Goal: Information Seeking & Learning: Learn about a topic

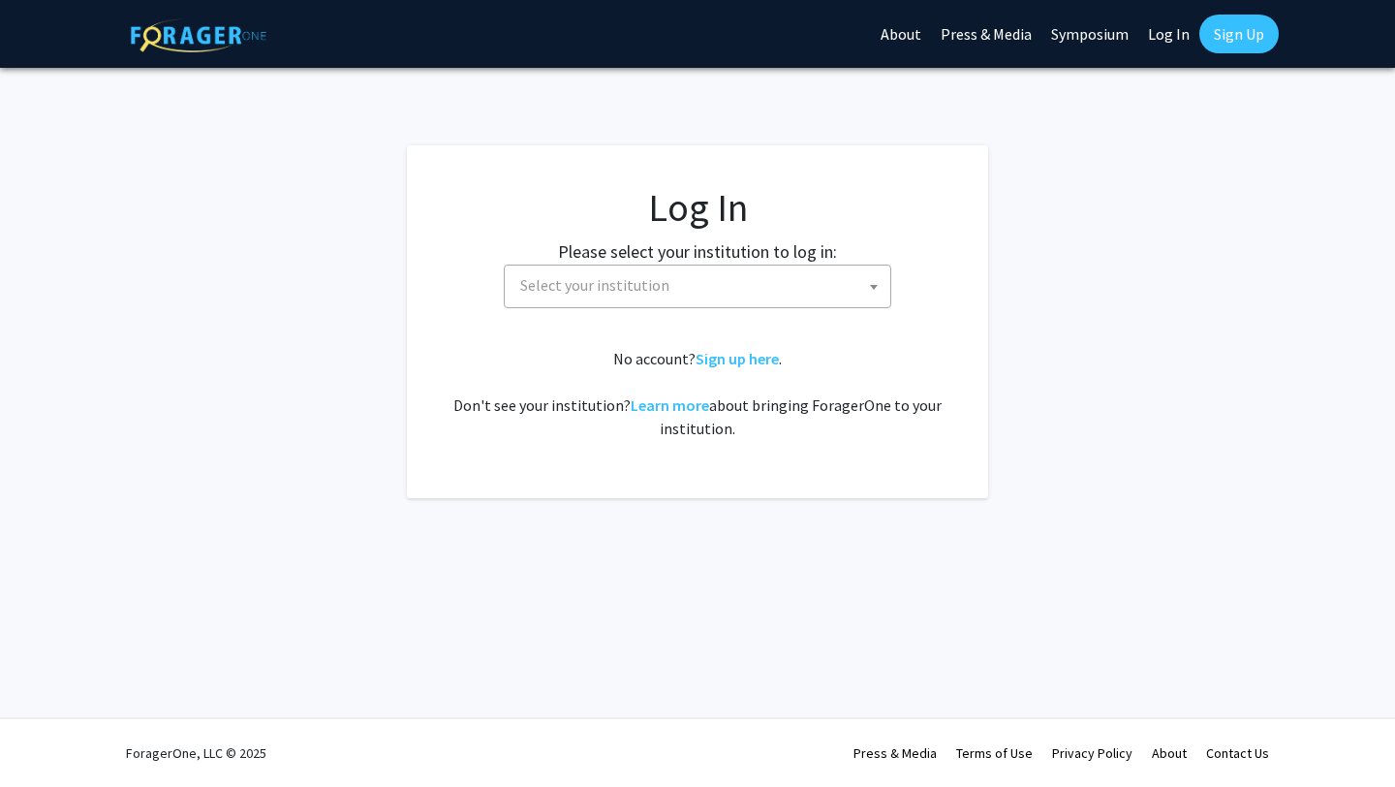
select select
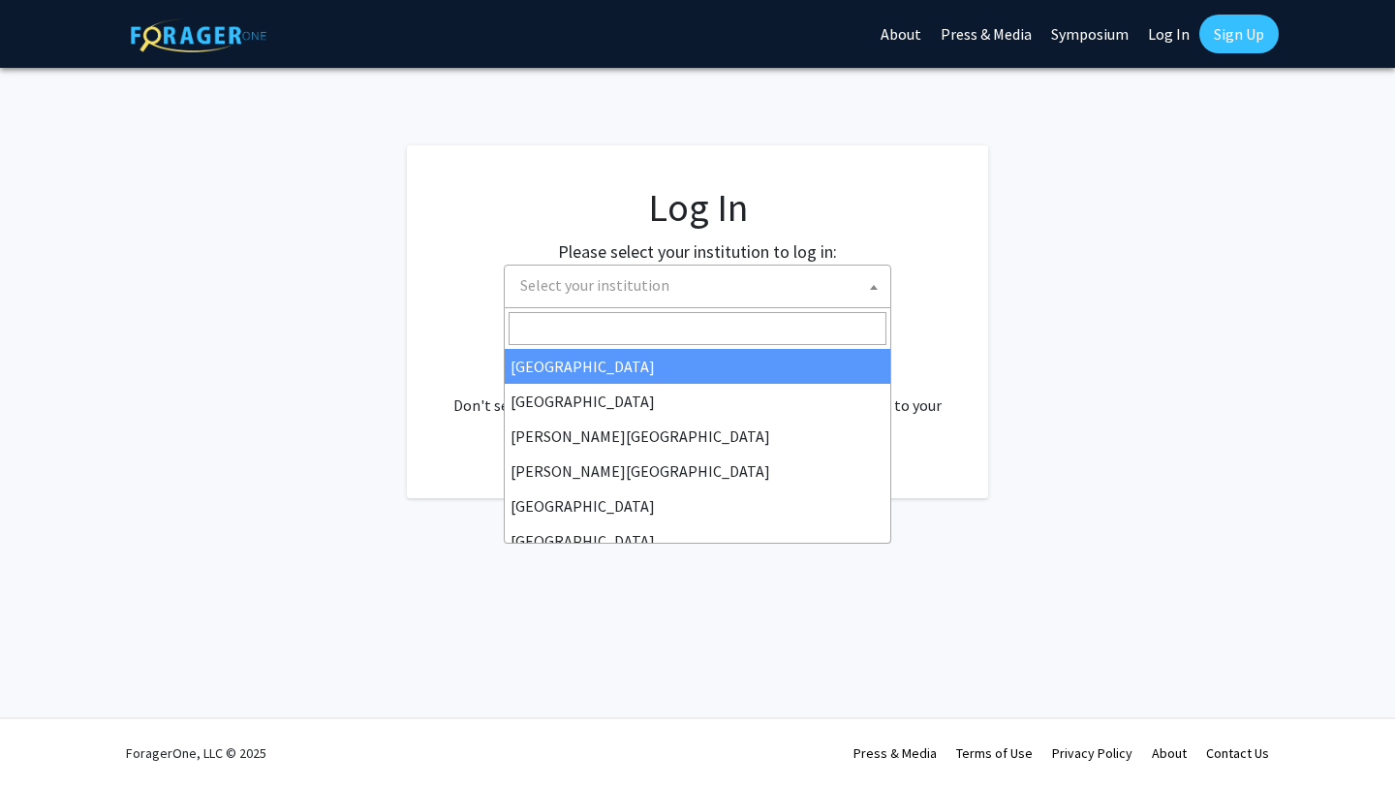
click at [565, 289] on span "Select your institution" at bounding box center [594, 284] width 149 height 19
click at [571, 328] on input "Search" at bounding box center [698, 328] width 378 height 33
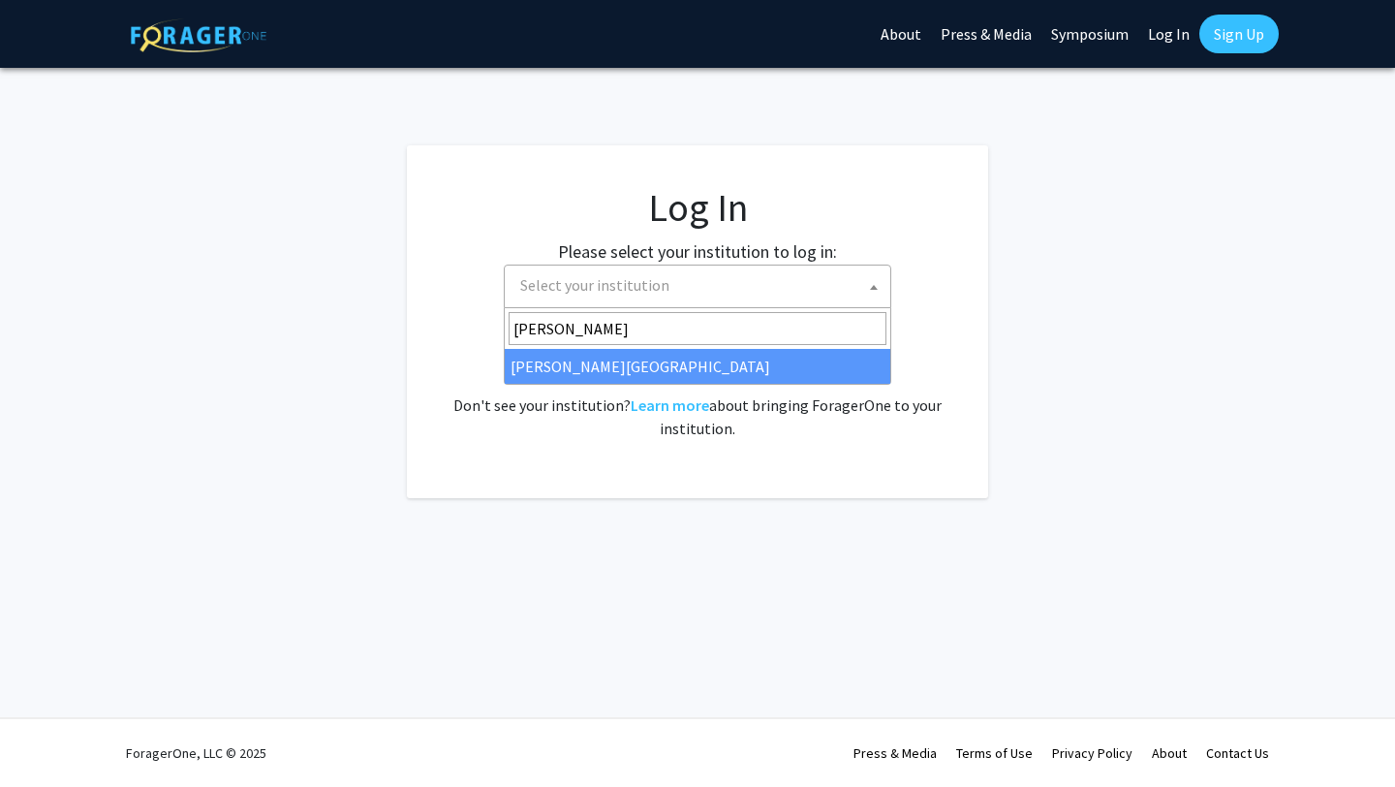
type input "wayne"
click at [580, 384] on span "wayne Wayne State University" at bounding box center [698, 346] width 388 height 77
select select "21"
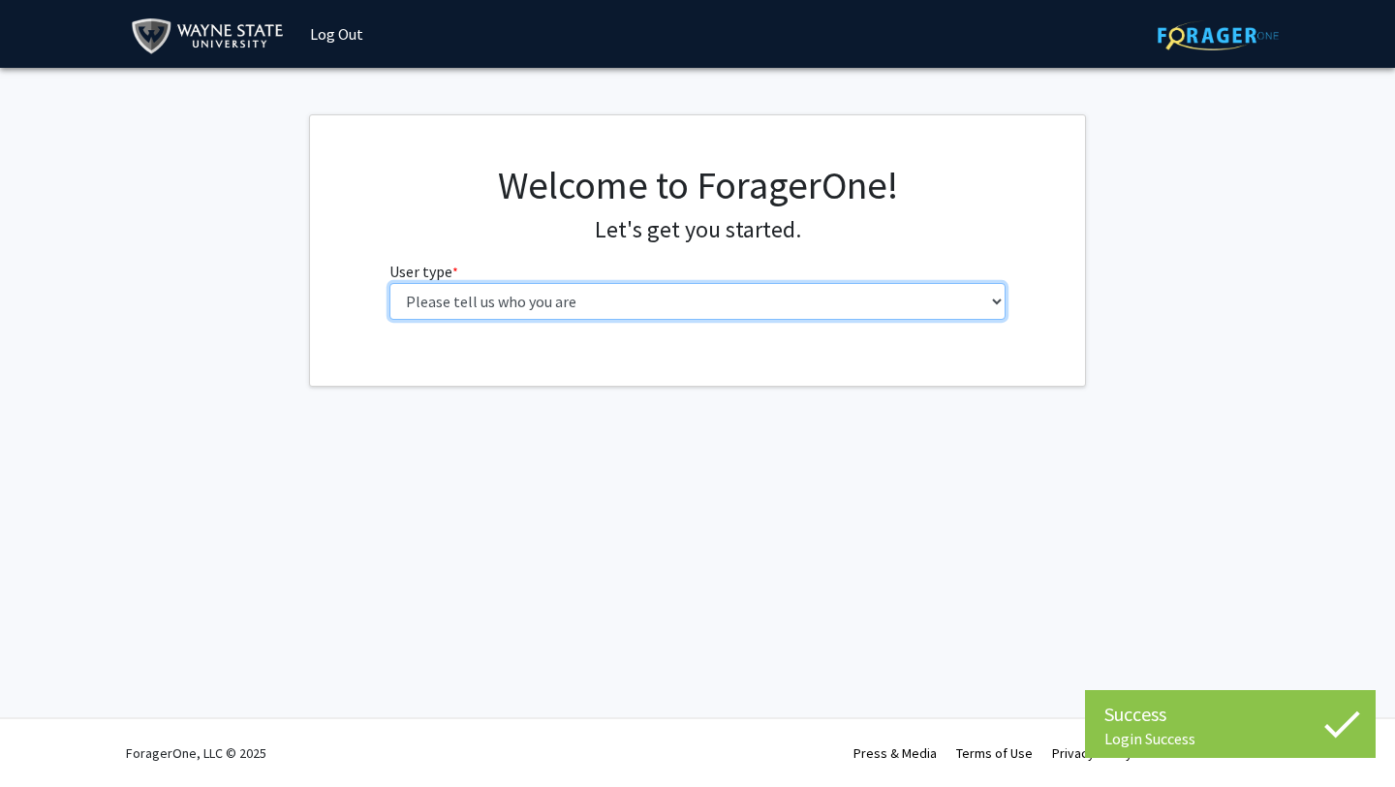
click at [458, 314] on select "Please tell us who you are Undergraduate Student Master's Student Doctoral Cand…" at bounding box center [698, 301] width 617 height 37
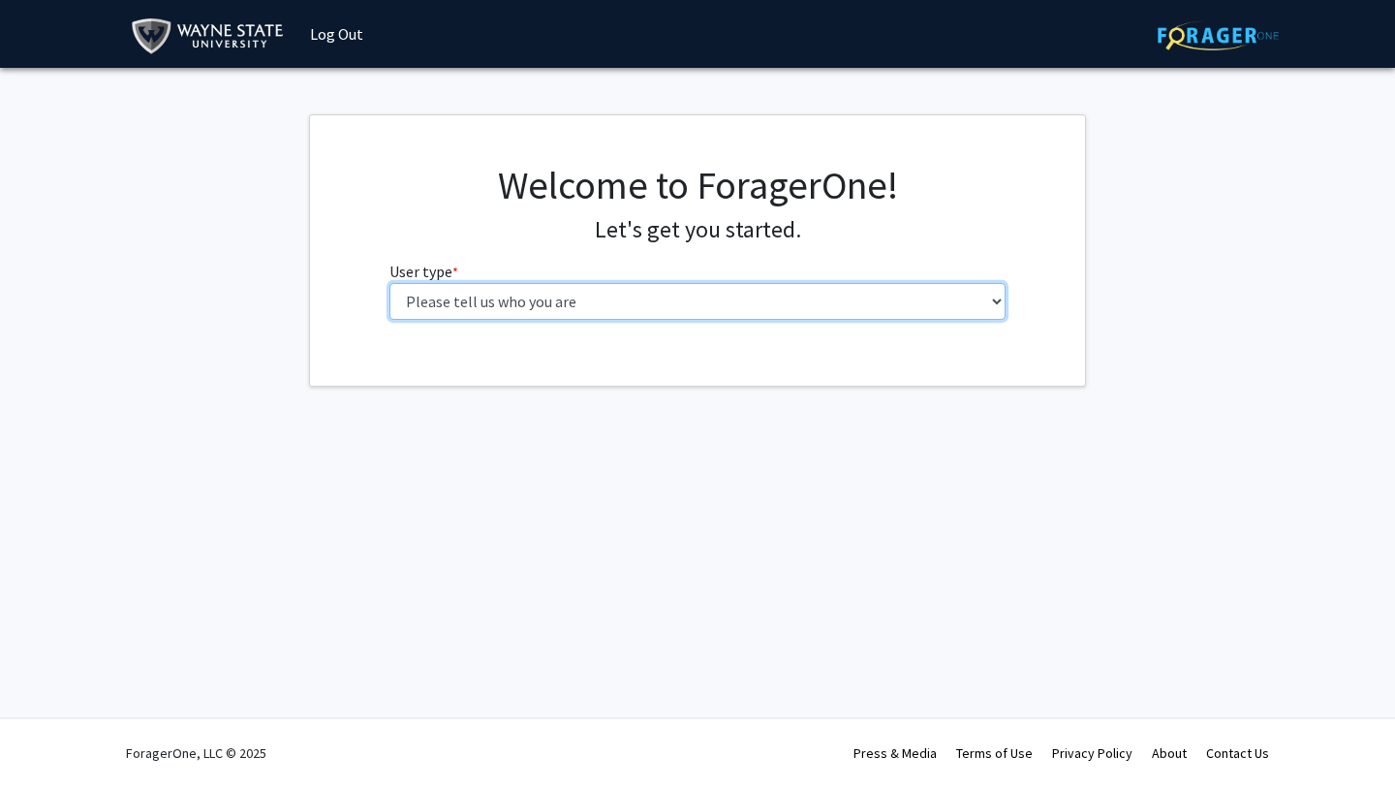
select select "1: undergrad"
click at [390, 283] on select "Please tell us who you are Undergraduate Student Master's Student Doctoral Cand…" at bounding box center [698, 301] width 617 height 37
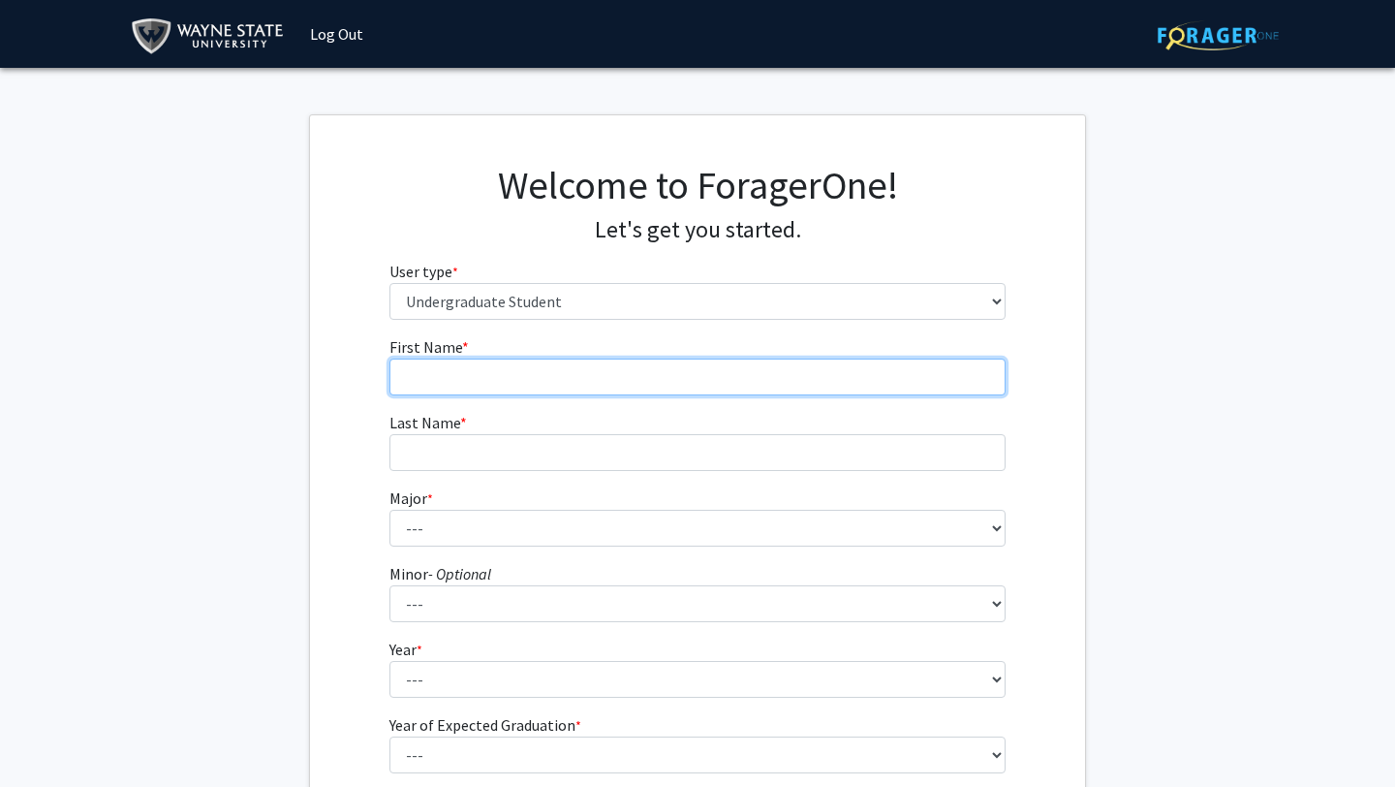
click at [740, 377] on input "First Name * required" at bounding box center [698, 377] width 617 height 37
type input "[PERSON_NAME]"
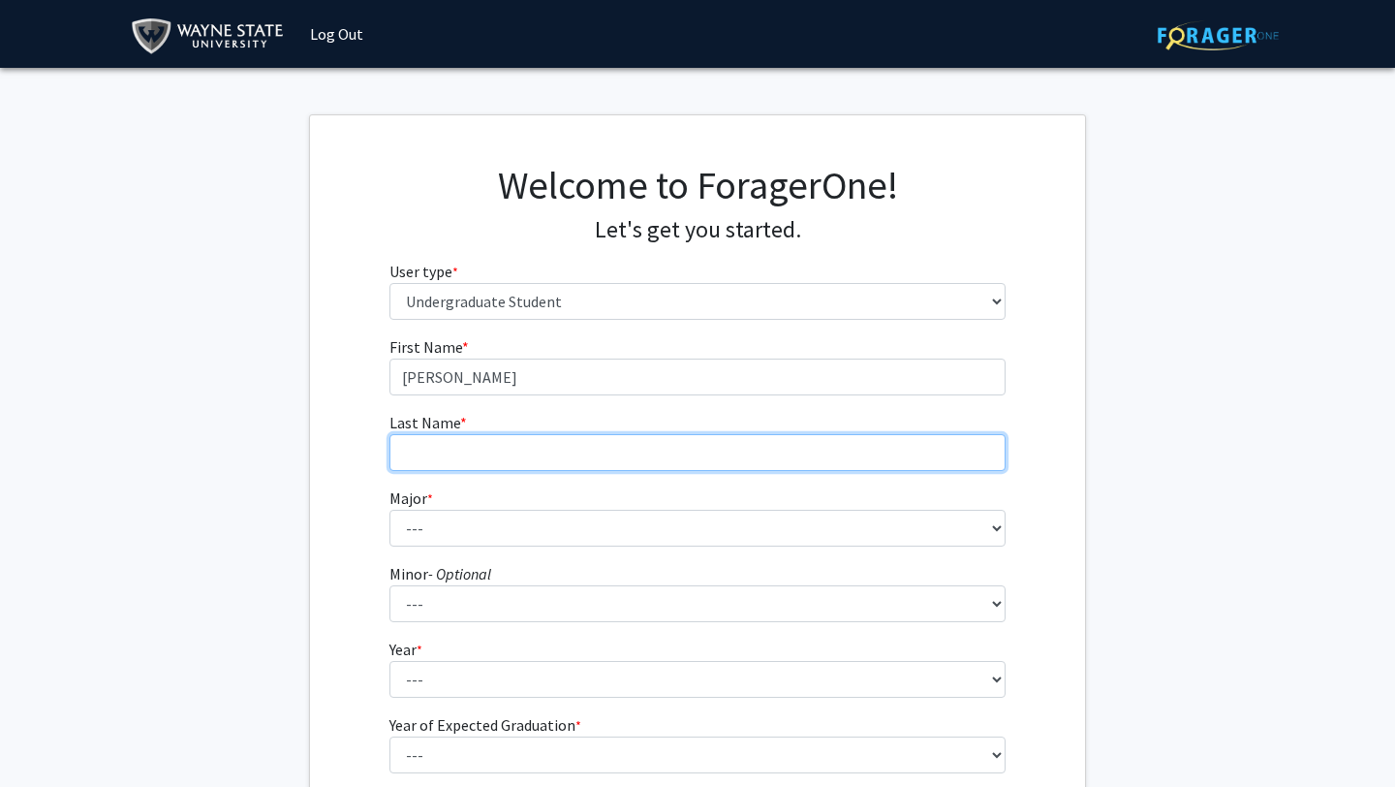
click at [694, 455] on input "Last Name * required" at bounding box center [698, 452] width 617 height 37
type input "[PERSON_NAME]"
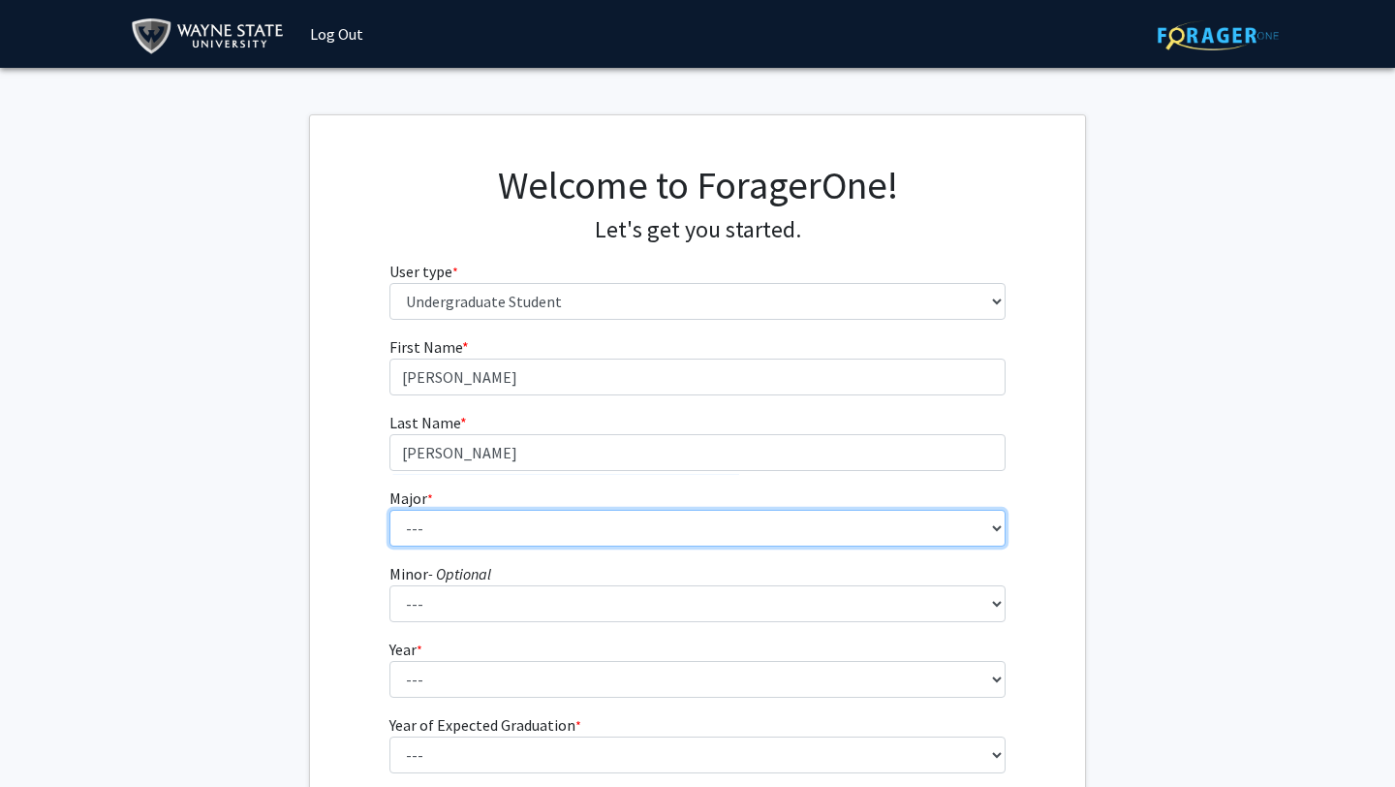
click at [600, 527] on select "--- Accounting African American Studies Anthropology [MEDICAL_DATA] Arabic for …" at bounding box center [698, 528] width 617 height 37
select select "78: 1858"
click at [390, 510] on select "--- Accounting African American Studies Anthropology [MEDICAL_DATA] Arabic for …" at bounding box center [698, 528] width 617 height 37
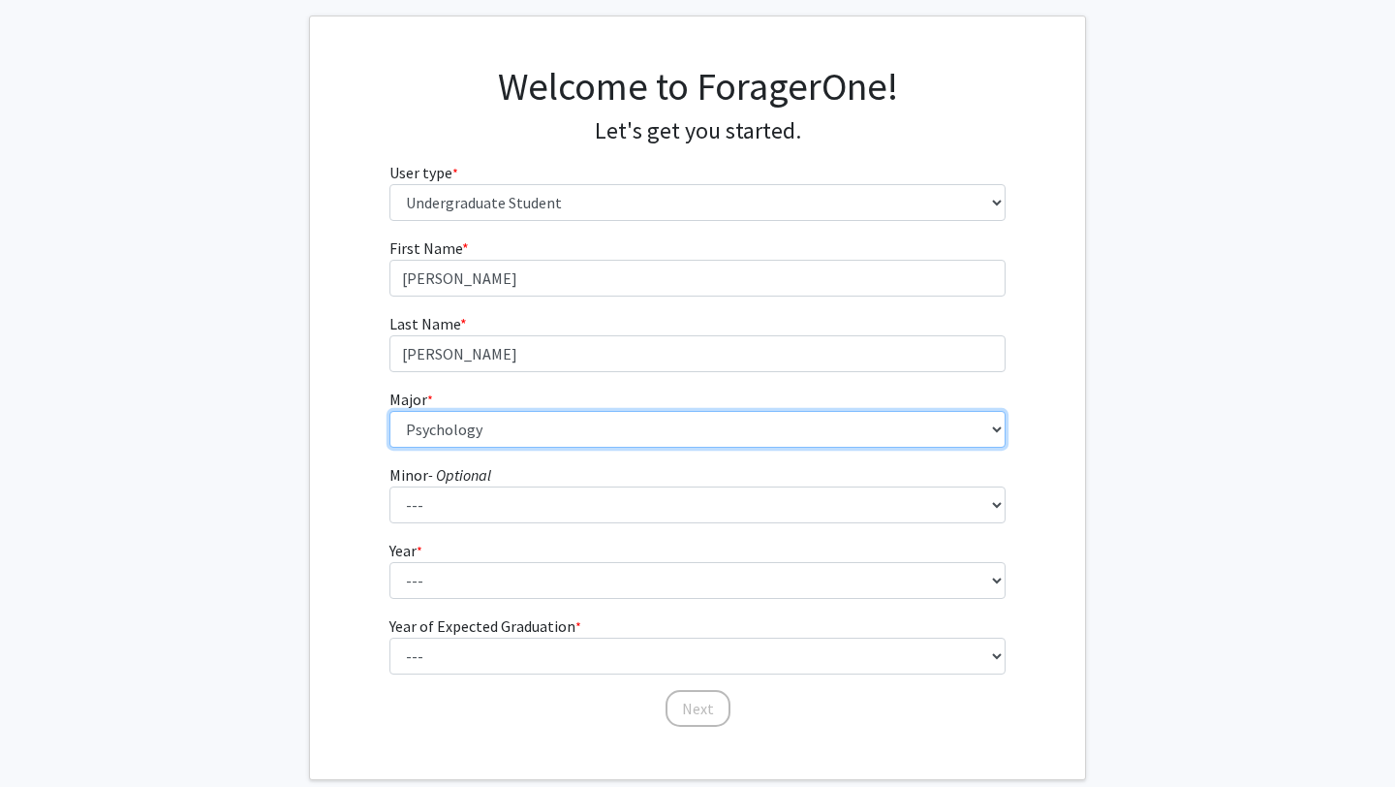
scroll to position [127, 0]
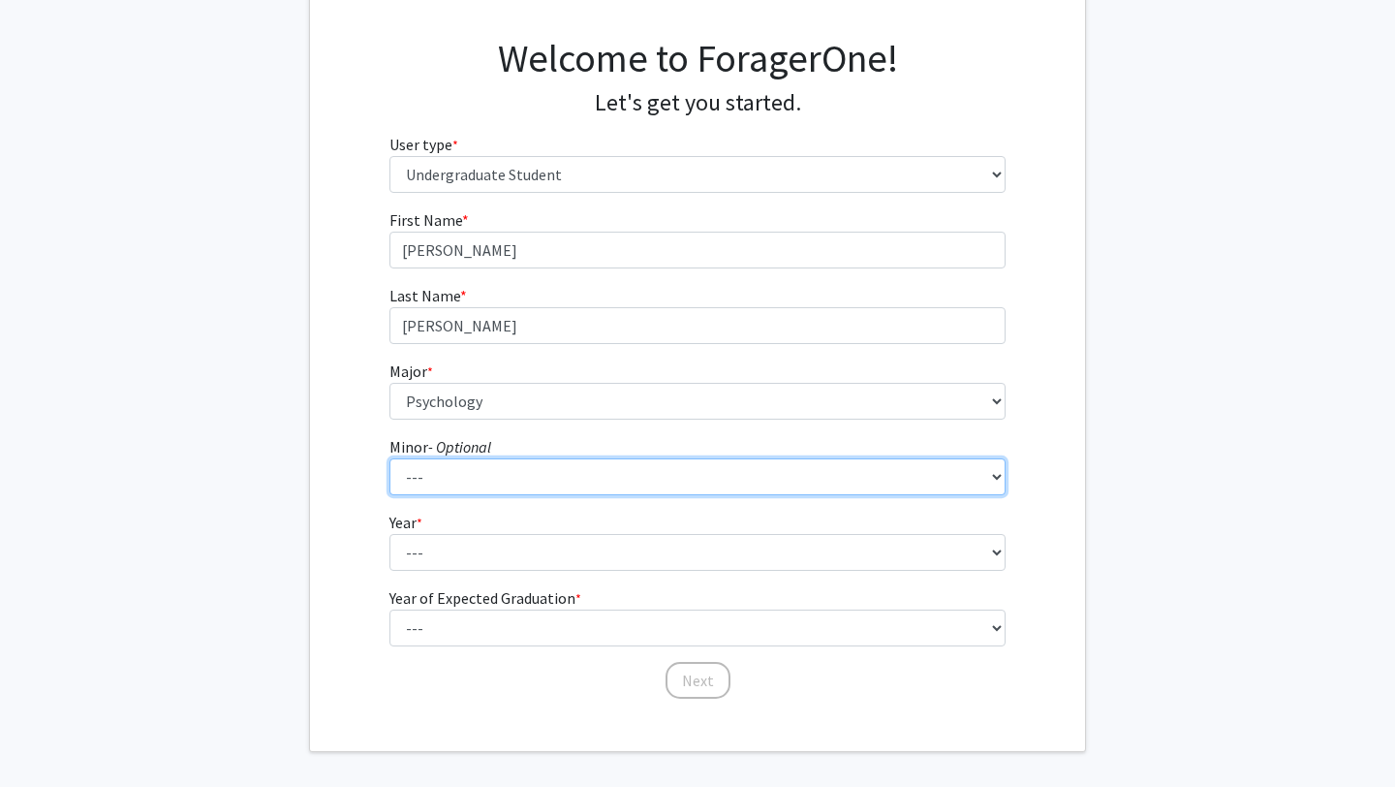
click at [500, 475] on select "--- African American Studies Africana Theatre and Dance Animation and Interacti…" at bounding box center [698, 476] width 617 height 37
select select "13: 1378"
click at [390, 458] on select "--- African American Studies Africana Theatre and Dance Animation and Interacti…" at bounding box center [698, 476] width 617 height 37
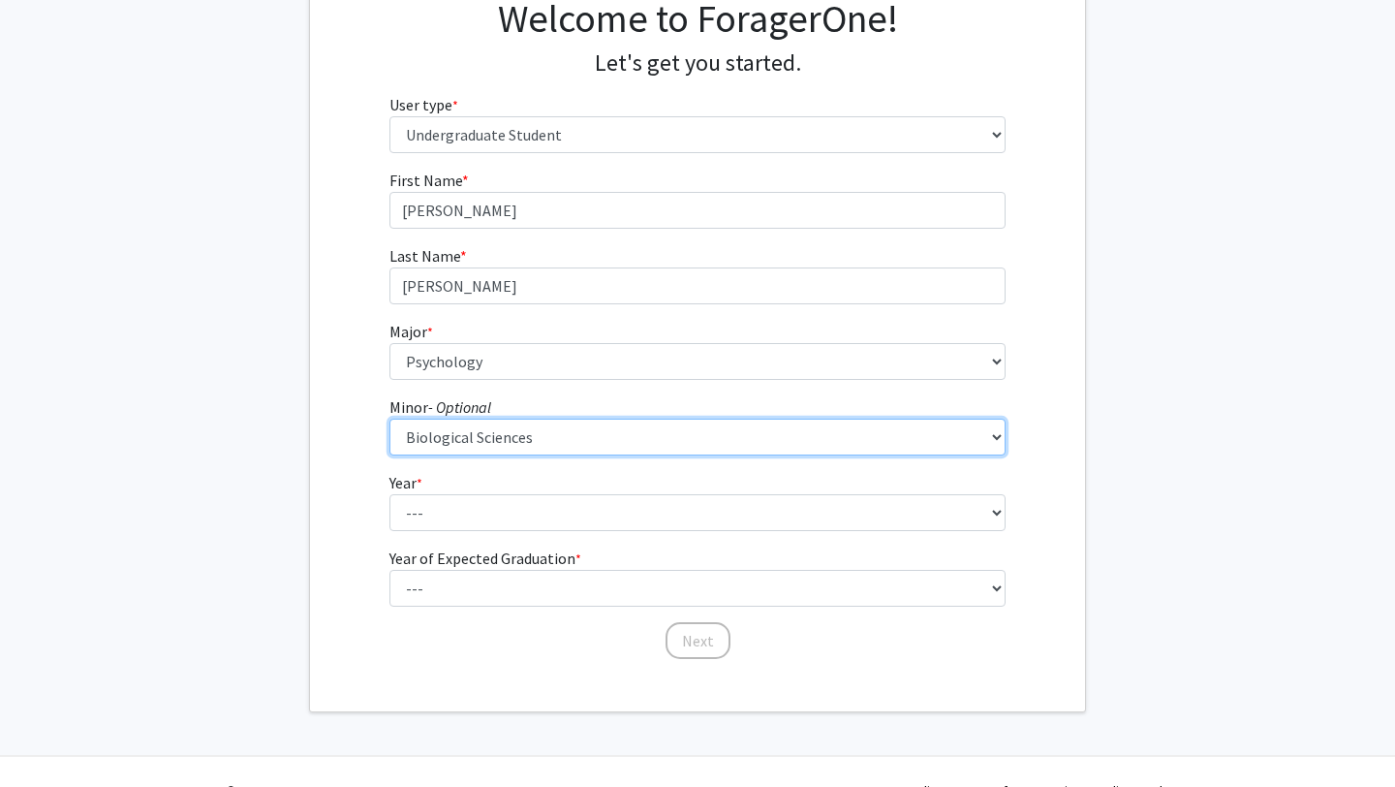
scroll to position [204, 0]
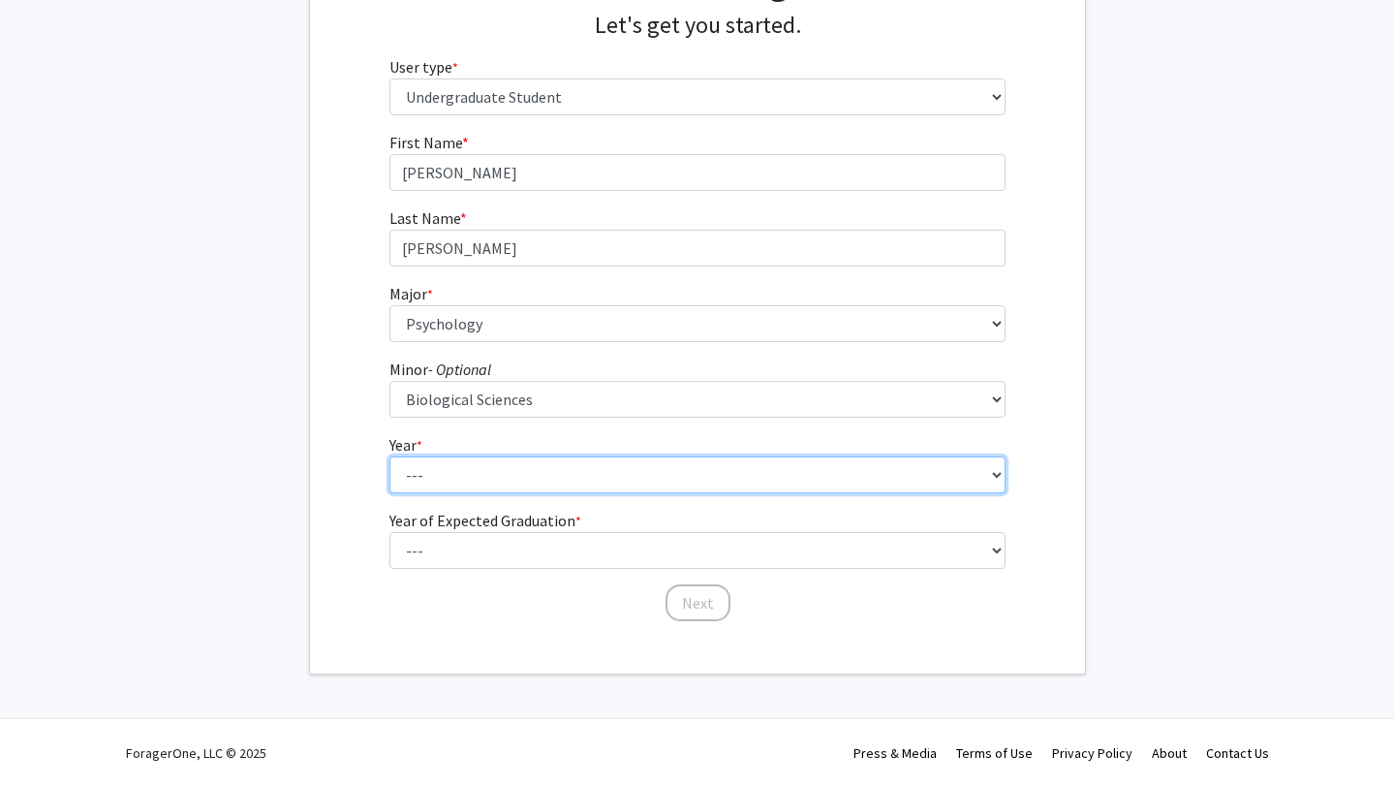
click at [505, 471] on select "--- First-year Sophomore Junior Senior Postbaccalaureate Certificate" at bounding box center [698, 474] width 617 height 37
select select "3: junior"
click at [390, 456] on select "--- First-year Sophomore Junior Senior Postbaccalaureate Certificate" at bounding box center [698, 474] width 617 height 37
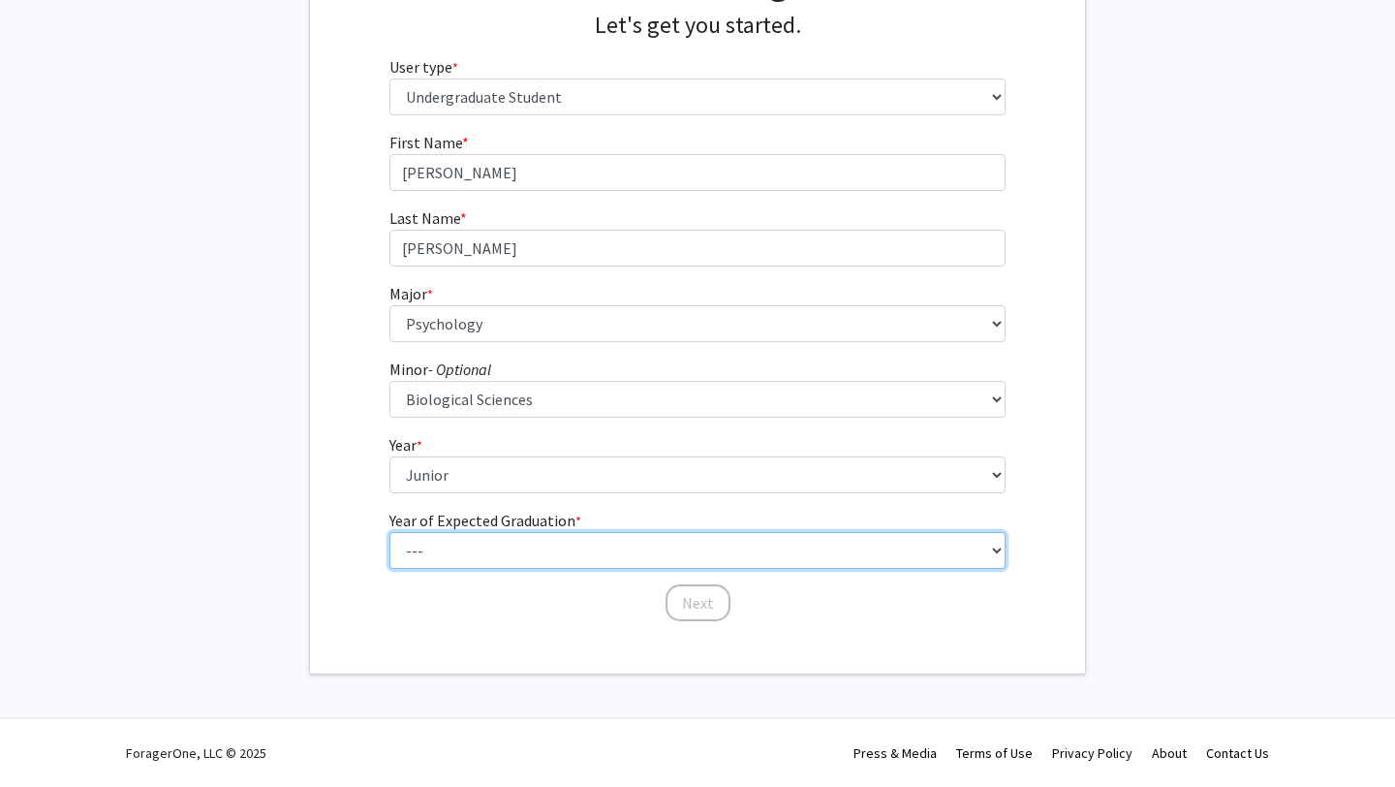
click at [488, 557] on select "--- 2025 2026 2027 2028 2029 2030 2031 2032 2033 2034" at bounding box center [698, 550] width 617 height 37
select select "3: 2027"
click at [390, 532] on select "--- 2025 2026 2027 2028 2029 2030 2031 2032 2033 2034" at bounding box center [698, 550] width 617 height 37
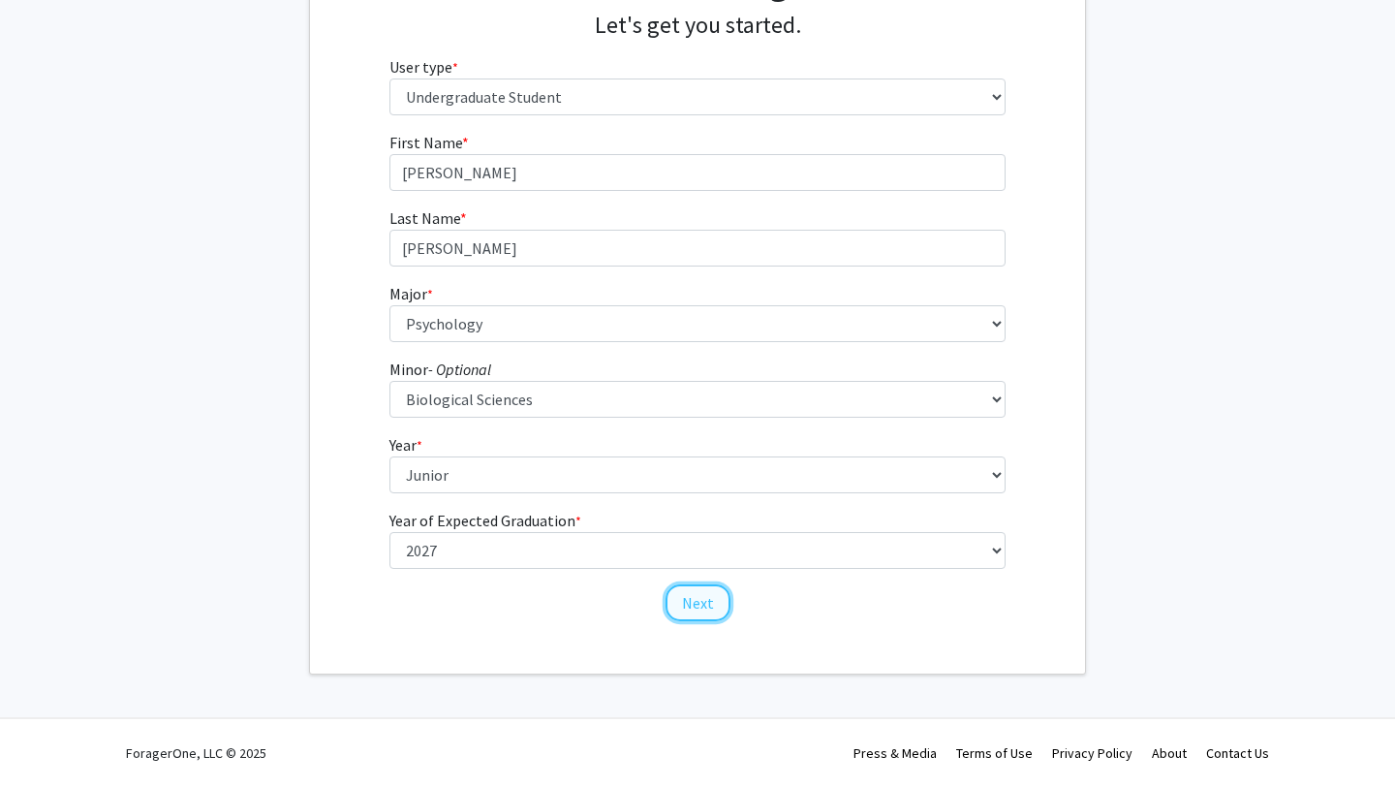
click at [712, 606] on button "Next" at bounding box center [698, 602] width 65 height 37
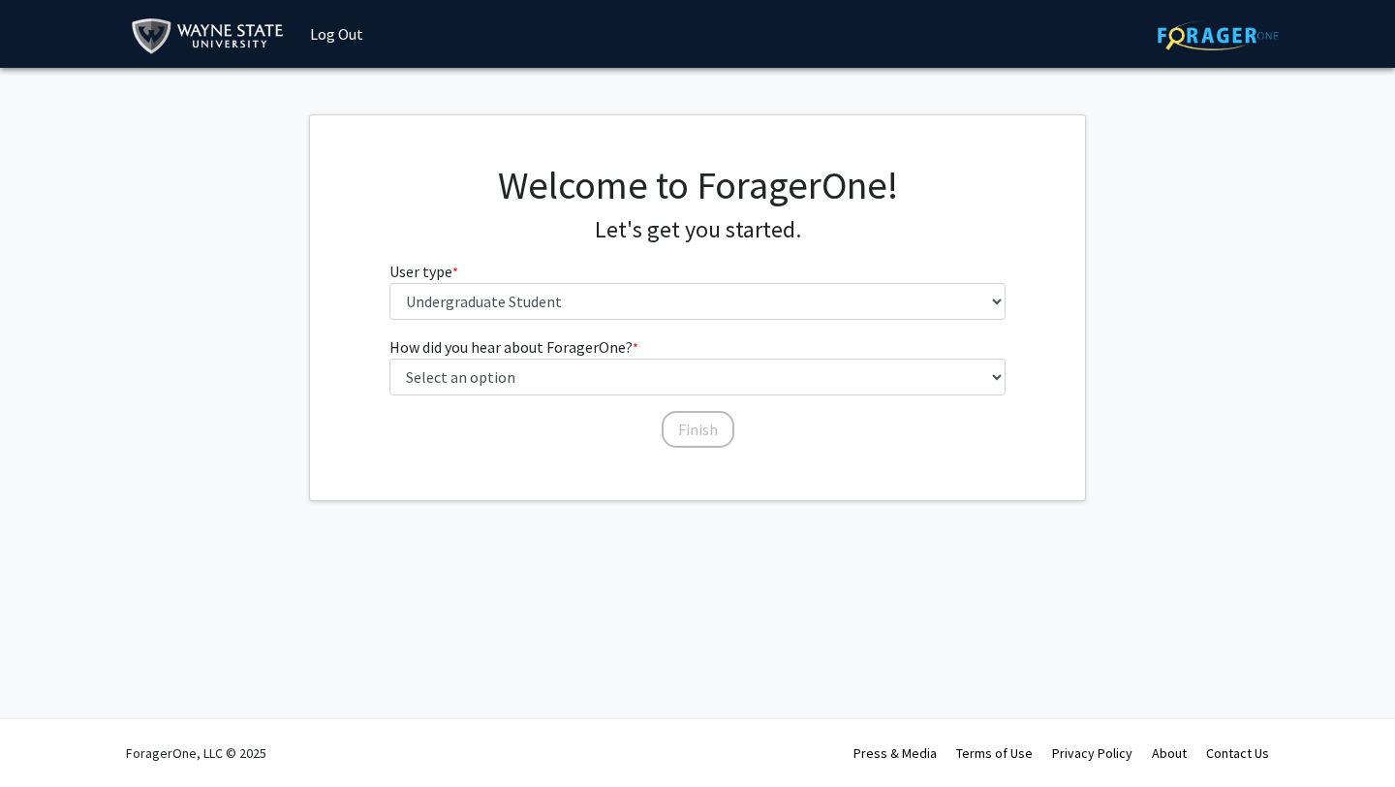
scroll to position [0, 0]
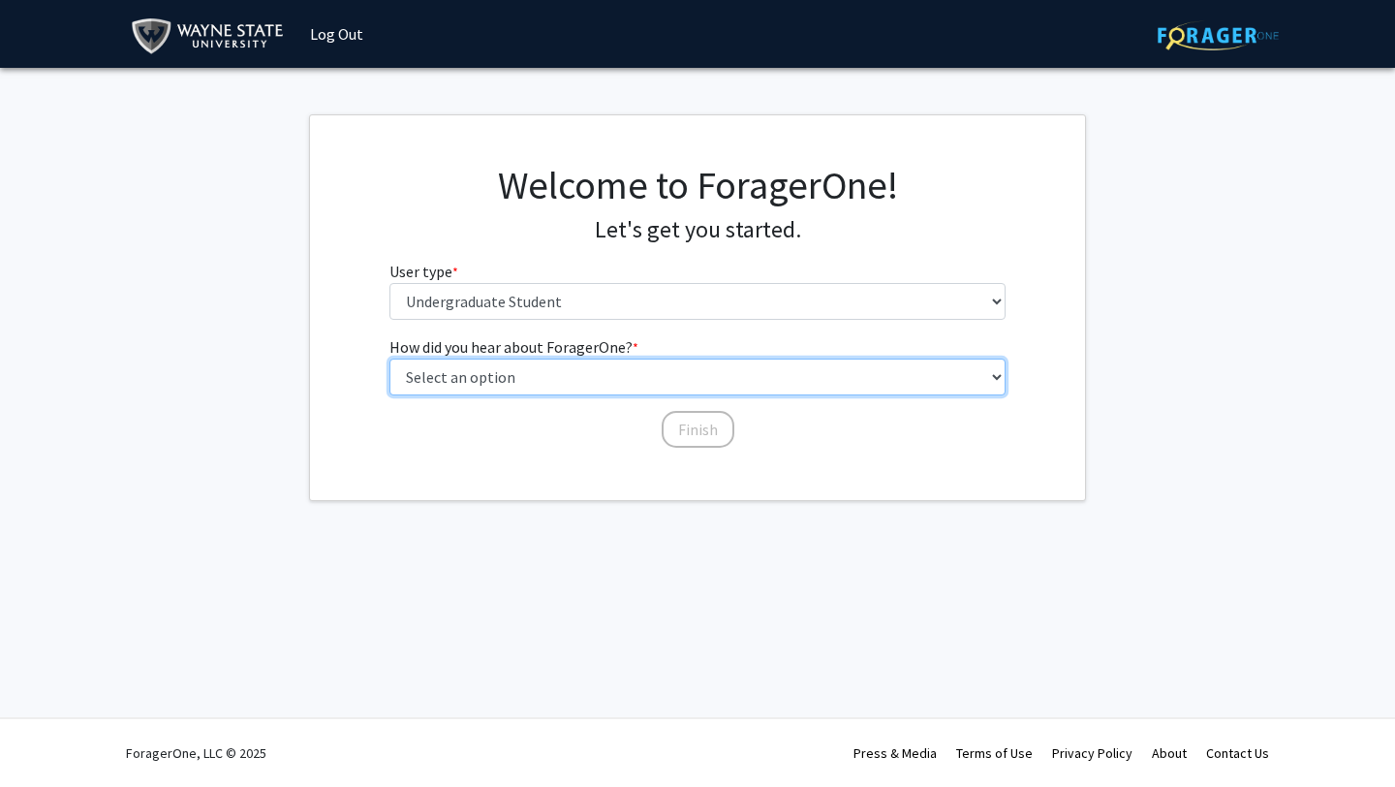
click at [526, 377] on select "Select an option Peer/student recommendation Faculty/staff recommendation Unive…" at bounding box center [698, 377] width 617 height 37
select select "3: university_website"
click at [390, 359] on select "Select an option Peer/student recommendation Faculty/staff recommendation Unive…" at bounding box center [698, 377] width 617 height 37
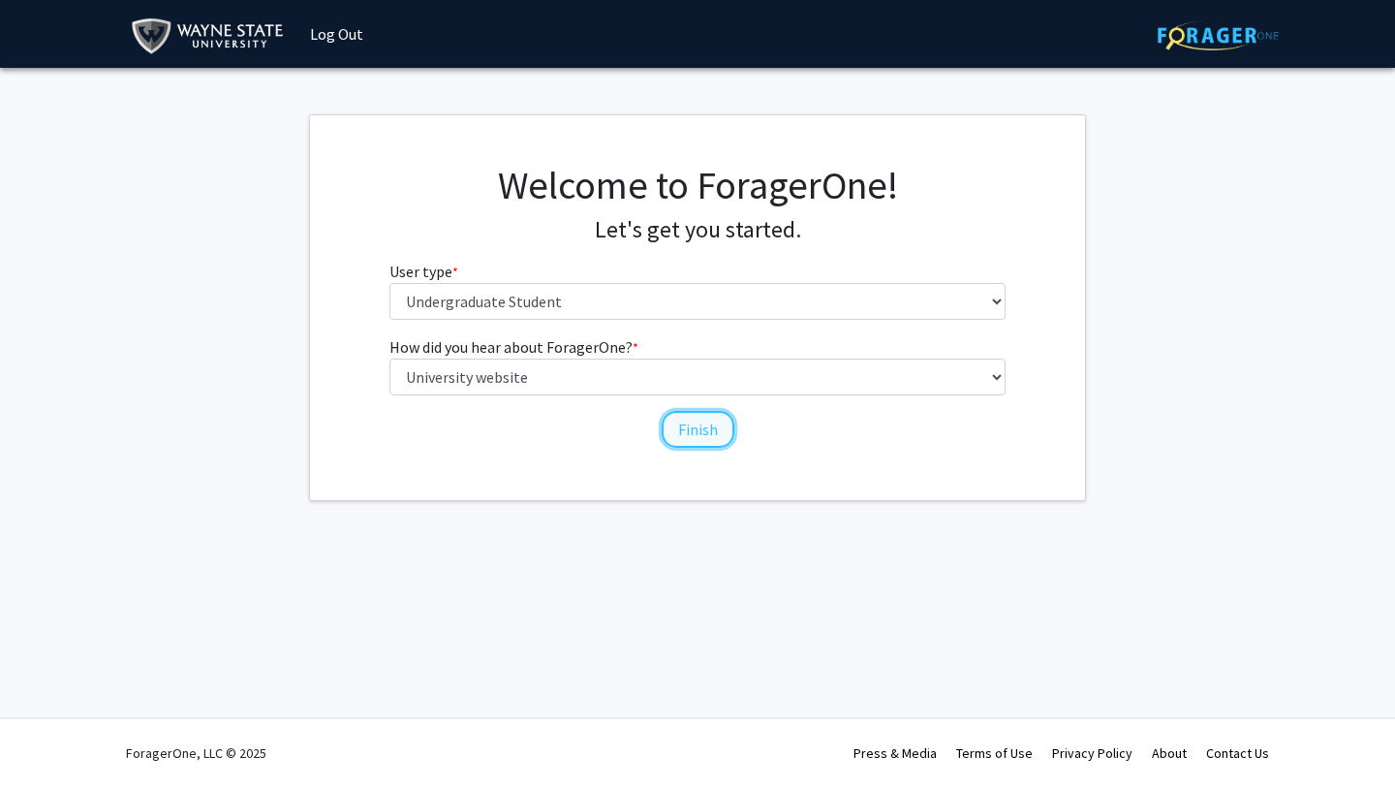
click at [714, 432] on button "Finish" at bounding box center [698, 429] width 73 height 37
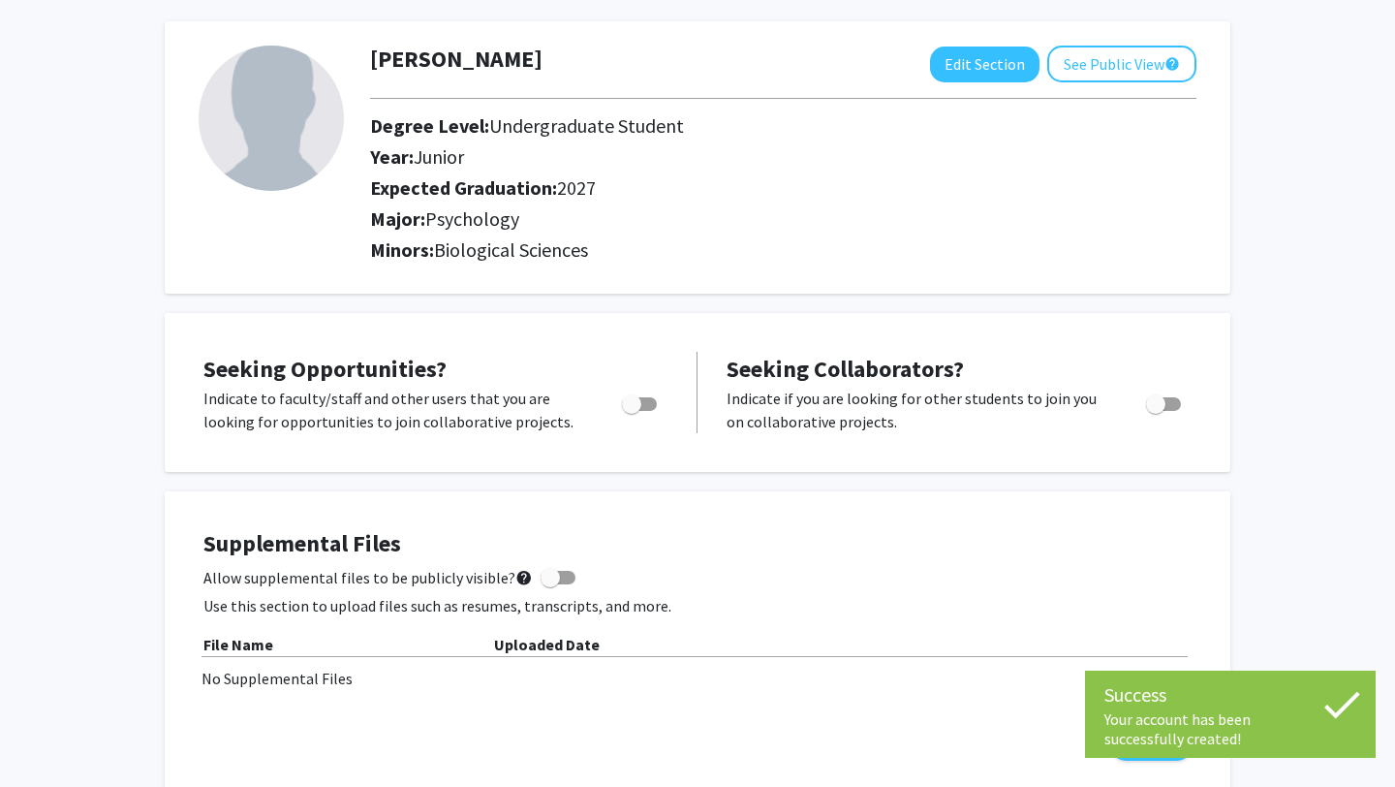
scroll to position [83, 0]
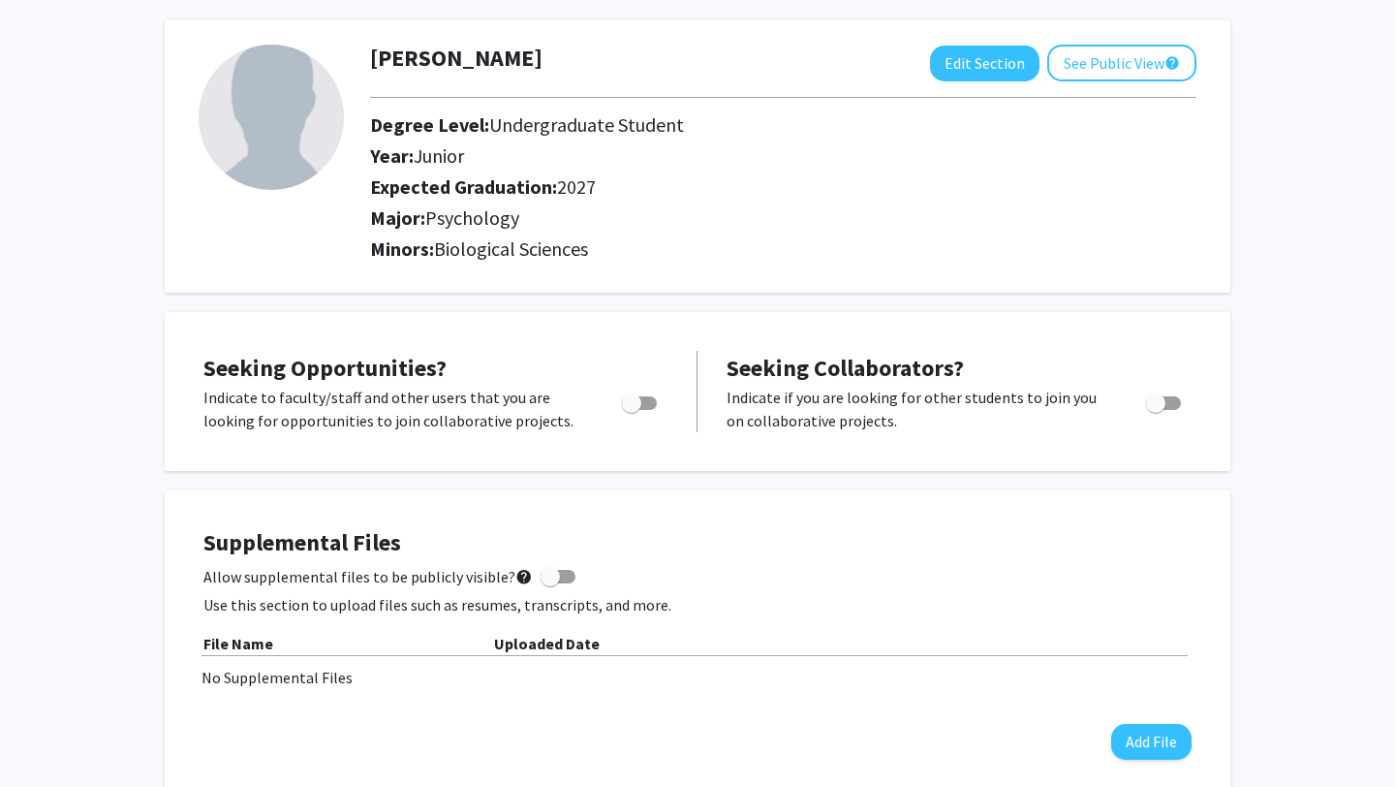
click at [647, 403] on span "Toggle" at bounding box center [639, 403] width 35 height 14
click at [632, 410] on input "Are you actively seeking opportunities?" at bounding box center [631, 410] width 1 height 1
checkbox input "true"
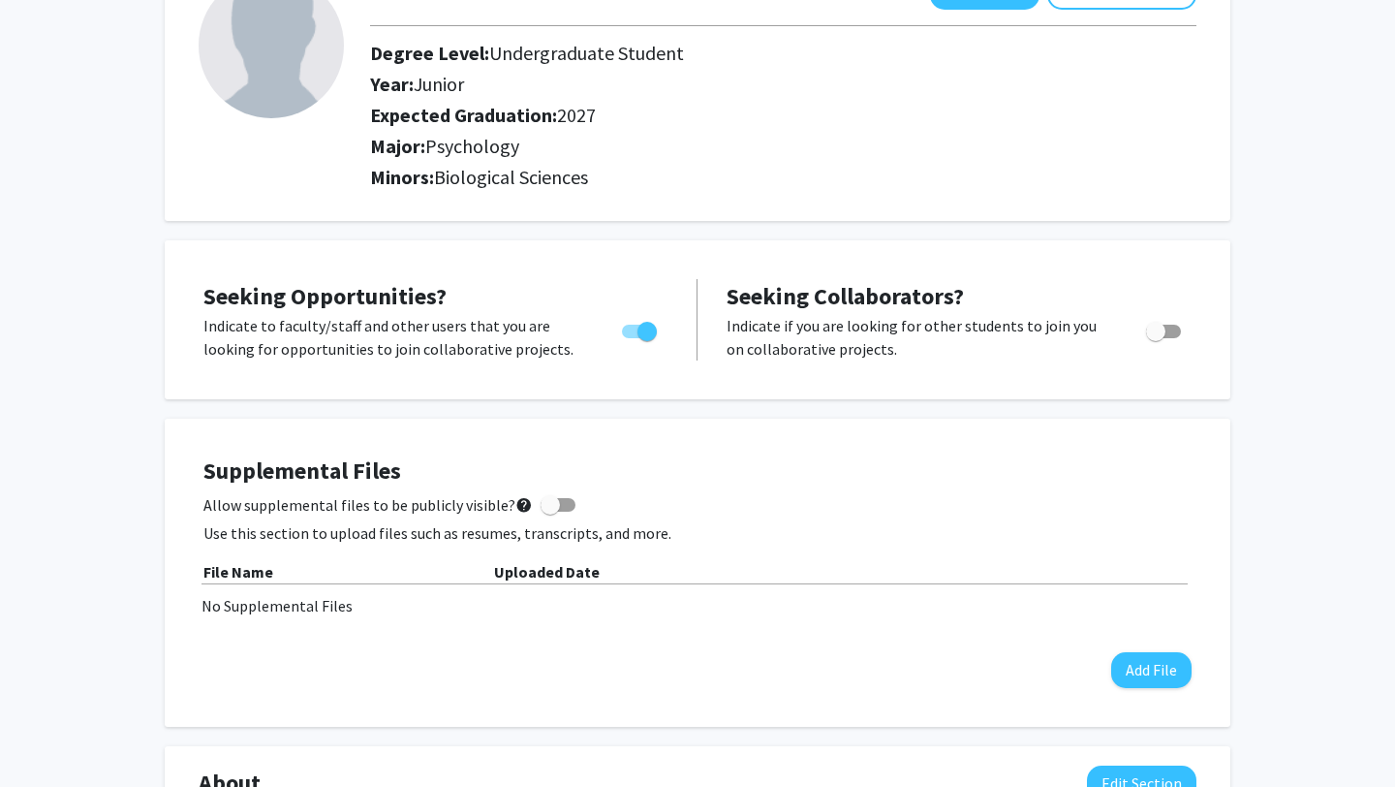
scroll to position [0, 0]
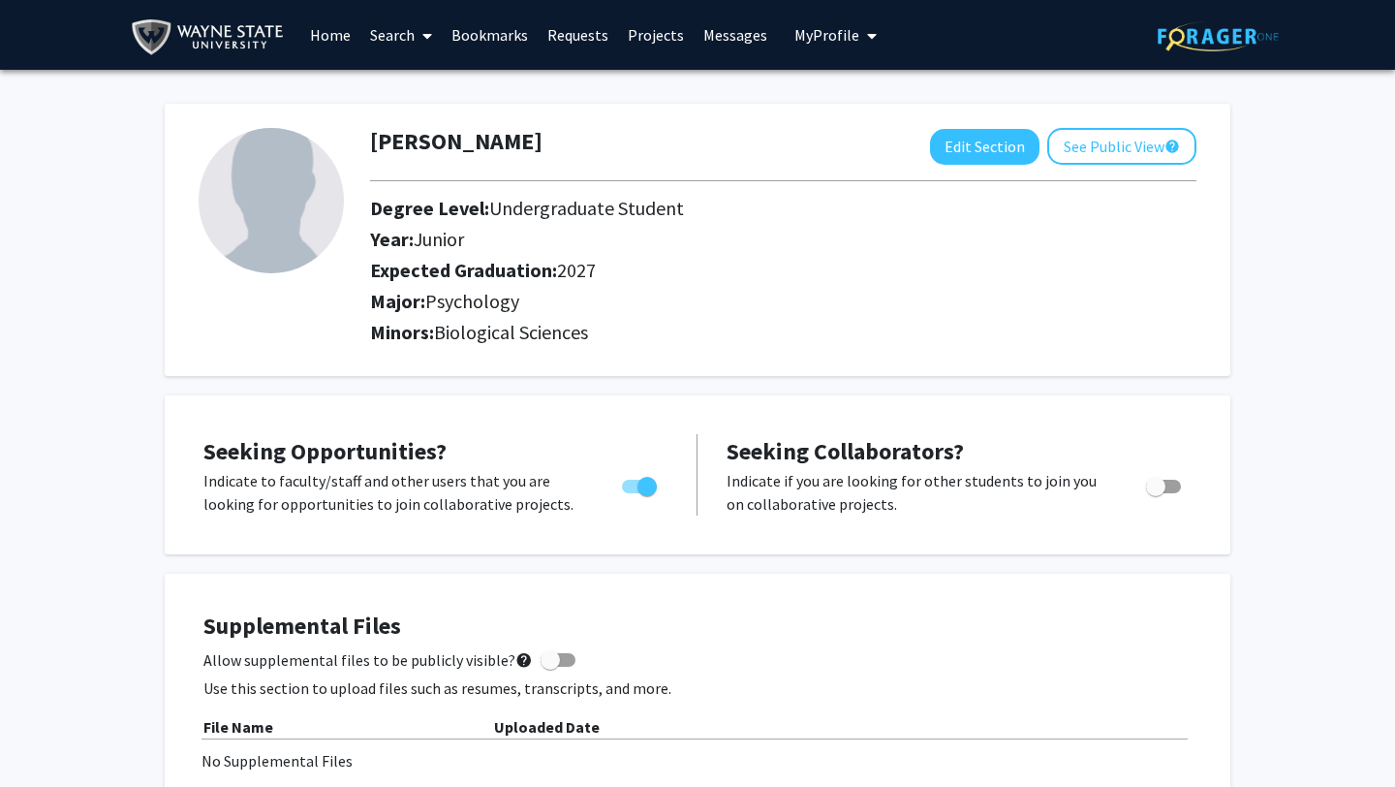
click at [398, 45] on link "Search" at bounding box center [400, 35] width 81 height 68
click at [415, 96] on span "Faculty/Staff" at bounding box center [431, 89] width 142 height 39
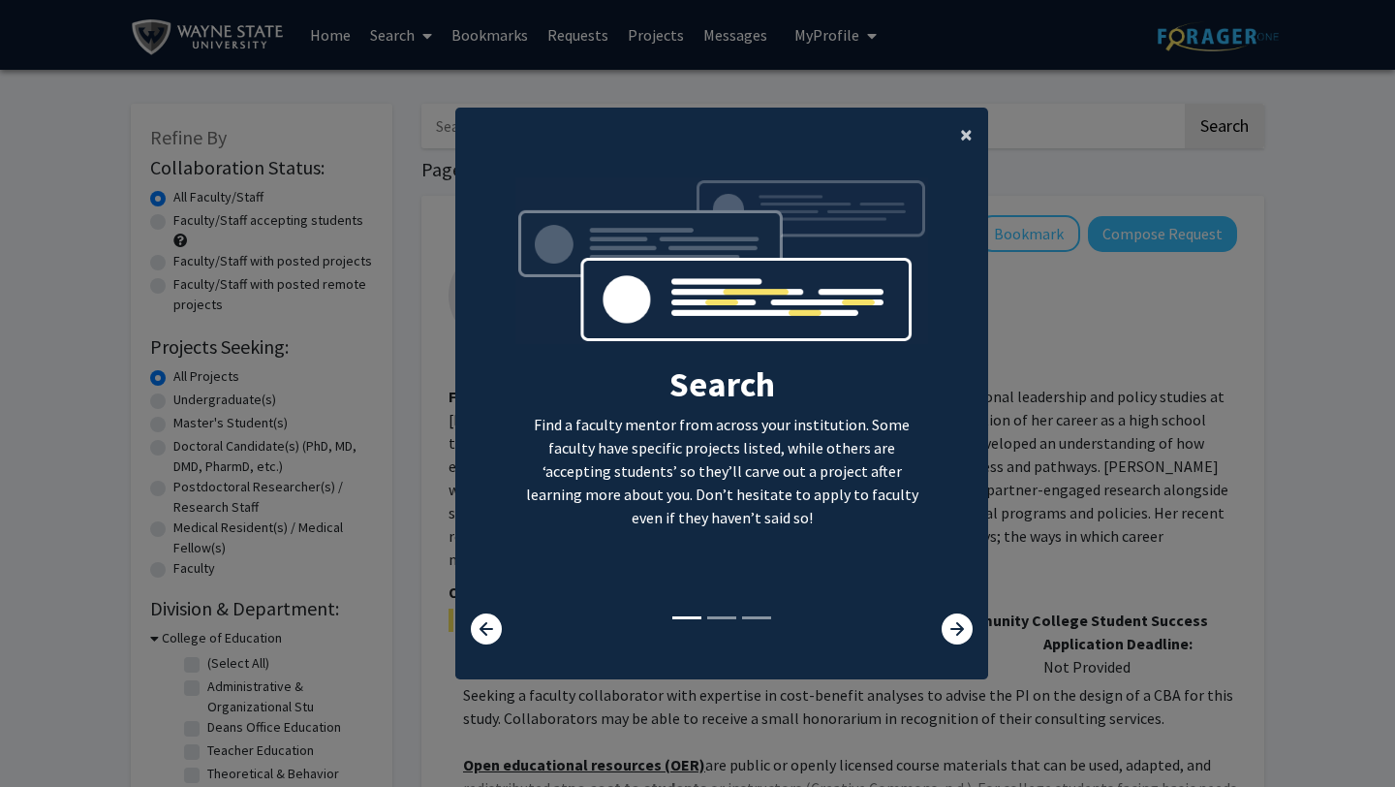
click at [963, 129] on span "×" at bounding box center [966, 134] width 13 height 30
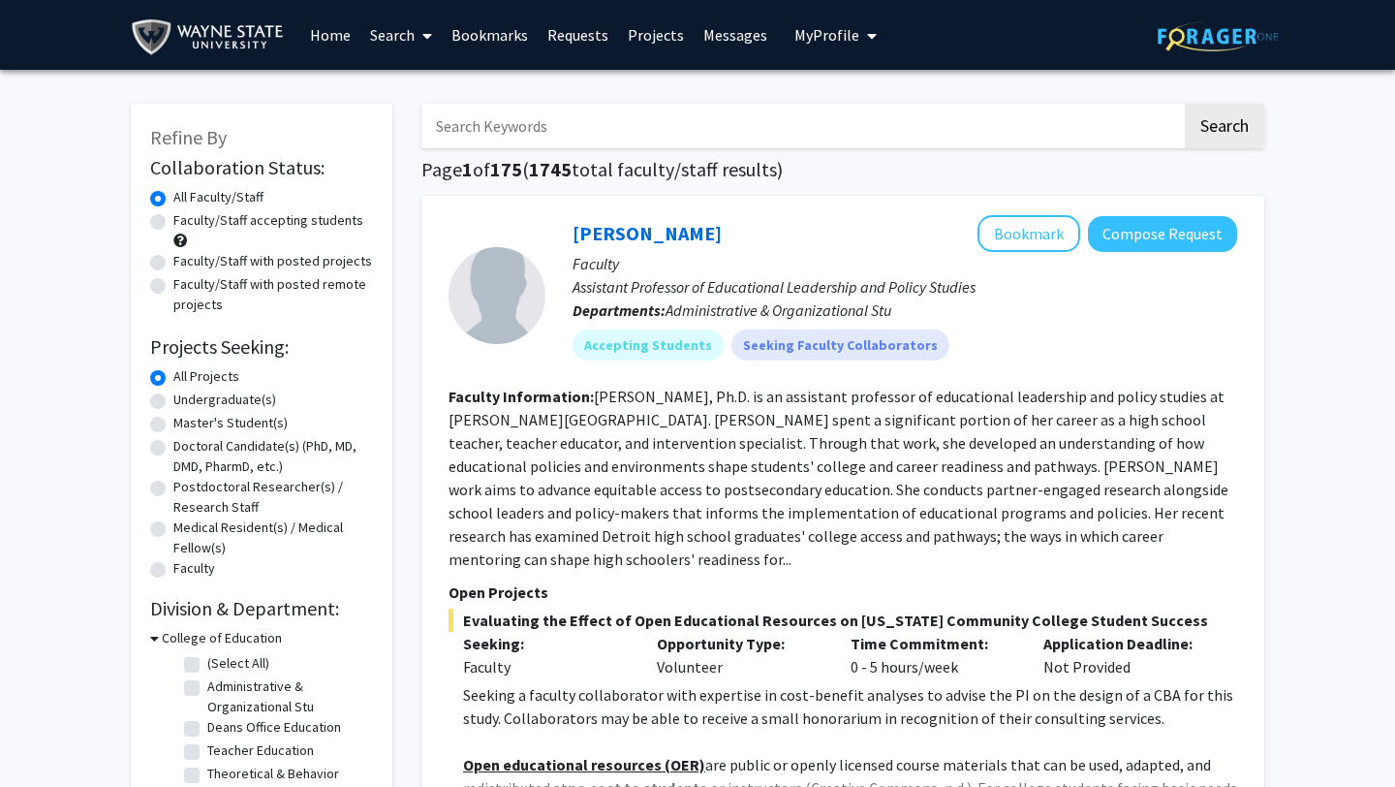
click at [232, 401] on label "Undergraduate(s)" at bounding box center [224, 400] width 103 height 20
click at [186, 401] on input "Undergraduate(s)" at bounding box center [179, 396] width 13 height 13
radio input "true"
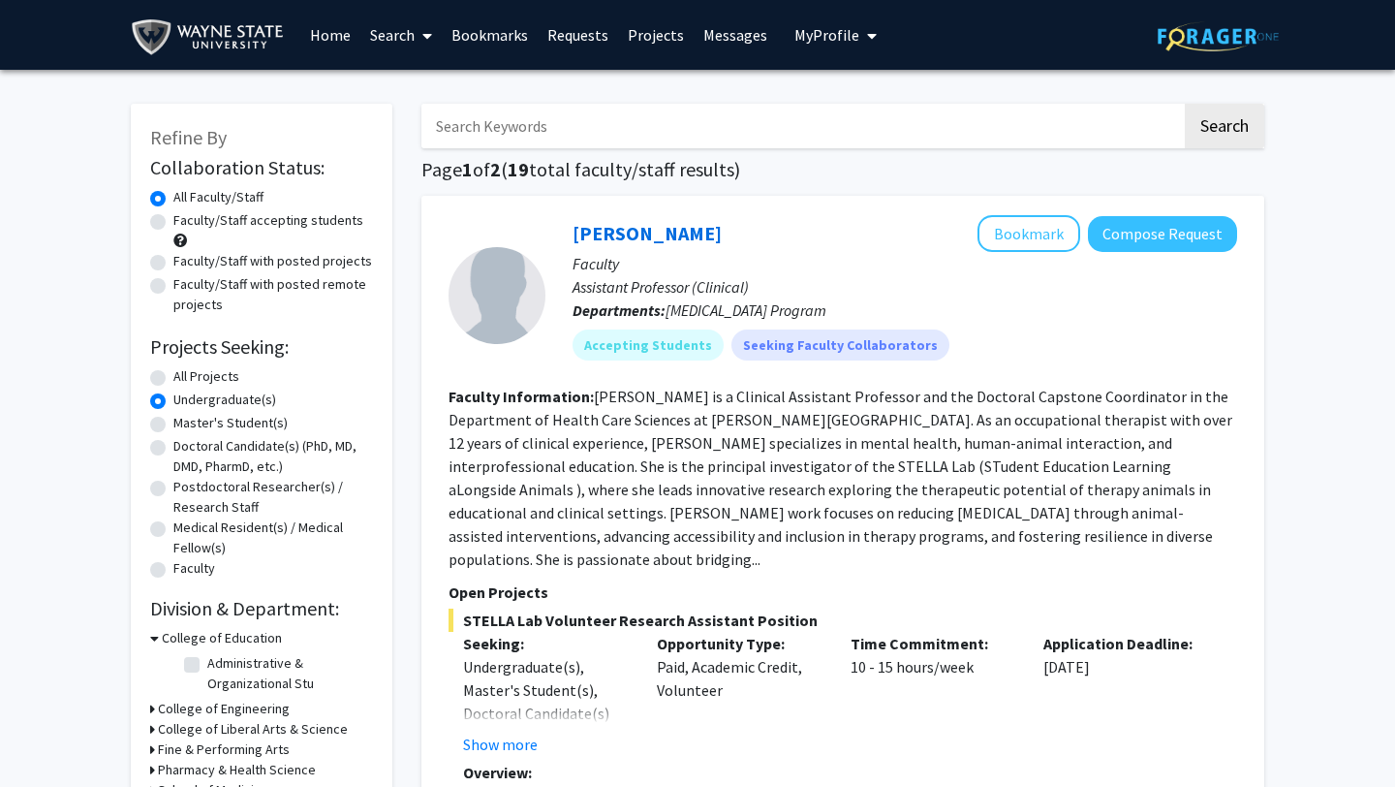
click at [224, 374] on label "All Projects" at bounding box center [206, 376] width 66 height 20
click at [186, 374] on input "All Projects" at bounding box center [179, 372] width 13 height 13
radio input "true"
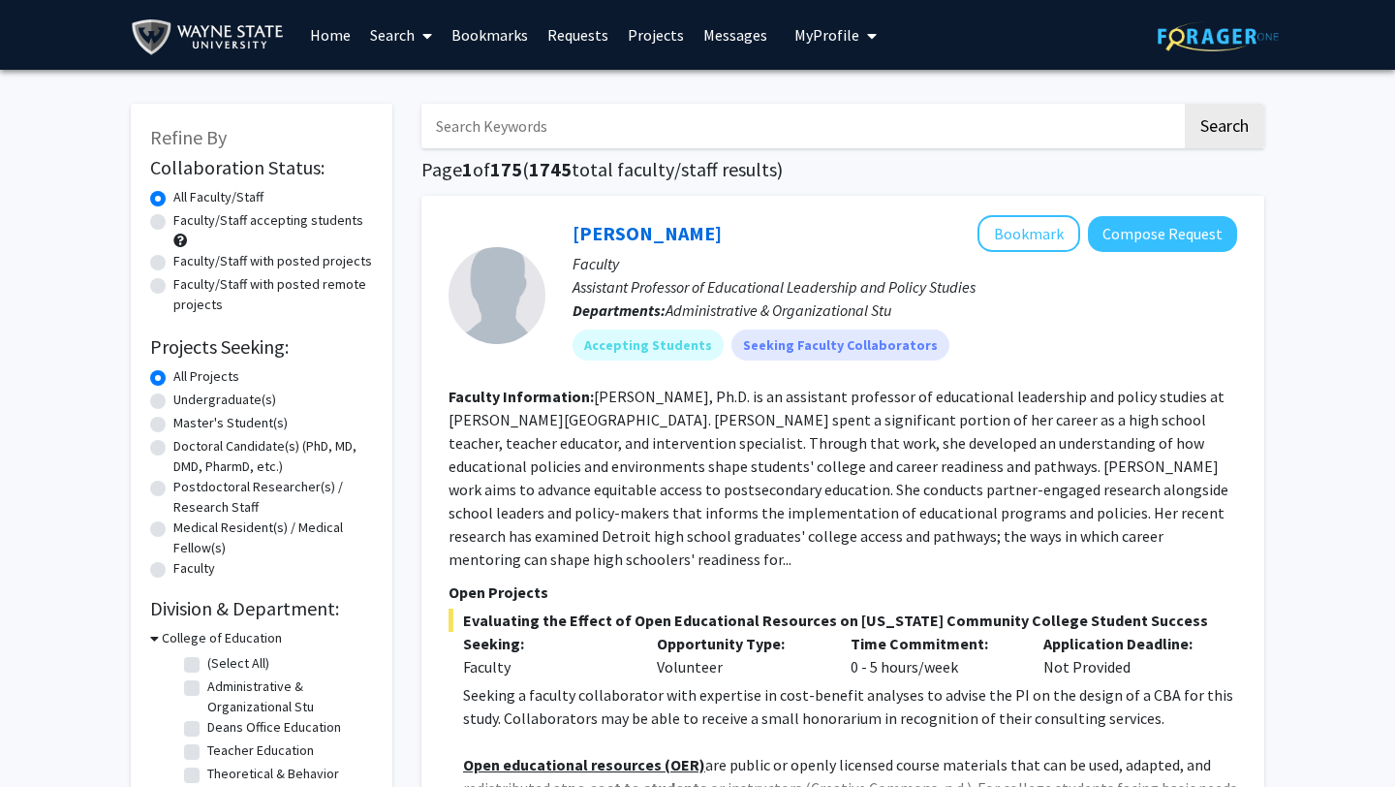
click at [304, 218] on label "Faculty/Staff accepting students" at bounding box center [268, 220] width 190 height 20
click at [186, 218] on input "Faculty/Staff accepting students" at bounding box center [179, 216] width 13 height 13
radio input "true"
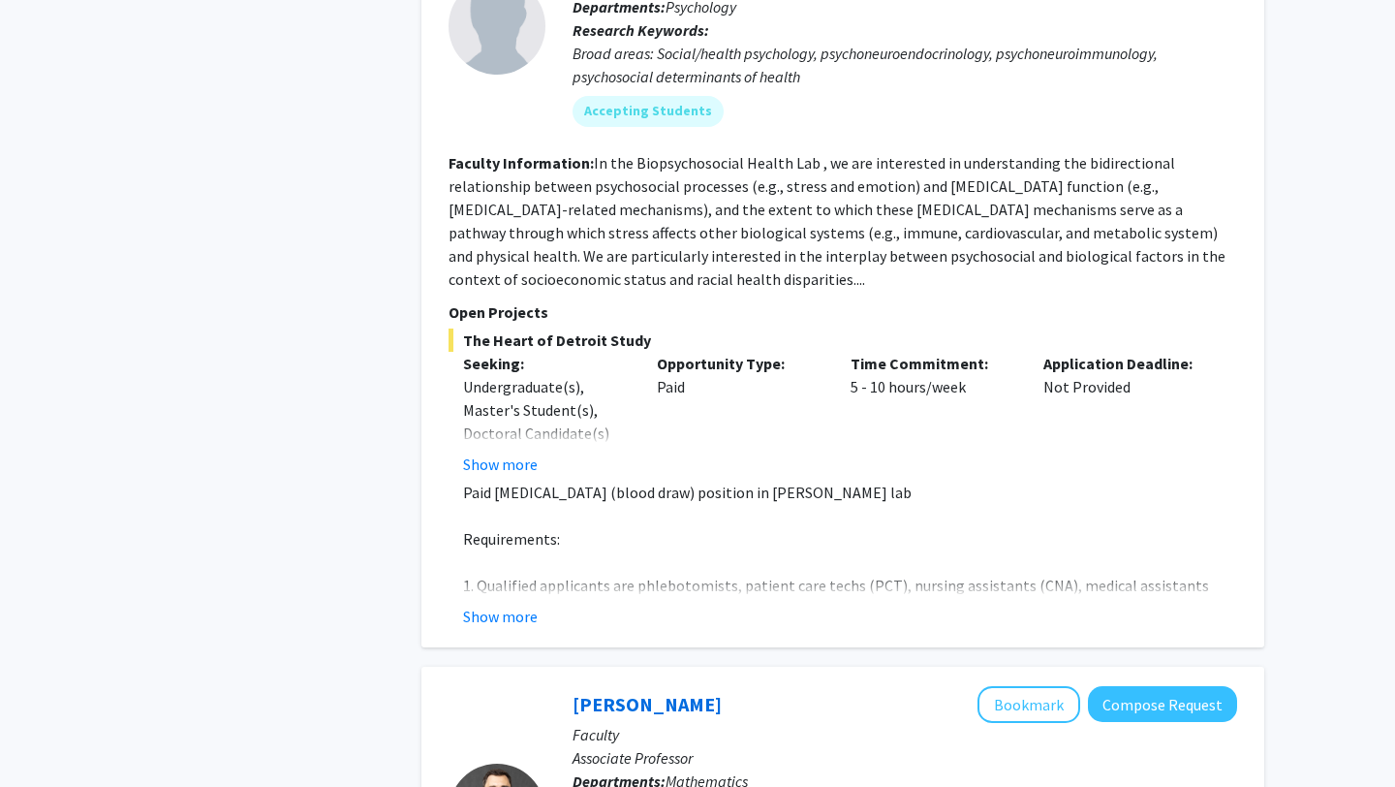
scroll to position [4077, 0]
click at [485, 604] on button "Show more" at bounding box center [500, 615] width 75 height 23
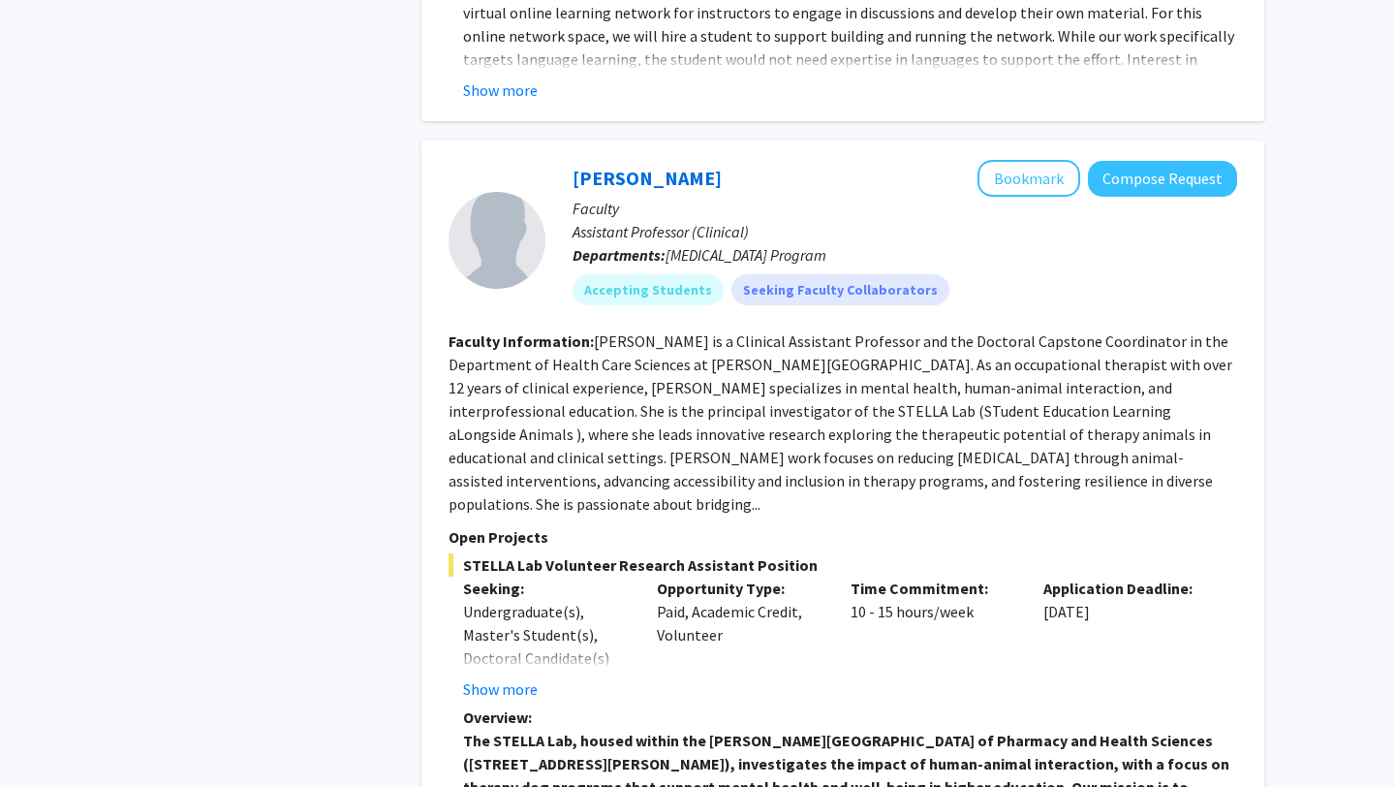
scroll to position [7134, 0]
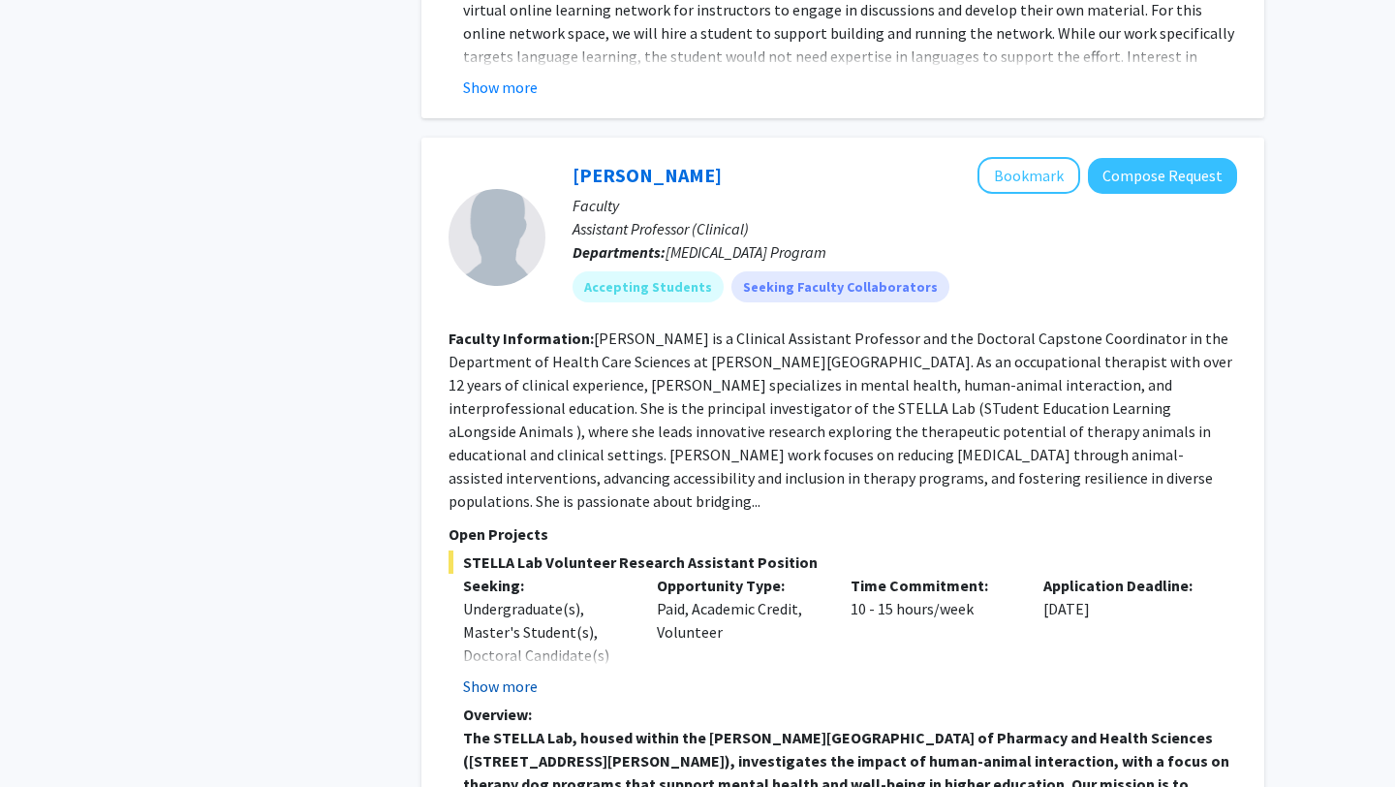
click at [516, 674] on button "Show more" at bounding box center [500, 685] width 75 height 23
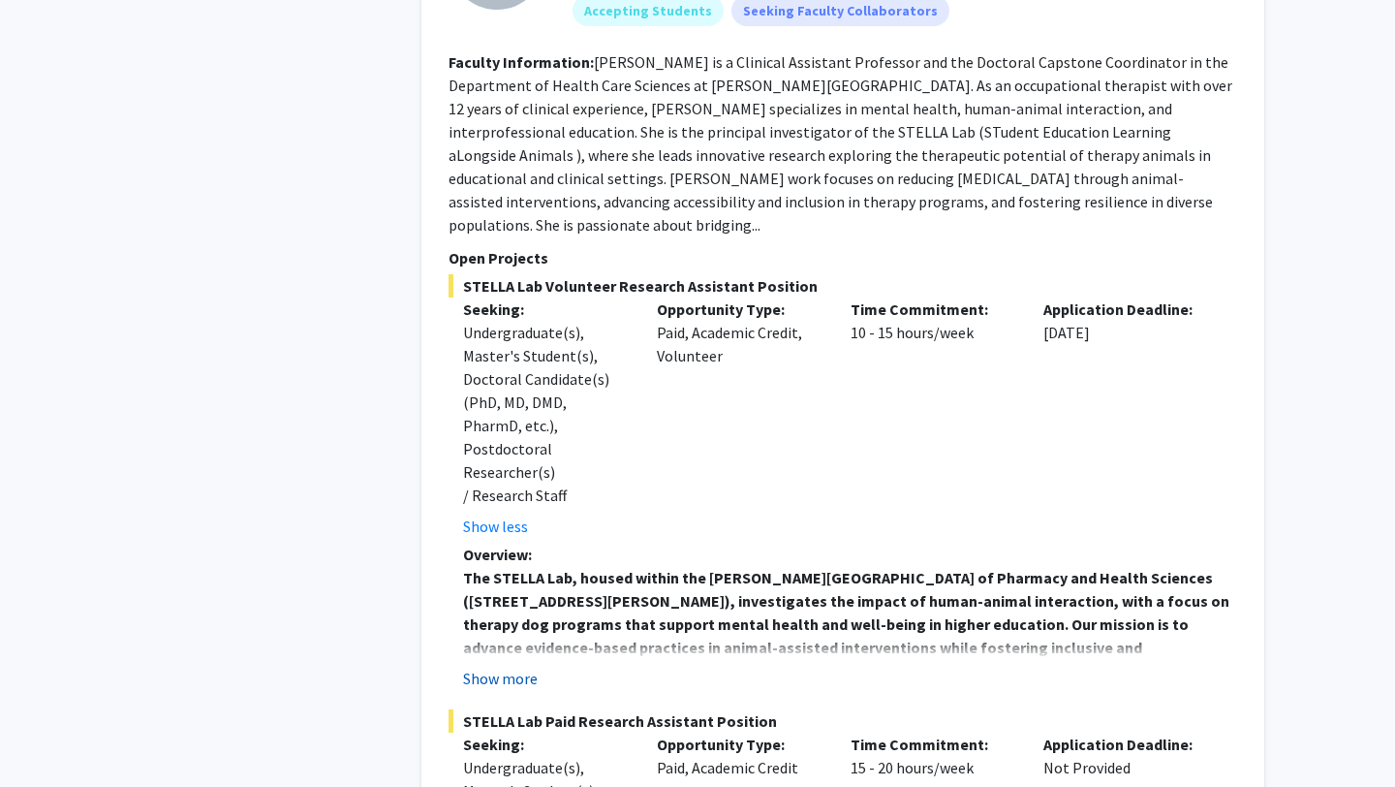
scroll to position [7413, 0]
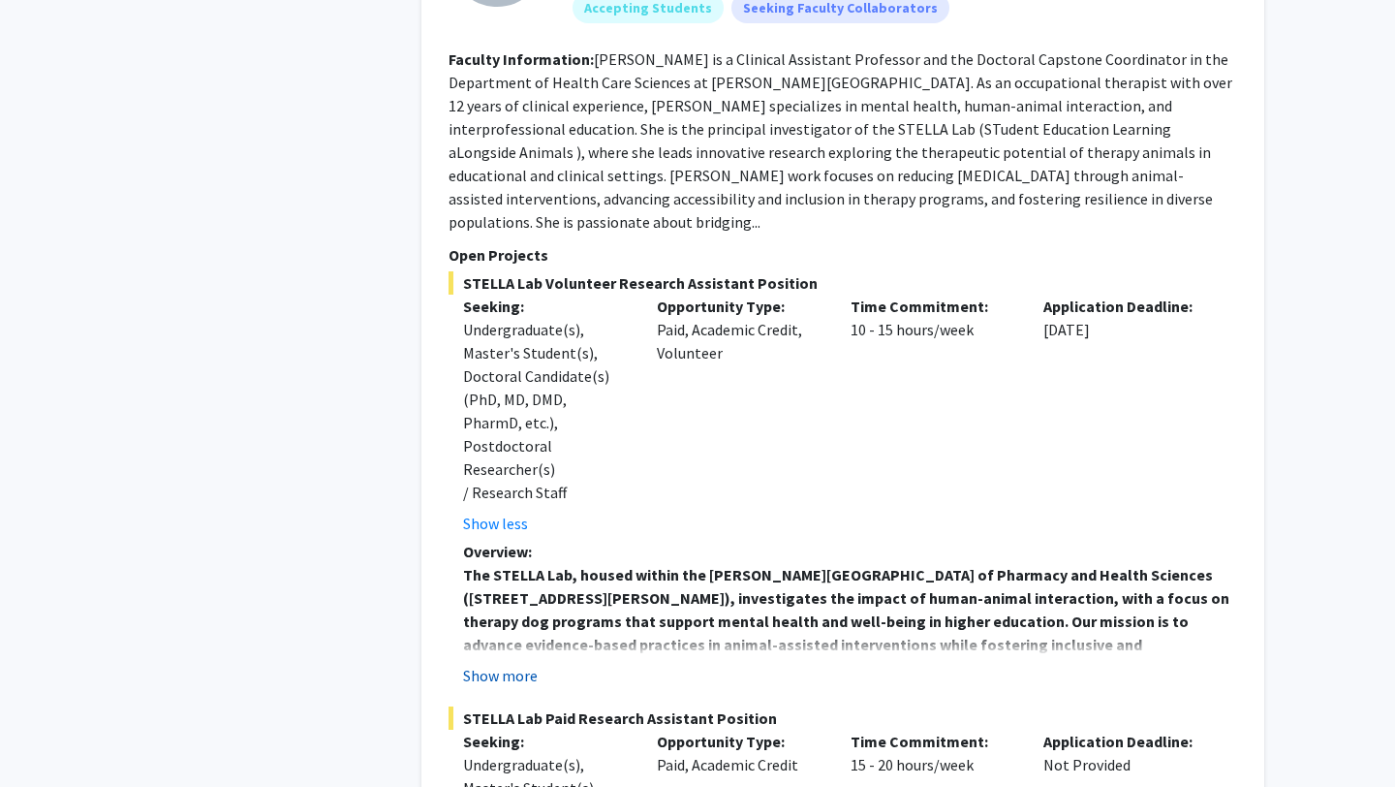
click at [516, 664] on button "Show more" at bounding box center [500, 675] width 75 height 23
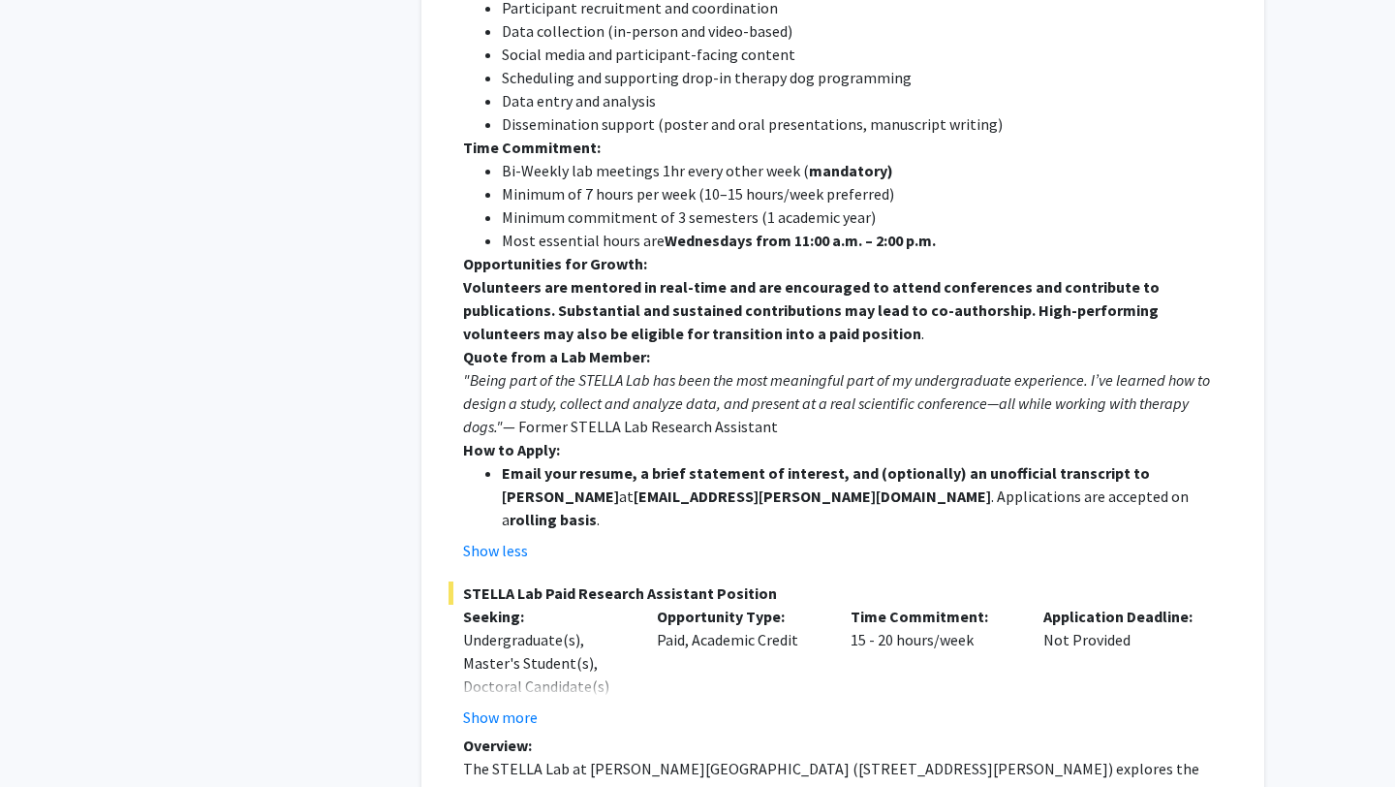
scroll to position [8241, 0]
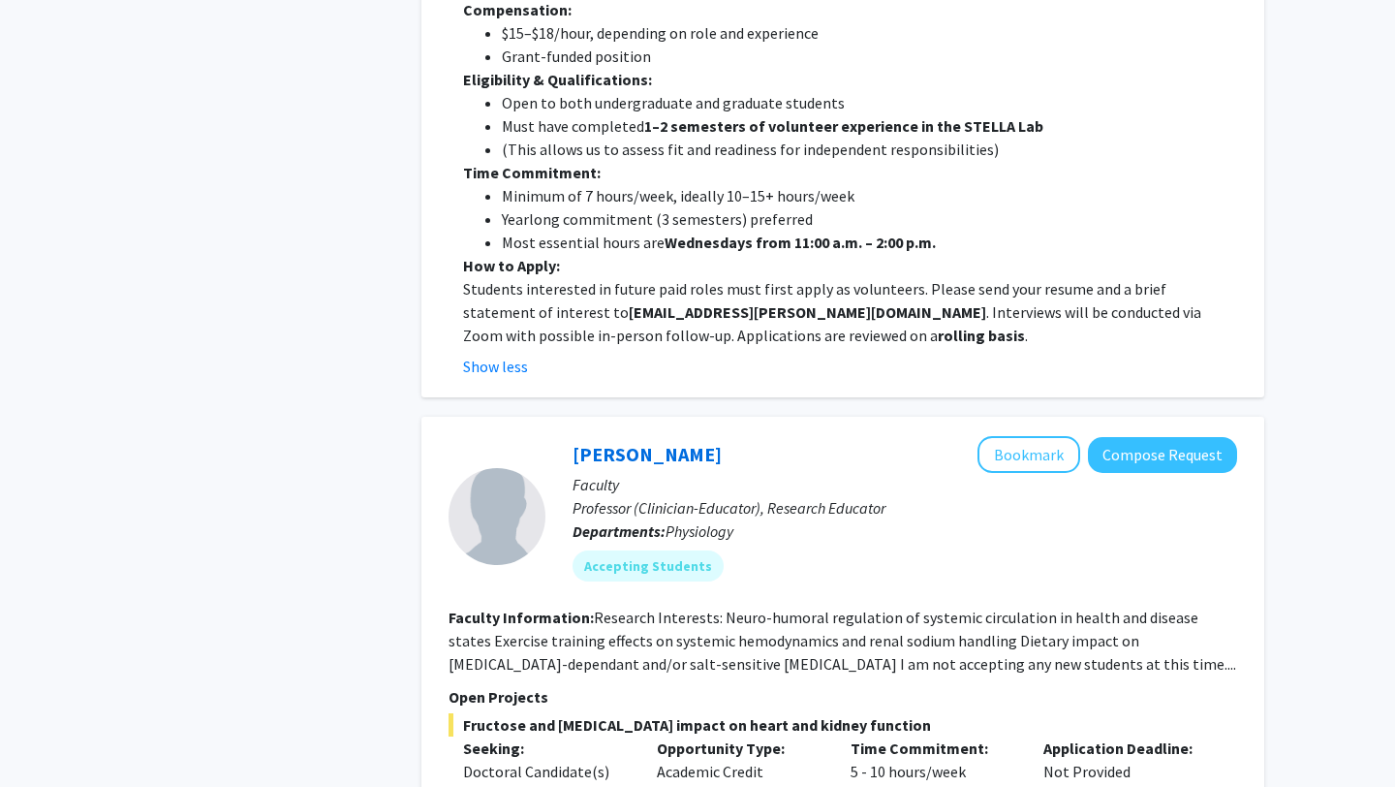
scroll to position [9254, 0]
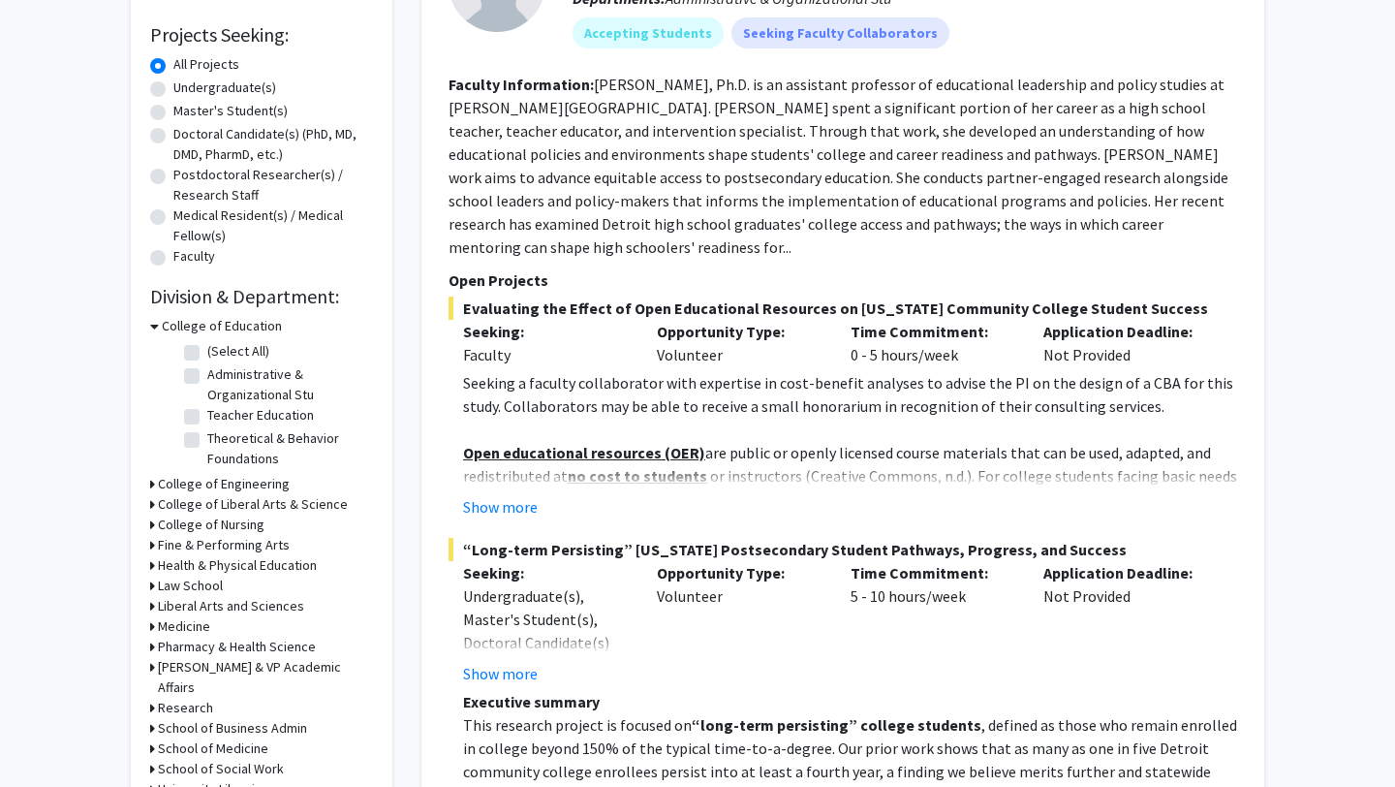
scroll to position [0, 0]
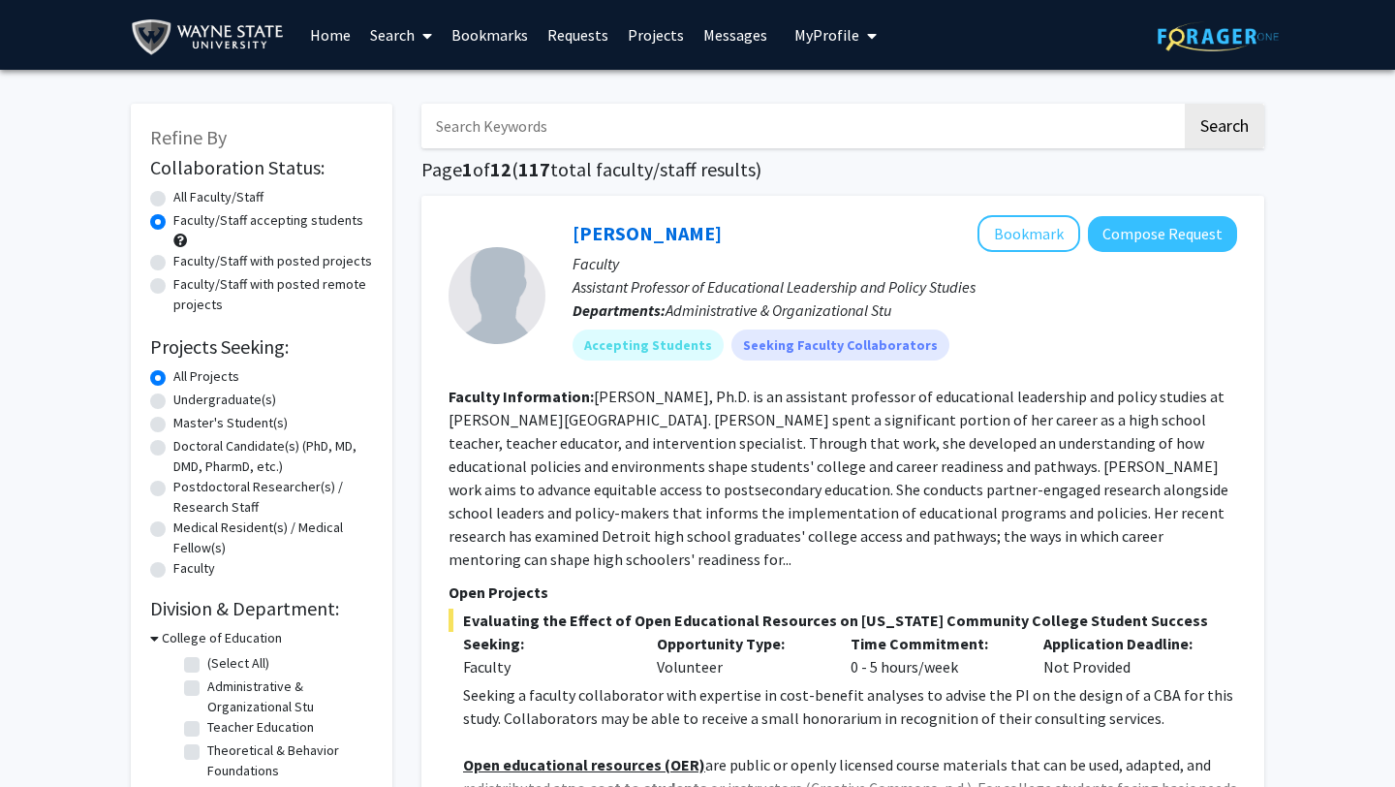
click at [208, 402] on label "Undergraduate(s)" at bounding box center [224, 400] width 103 height 20
click at [186, 402] on input "Undergraduate(s)" at bounding box center [179, 396] width 13 height 13
radio input "true"
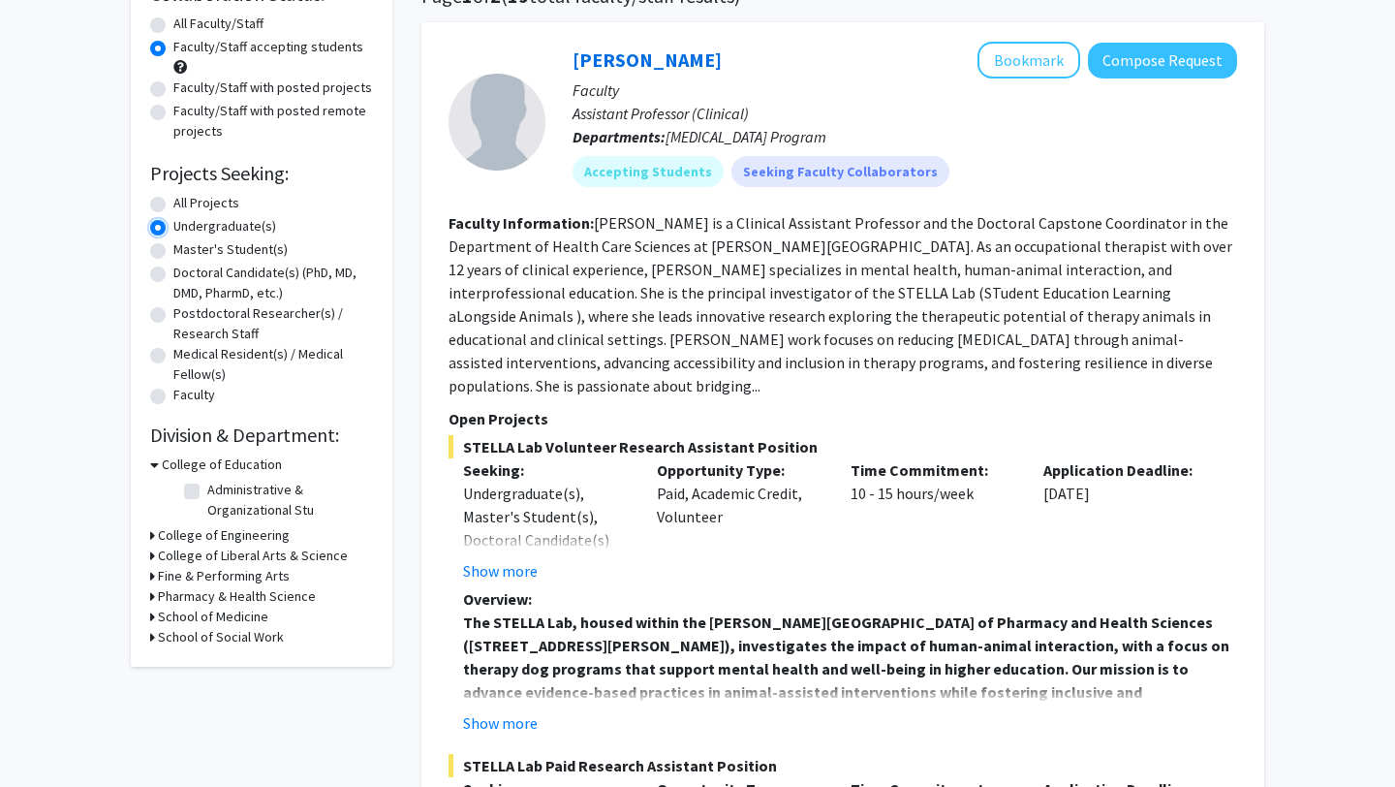
scroll to position [172, 0]
click at [1038, 61] on button "Bookmark" at bounding box center [1029, 61] width 103 height 37
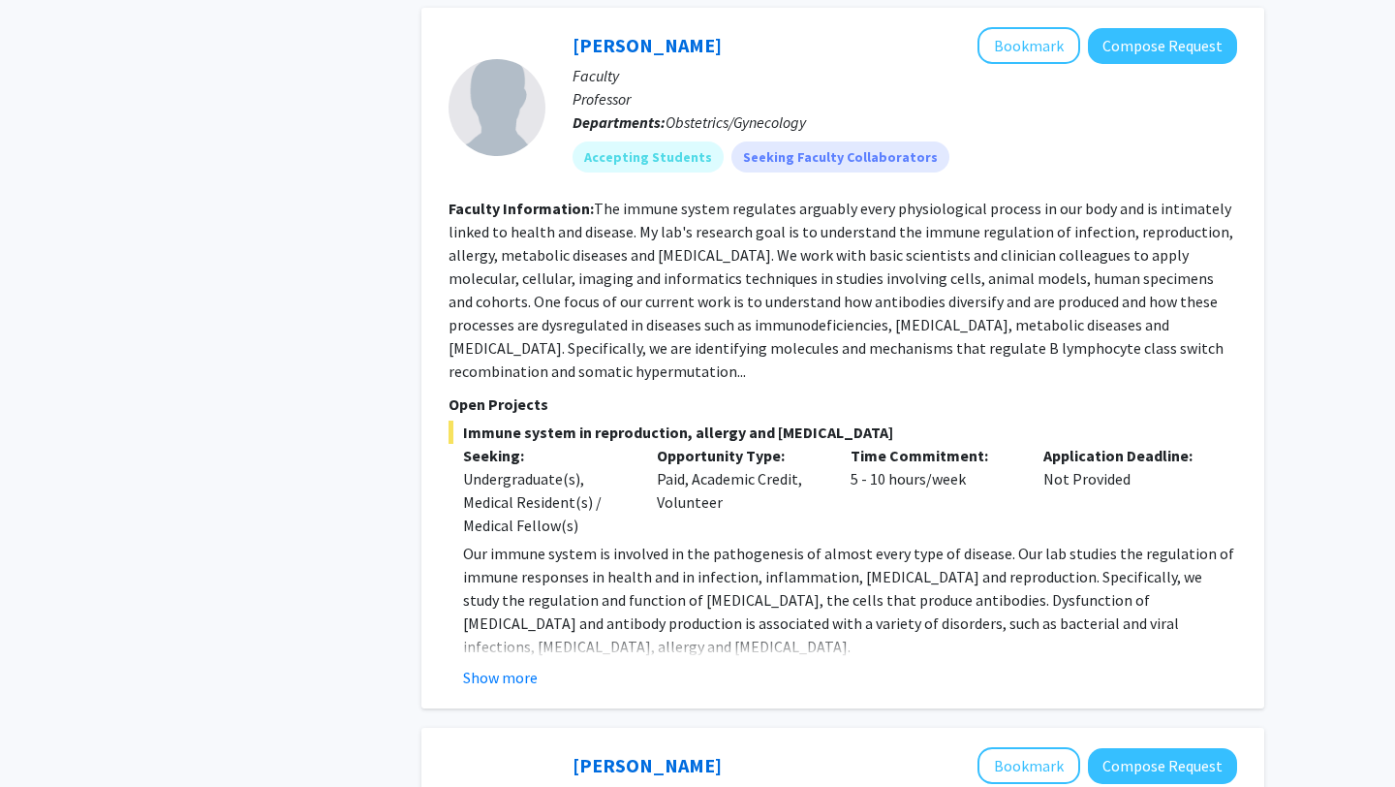
scroll to position [4613, 0]
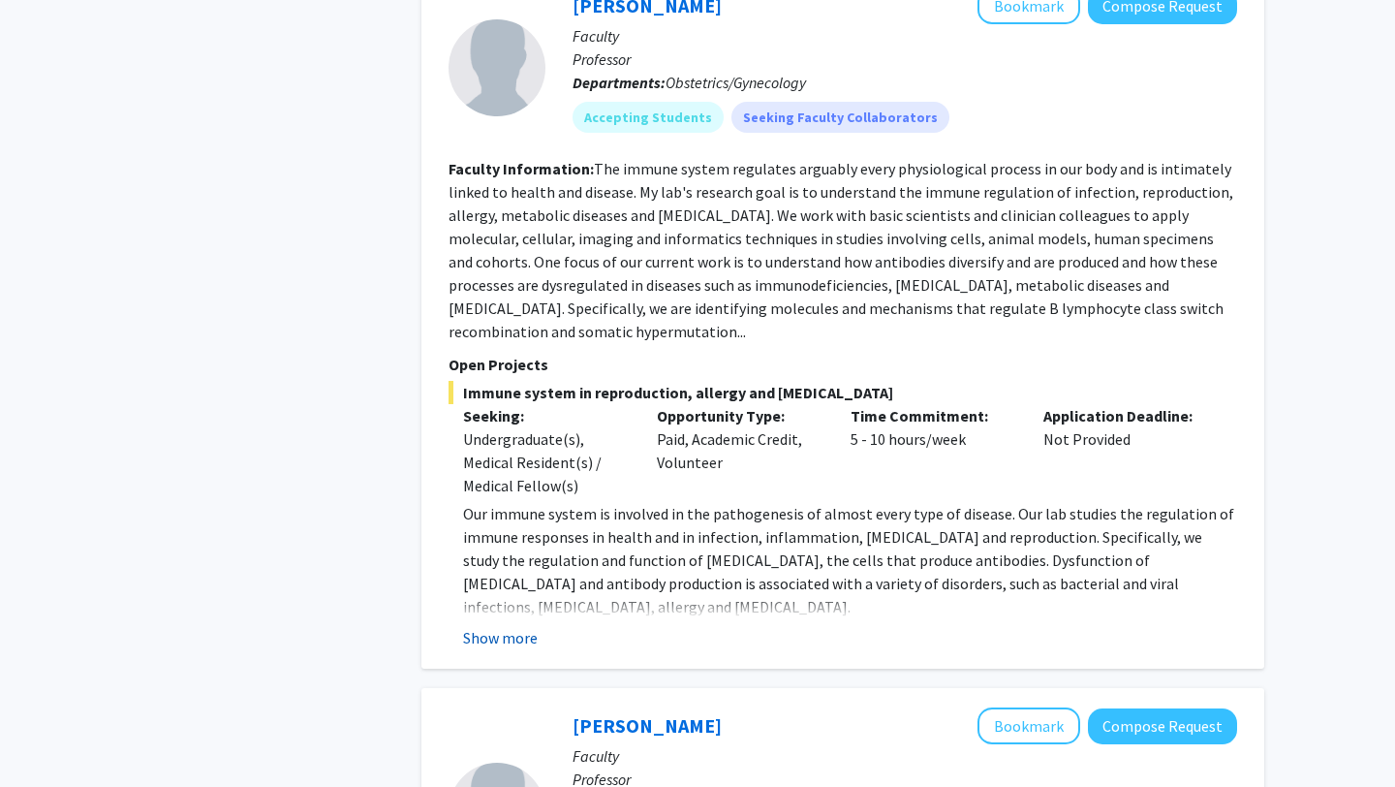
click at [514, 626] on button "Show more" at bounding box center [500, 637] width 75 height 23
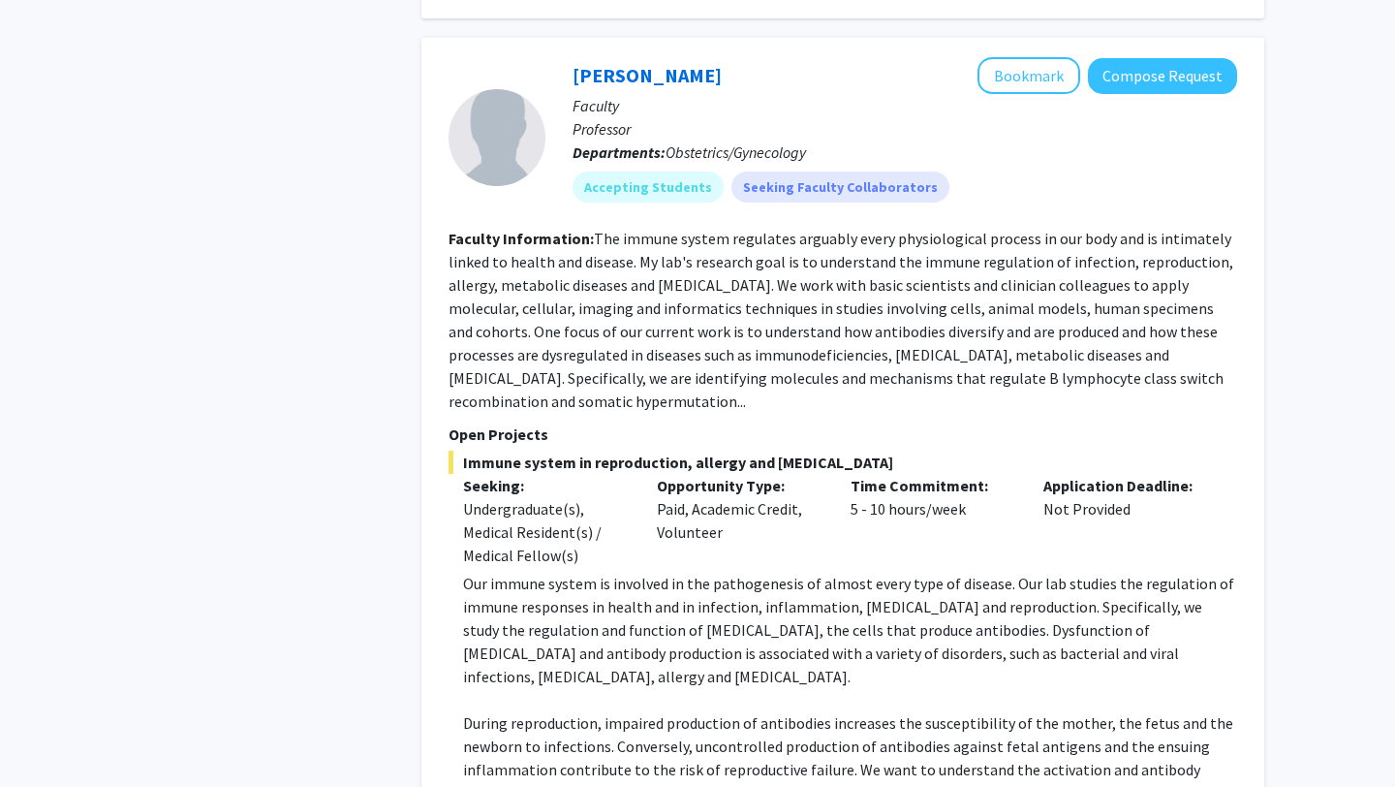
scroll to position [4542, 0]
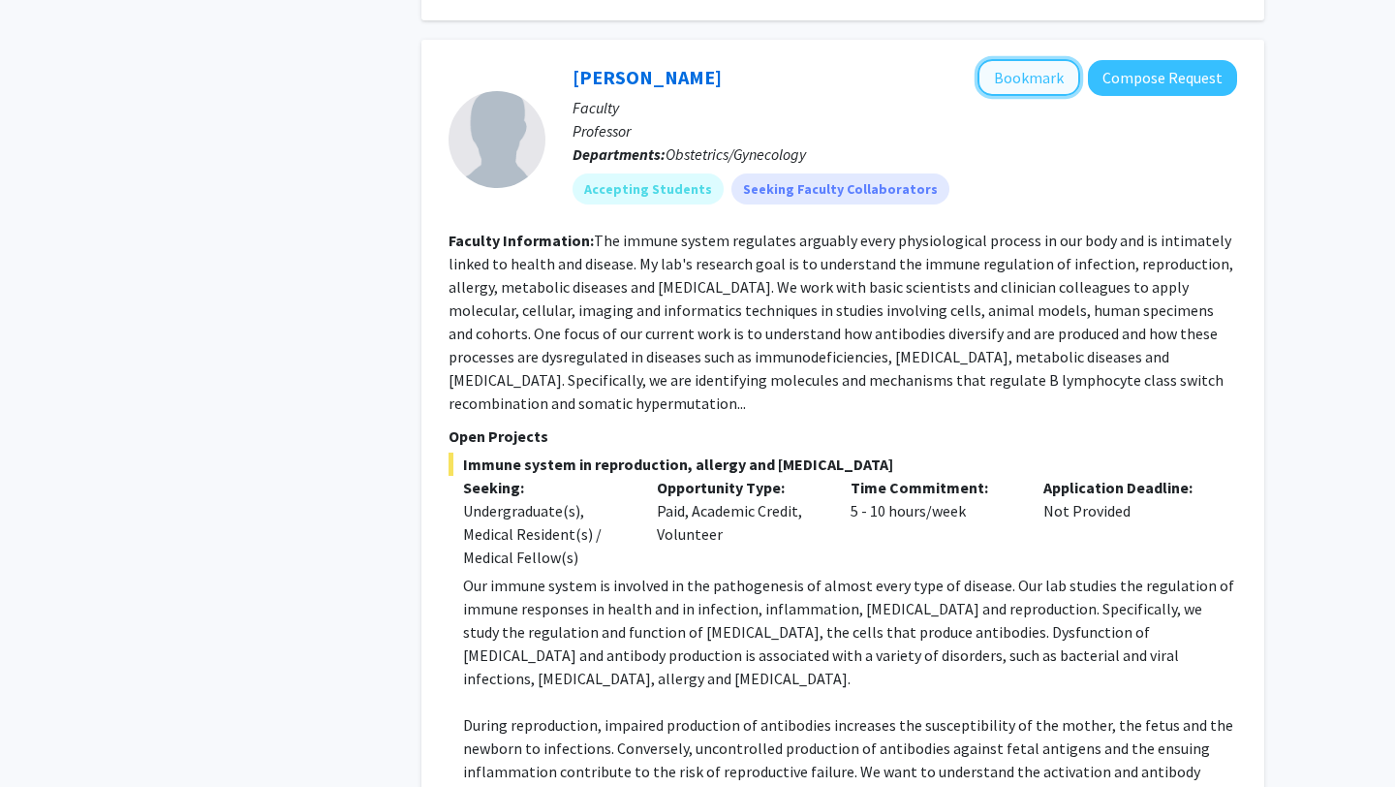
click at [1029, 59] on button "Bookmark" at bounding box center [1029, 77] width 103 height 37
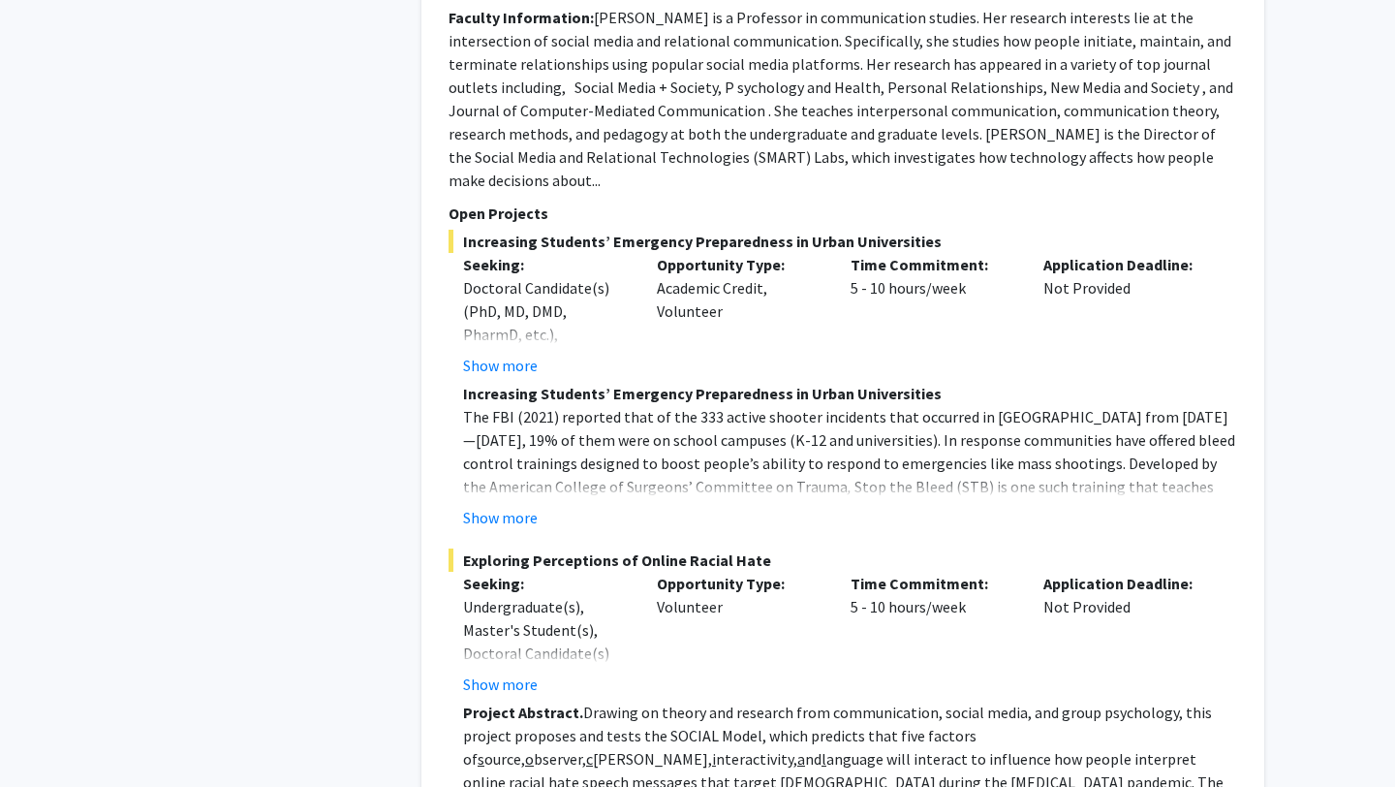
scroll to position [8656, 0]
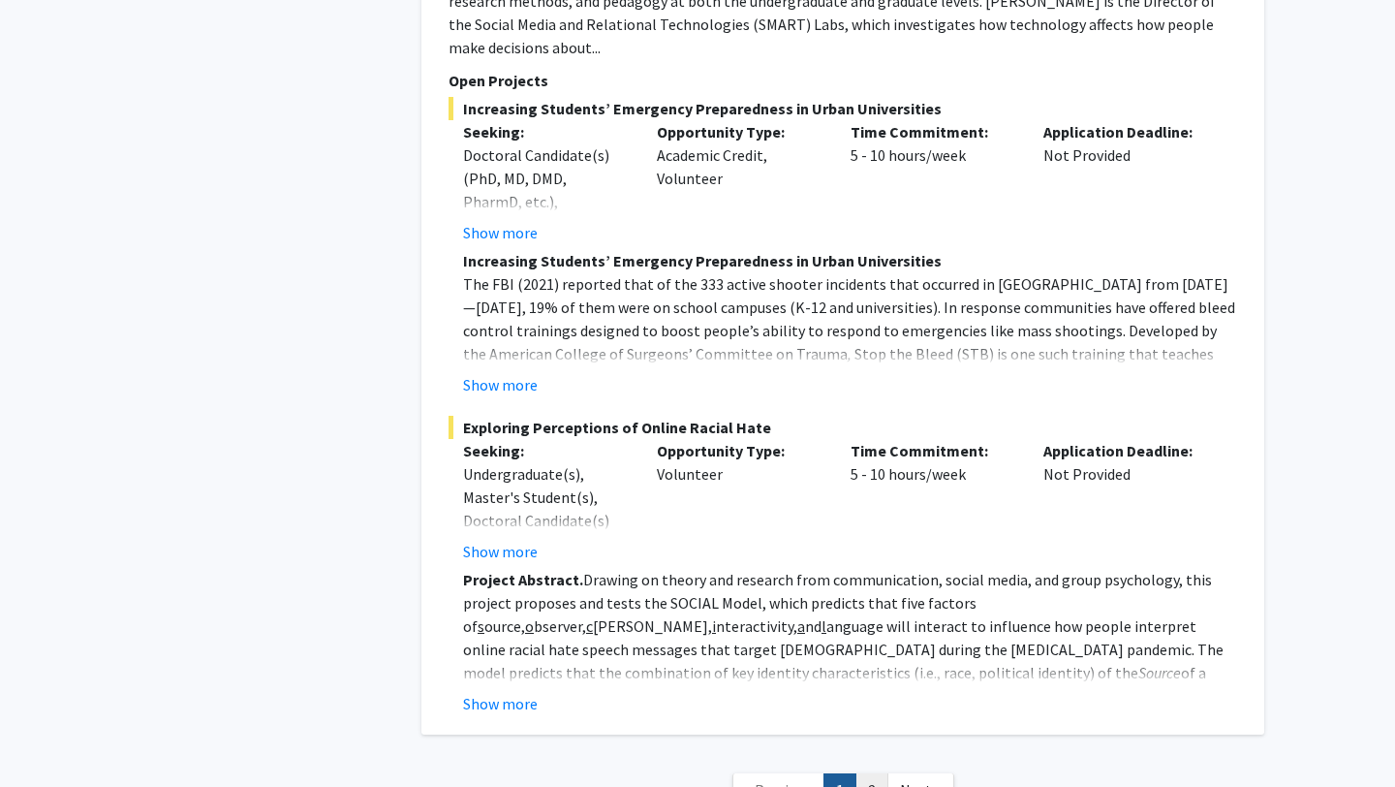
click at [860, 773] on link "2" at bounding box center [872, 790] width 33 height 34
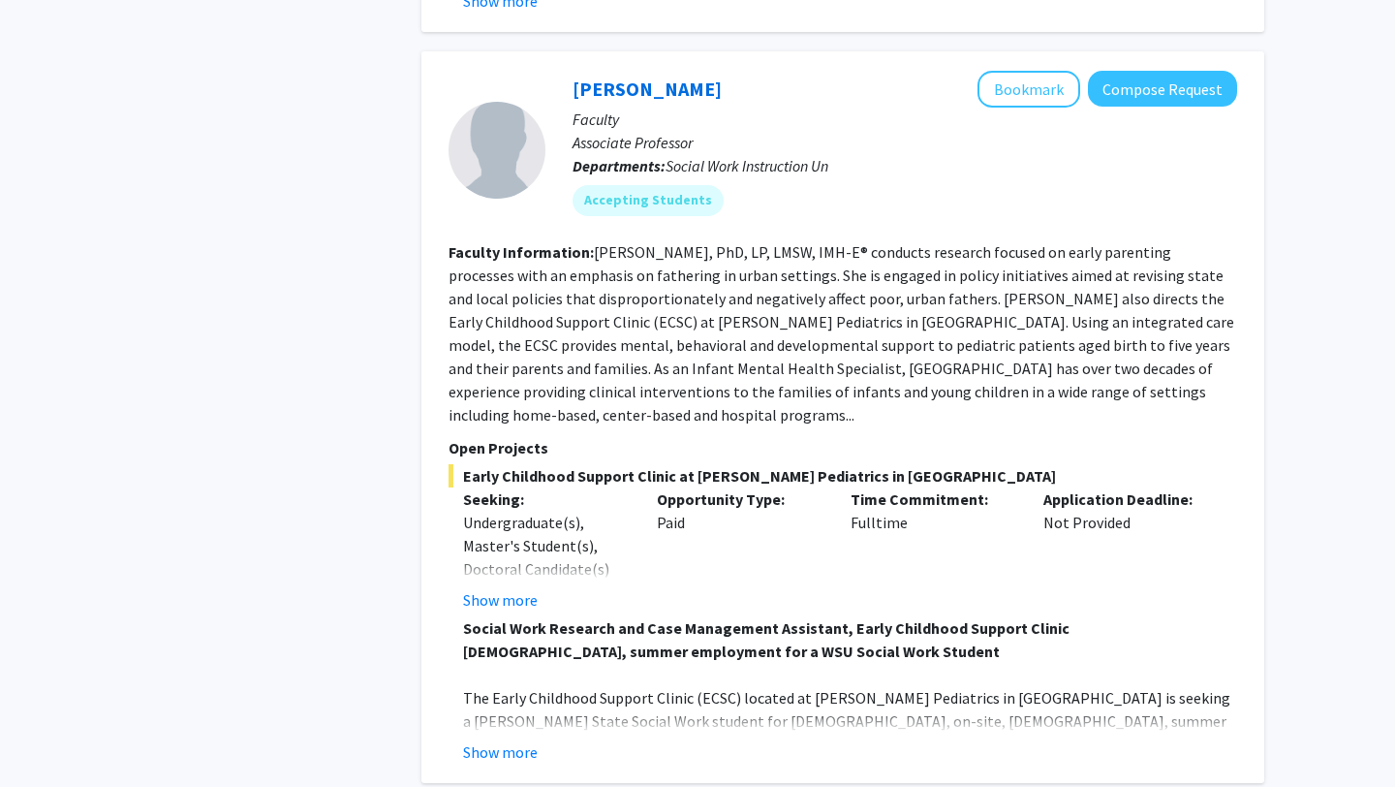
scroll to position [1380, 0]
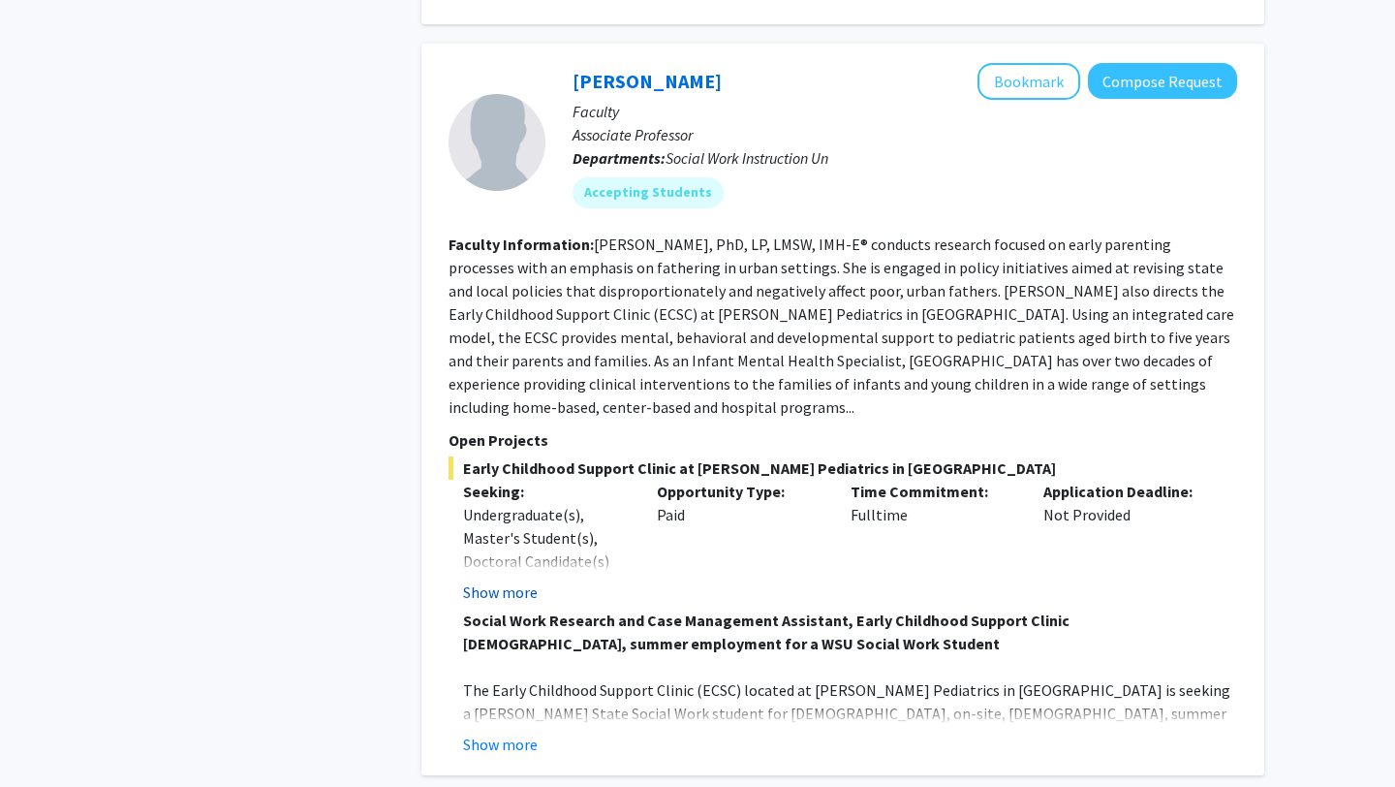
click at [509, 580] on button "Show more" at bounding box center [500, 591] width 75 height 23
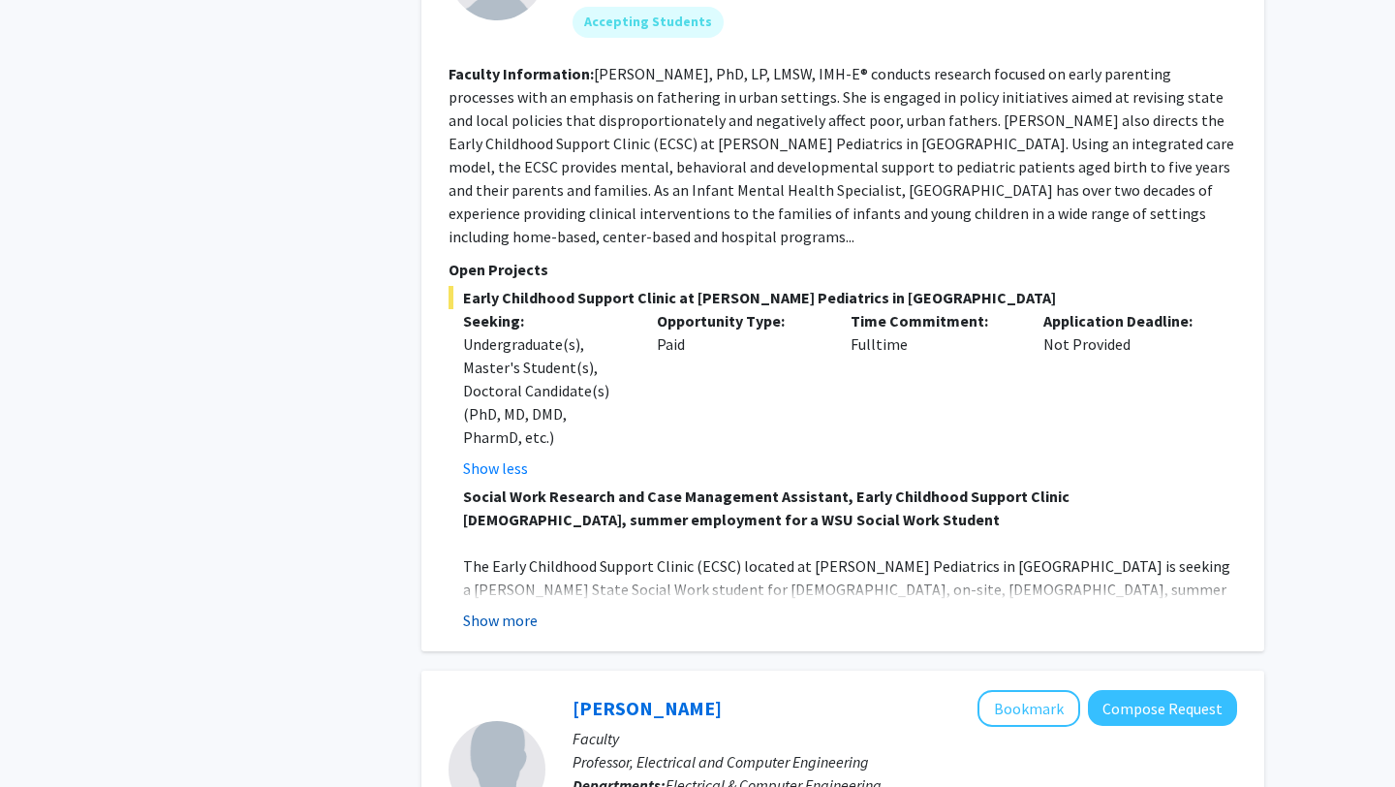
click at [507, 609] on button "Show more" at bounding box center [500, 620] width 75 height 23
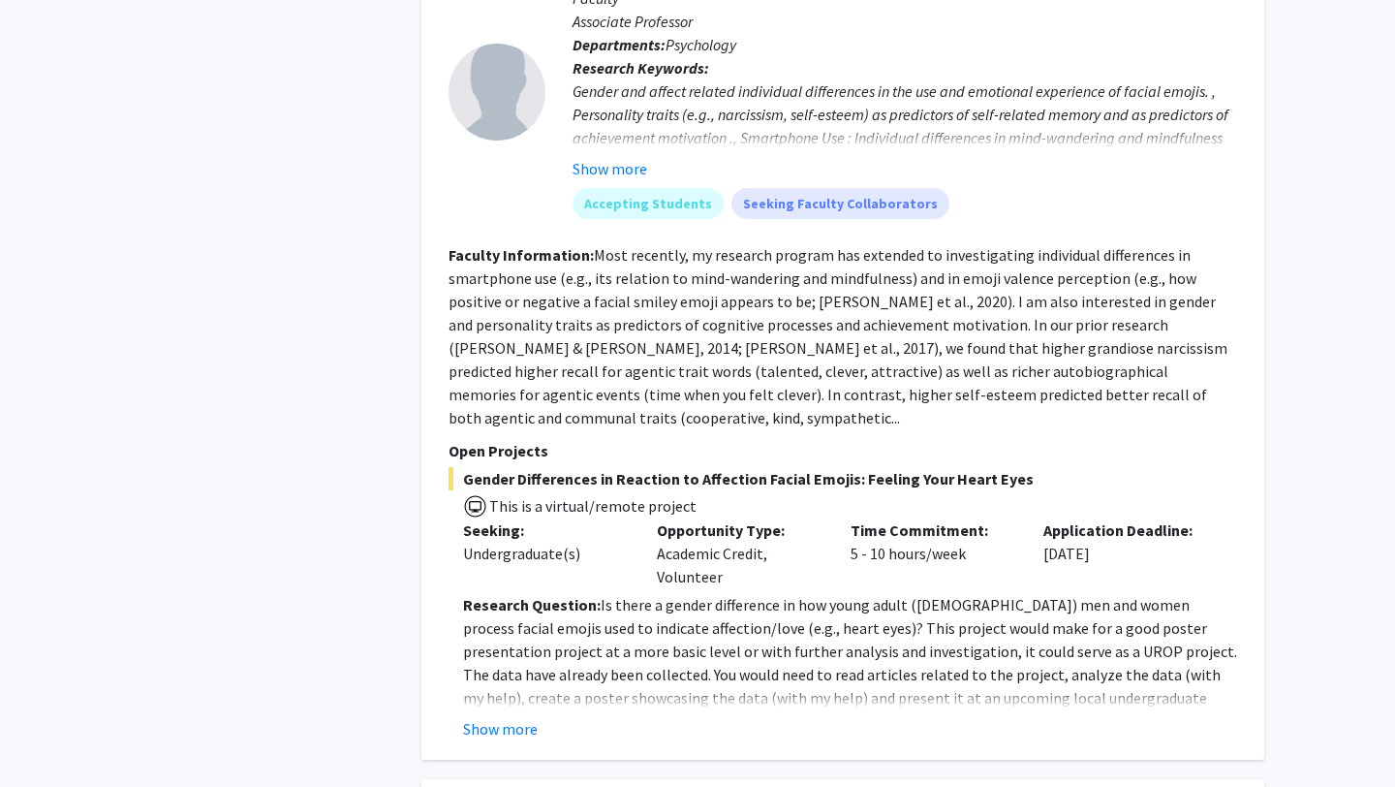
scroll to position [5444, 0]
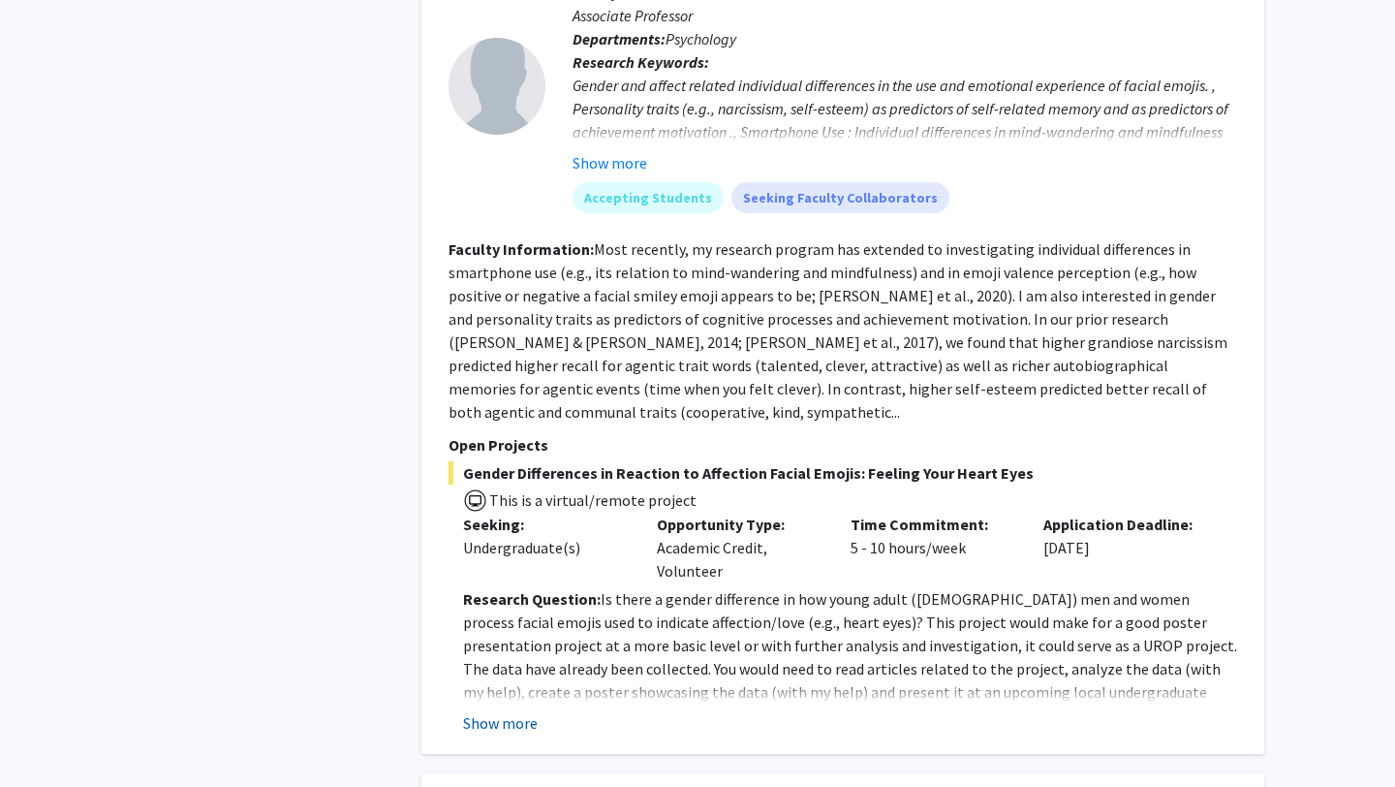
click at [493, 711] on button "Show more" at bounding box center [500, 722] width 75 height 23
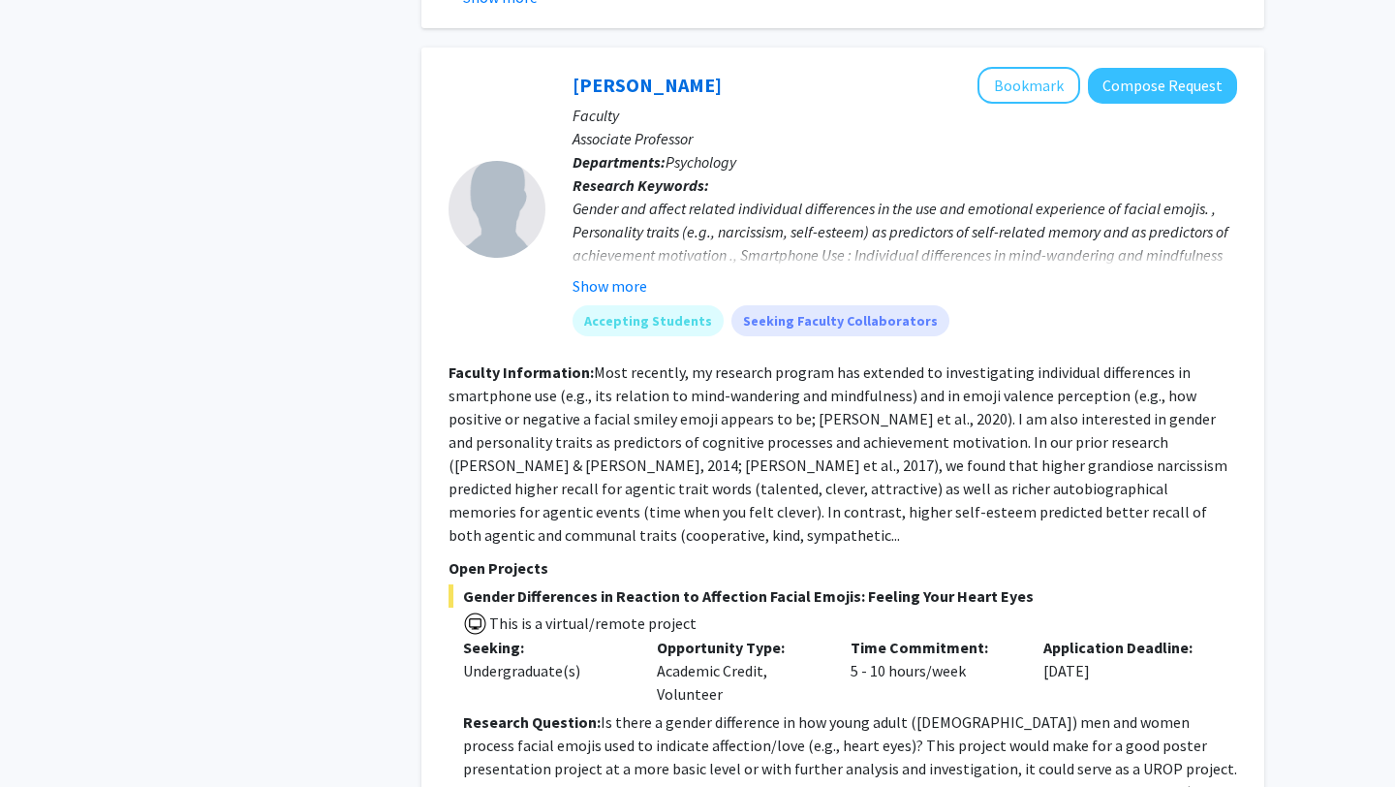
scroll to position [5311, 0]
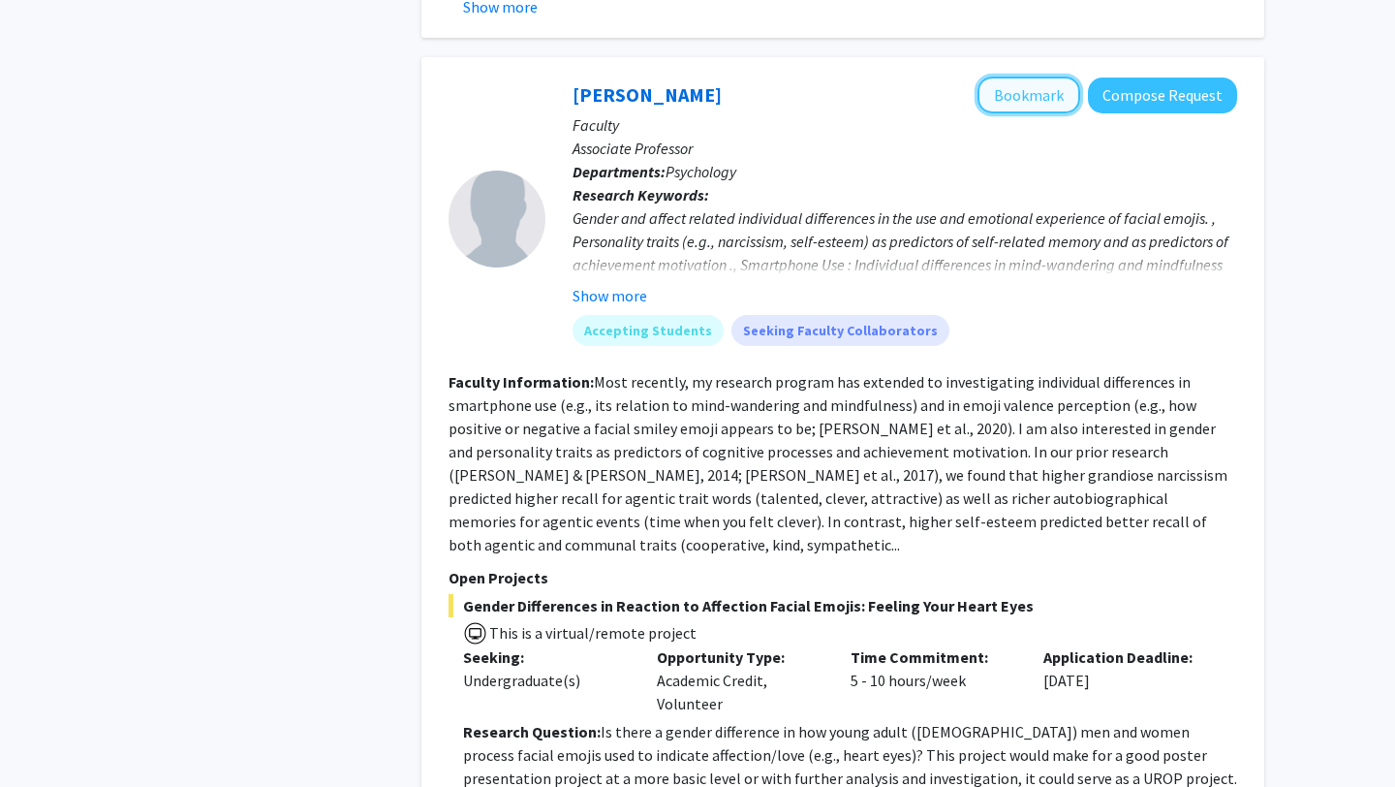
click at [1044, 77] on button "Bookmark" at bounding box center [1029, 95] width 103 height 37
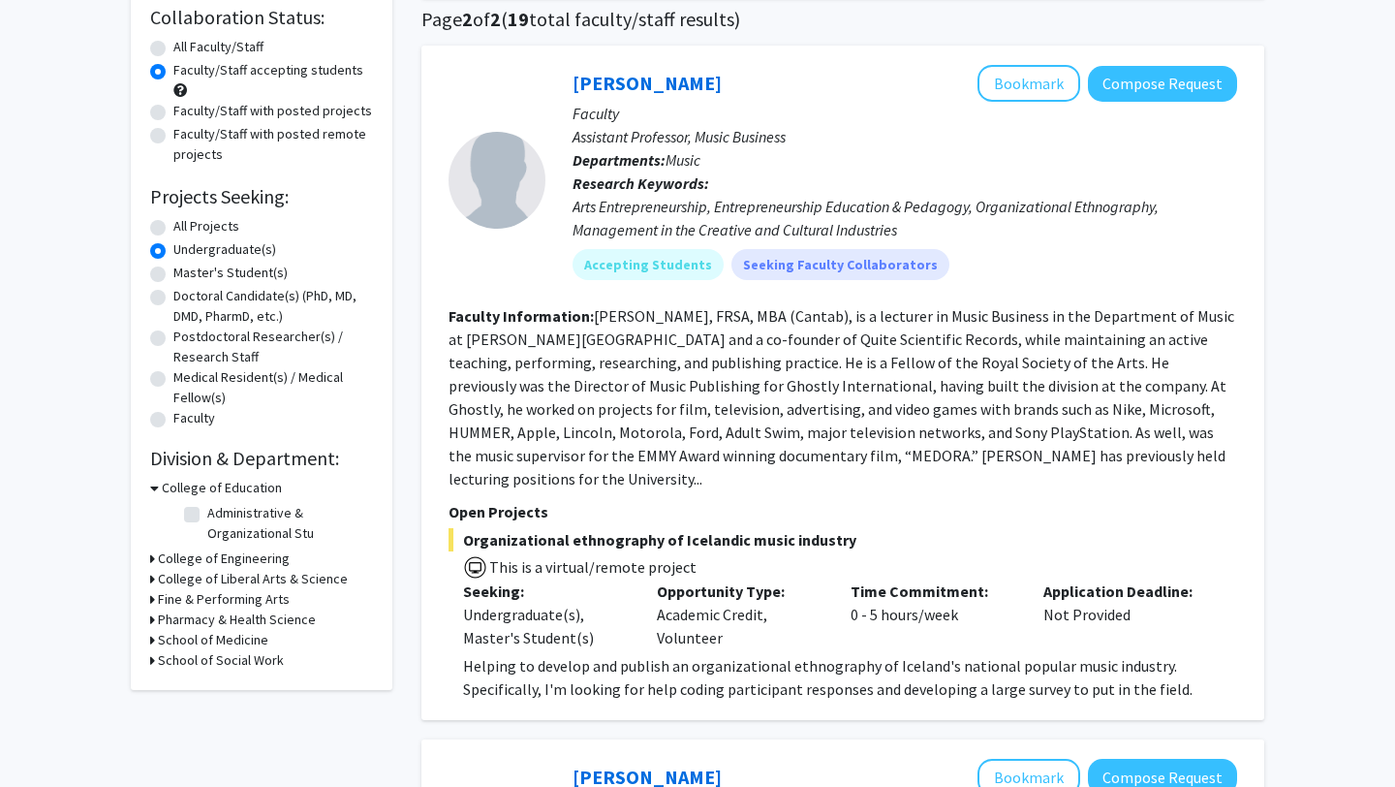
scroll to position [178, 0]
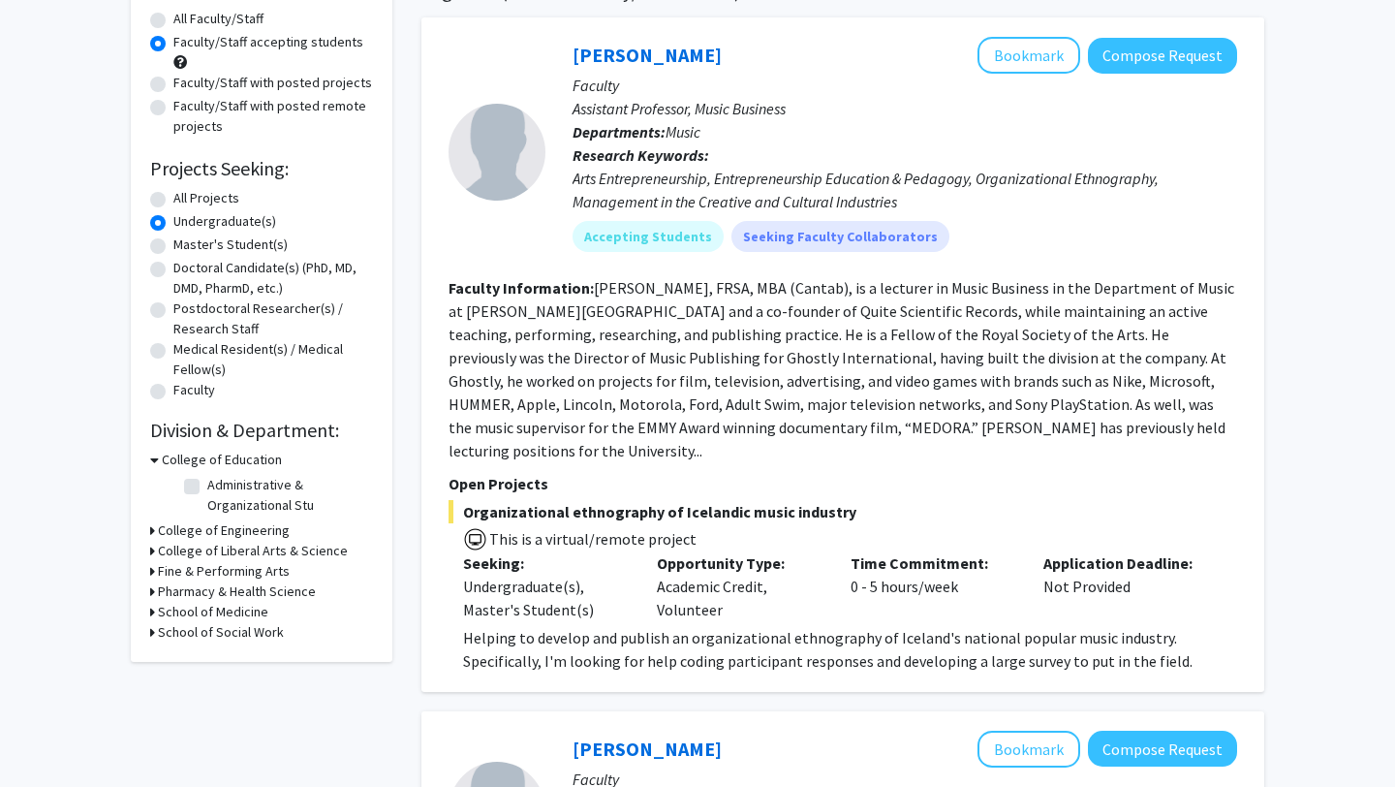
click at [235, 461] on h3 "College of Education" at bounding box center [222, 460] width 120 height 20
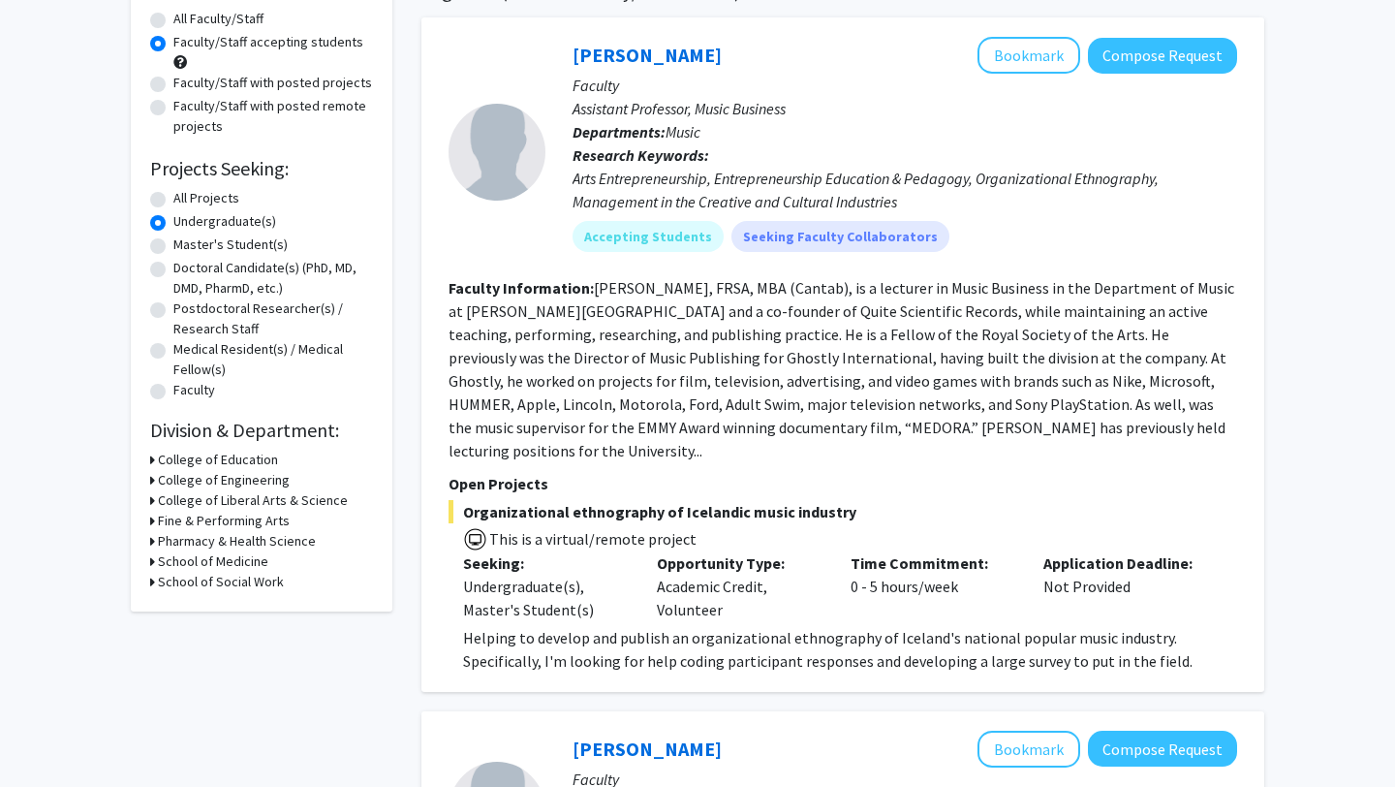
click at [233, 499] on h3 "College of Liberal Arts & Science" at bounding box center [253, 500] width 190 height 20
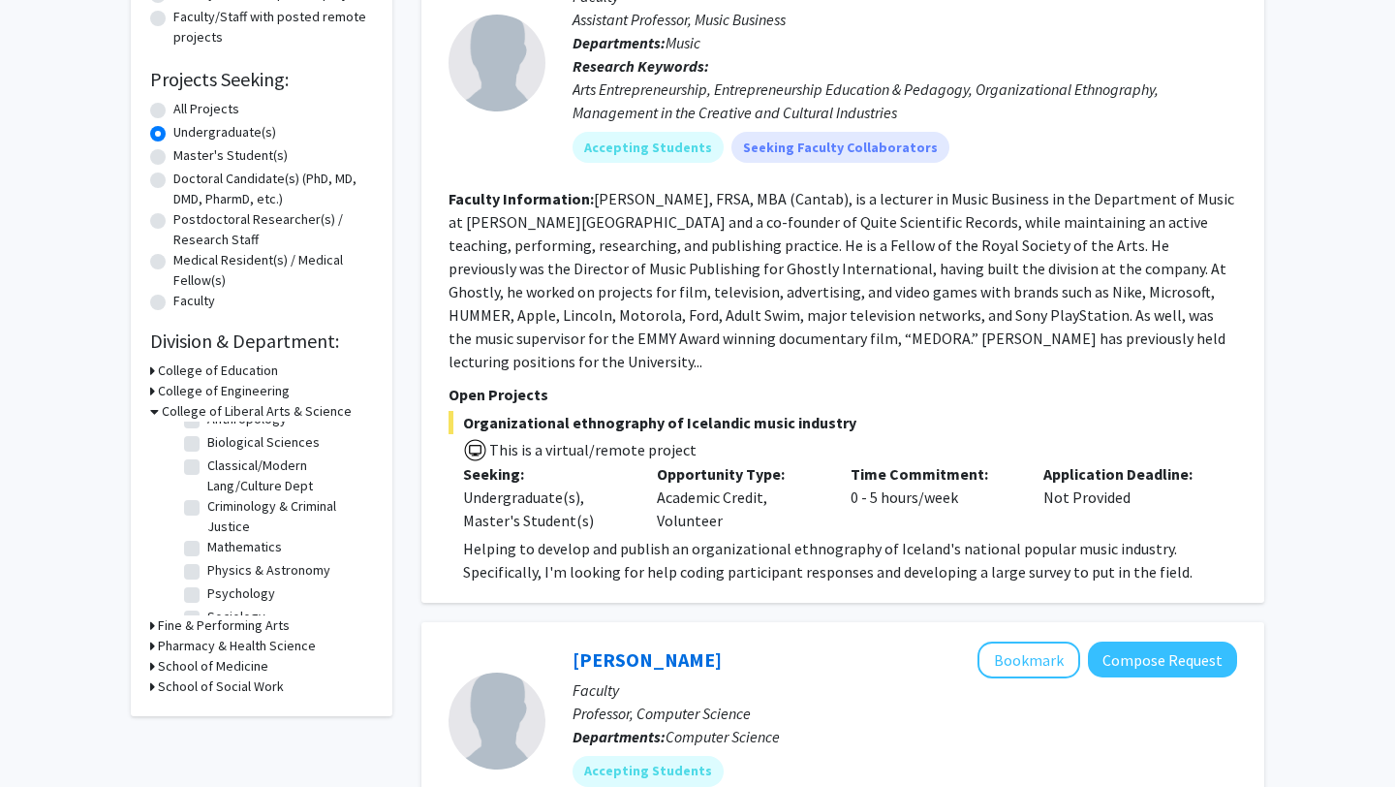
scroll to position [60, 0]
click at [207, 575] on label "Psychology" at bounding box center [241, 574] width 68 height 20
click at [207, 575] on input "Psychology" at bounding box center [213, 570] width 13 height 13
checkbox input "true"
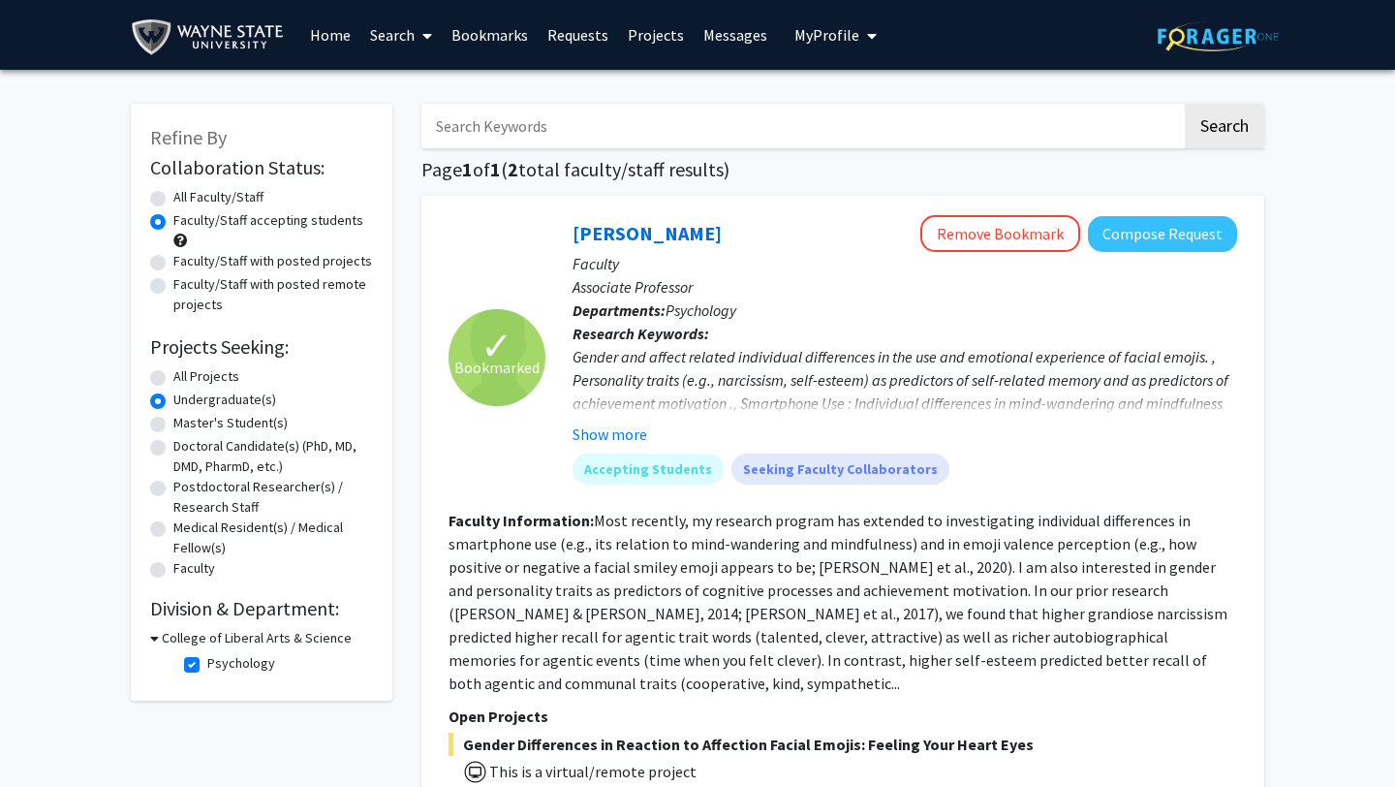
click at [188, 637] on h3 "College of Liberal Arts & Science" at bounding box center [257, 638] width 190 height 20
click at [190, 644] on h3 "College of Liberal Arts & Science" at bounding box center [253, 638] width 190 height 20
click at [207, 667] on label "Psychology" at bounding box center [241, 663] width 68 height 20
click at [207, 666] on input "Psychology" at bounding box center [213, 659] width 13 height 13
checkbox input "false"
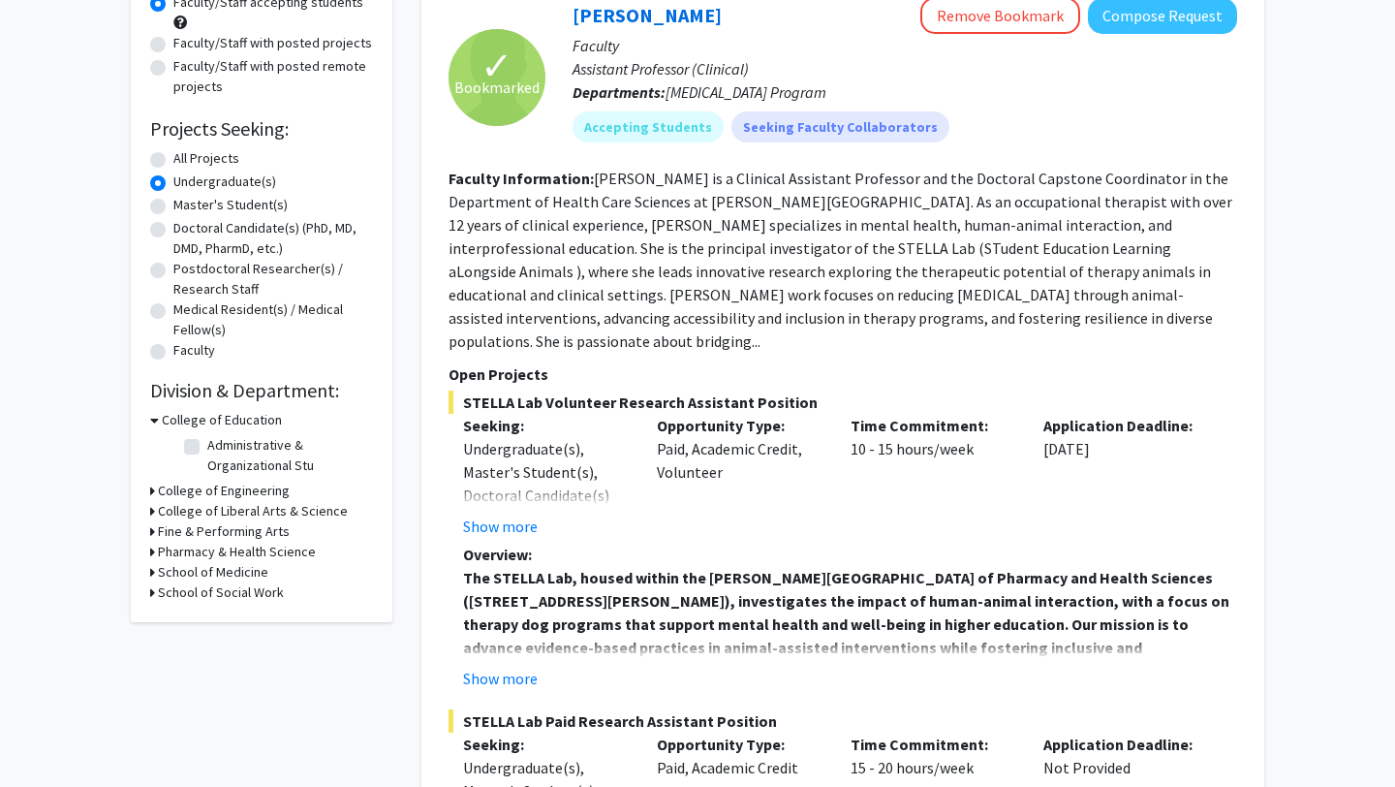
scroll to position [226, 0]
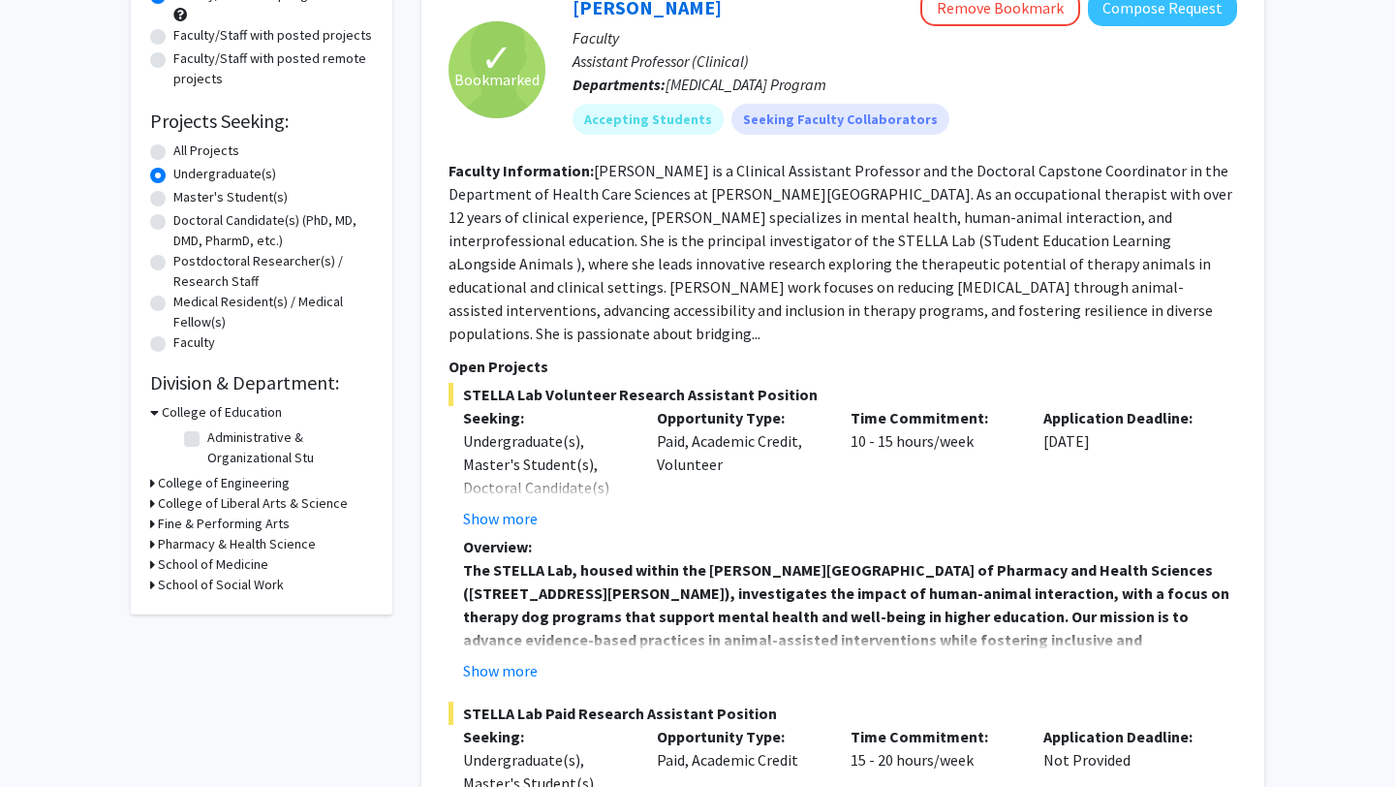
click at [228, 564] on h3 "School of Medicine" at bounding box center [213, 564] width 110 height 20
click at [222, 543] on h3 "Pharmacy & Health Science" at bounding box center [237, 544] width 158 height 20
click at [195, 559] on fg-checkbox "[MEDICAL_DATA] Program [MEDICAL_DATA] Program" at bounding box center [276, 570] width 184 height 23
click at [207, 569] on label "[MEDICAL_DATA] Program" at bounding box center [279, 569] width 144 height 20
click at [207, 569] on input "[MEDICAL_DATA] Program" at bounding box center [213, 565] width 13 height 13
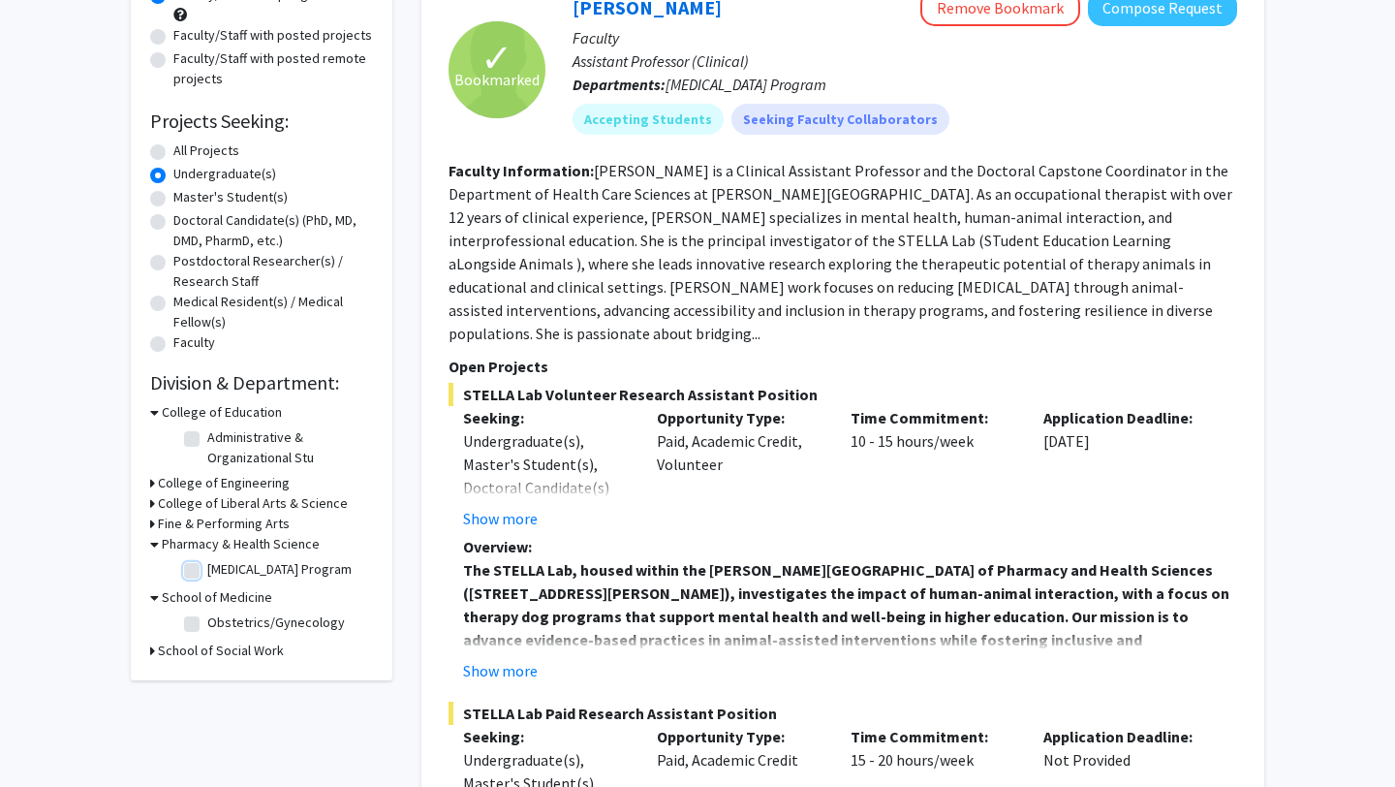
checkbox input "true"
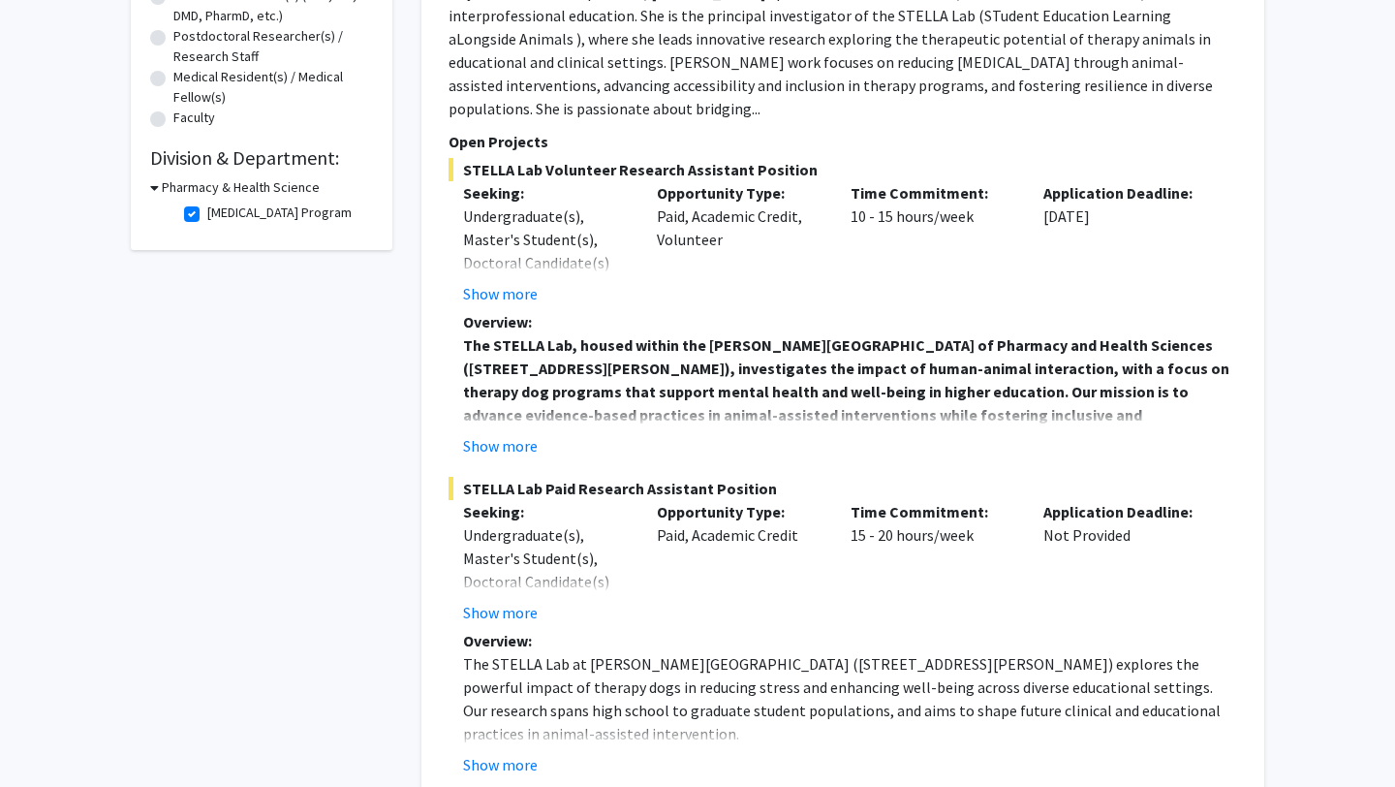
scroll to position [453, 0]
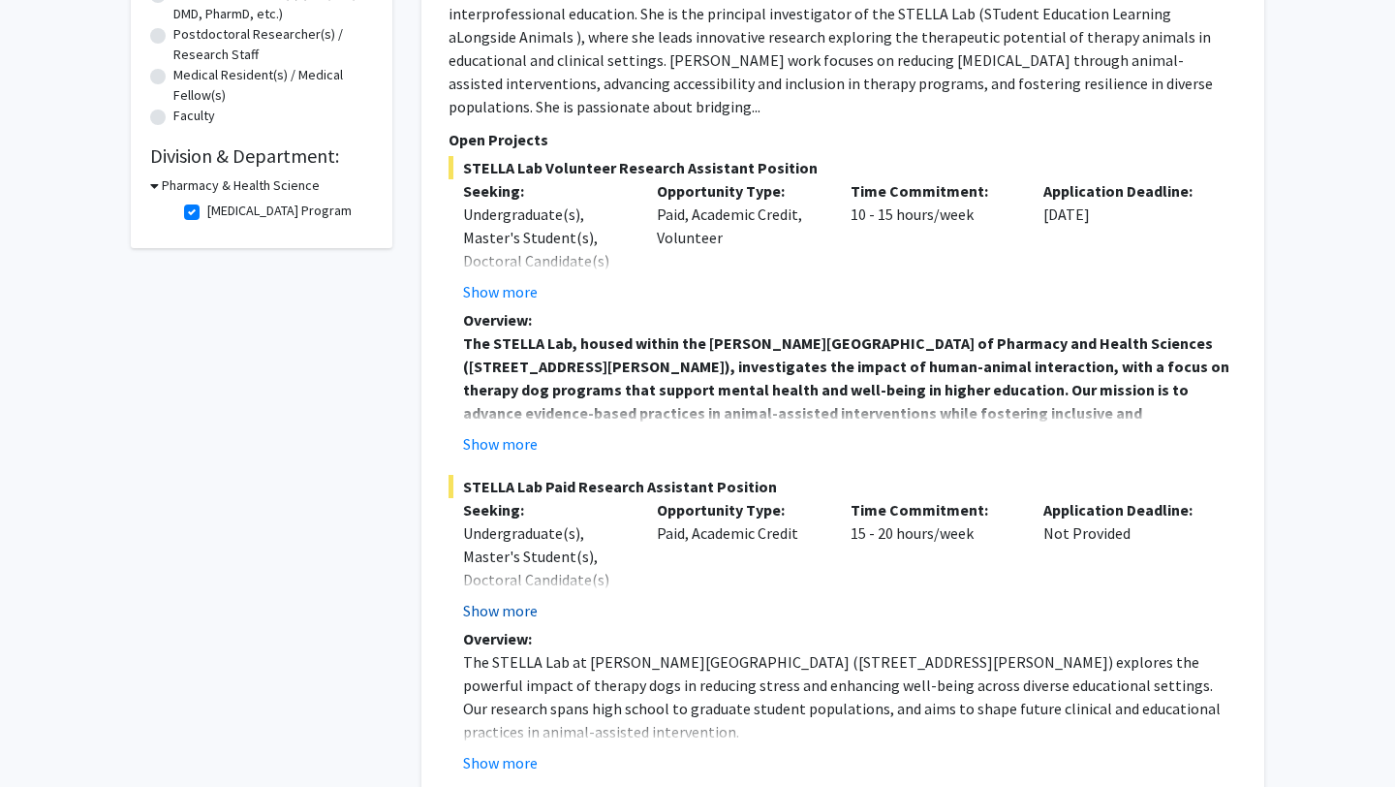
click at [513, 599] on button "Show more" at bounding box center [500, 610] width 75 height 23
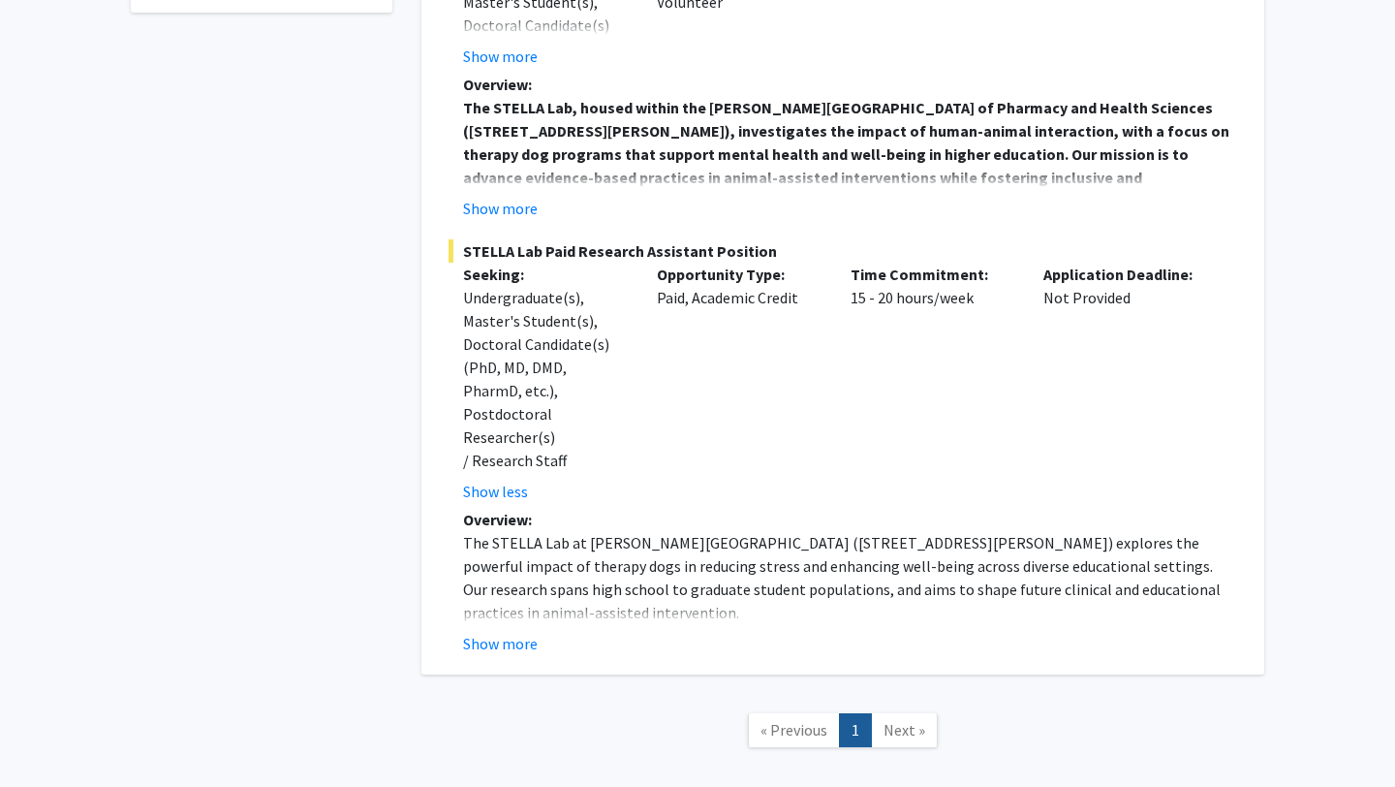
scroll to position [720, 0]
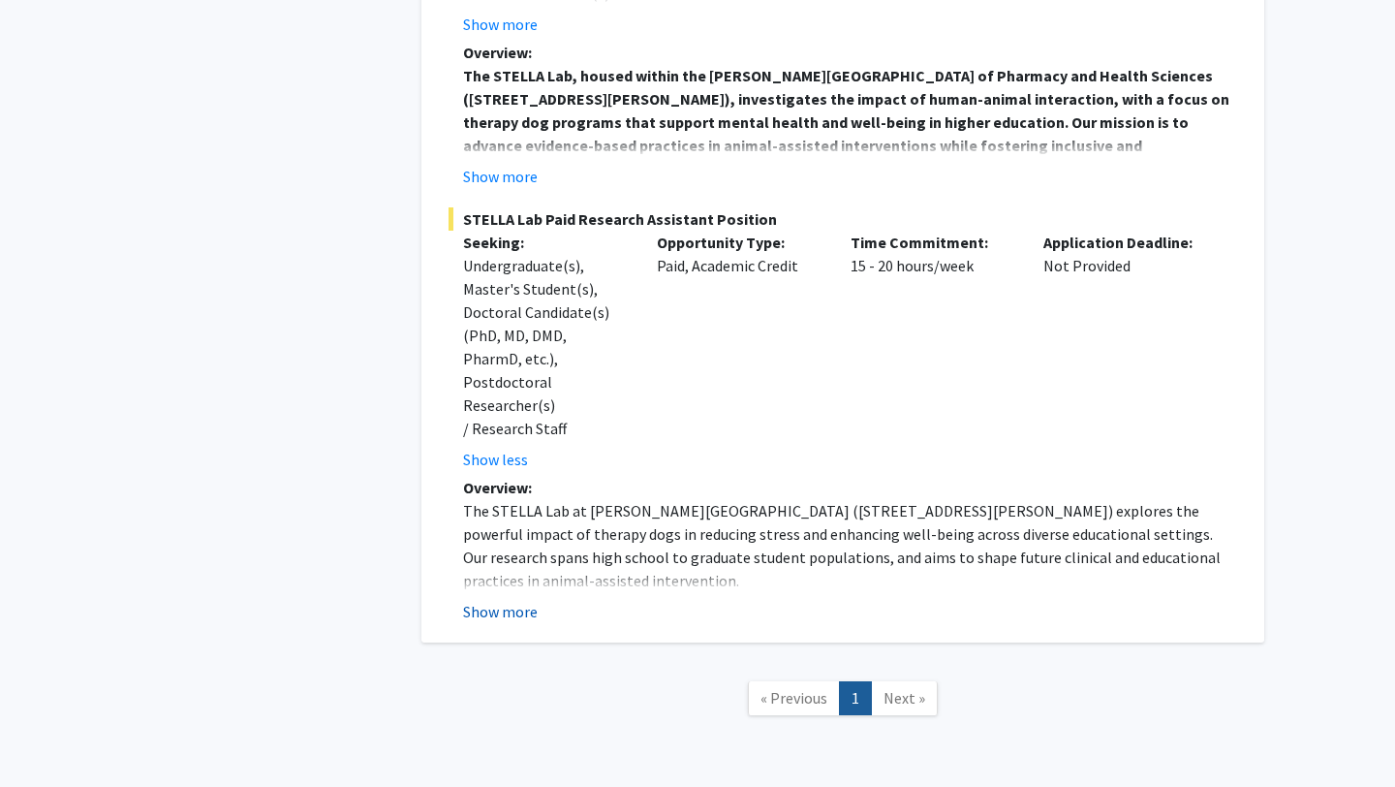
click at [511, 600] on button "Show more" at bounding box center [500, 611] width 75 height 23
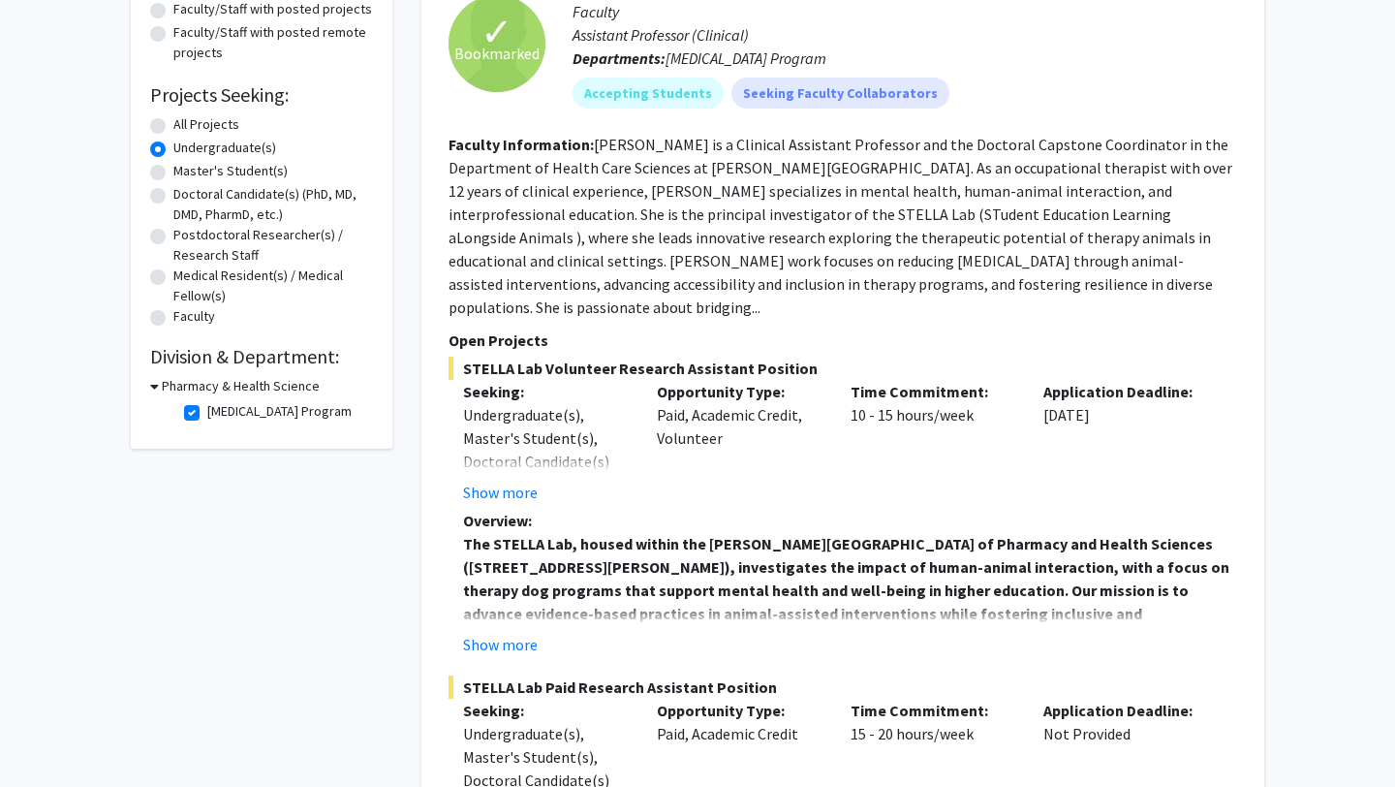
scroll to position [248, 0]
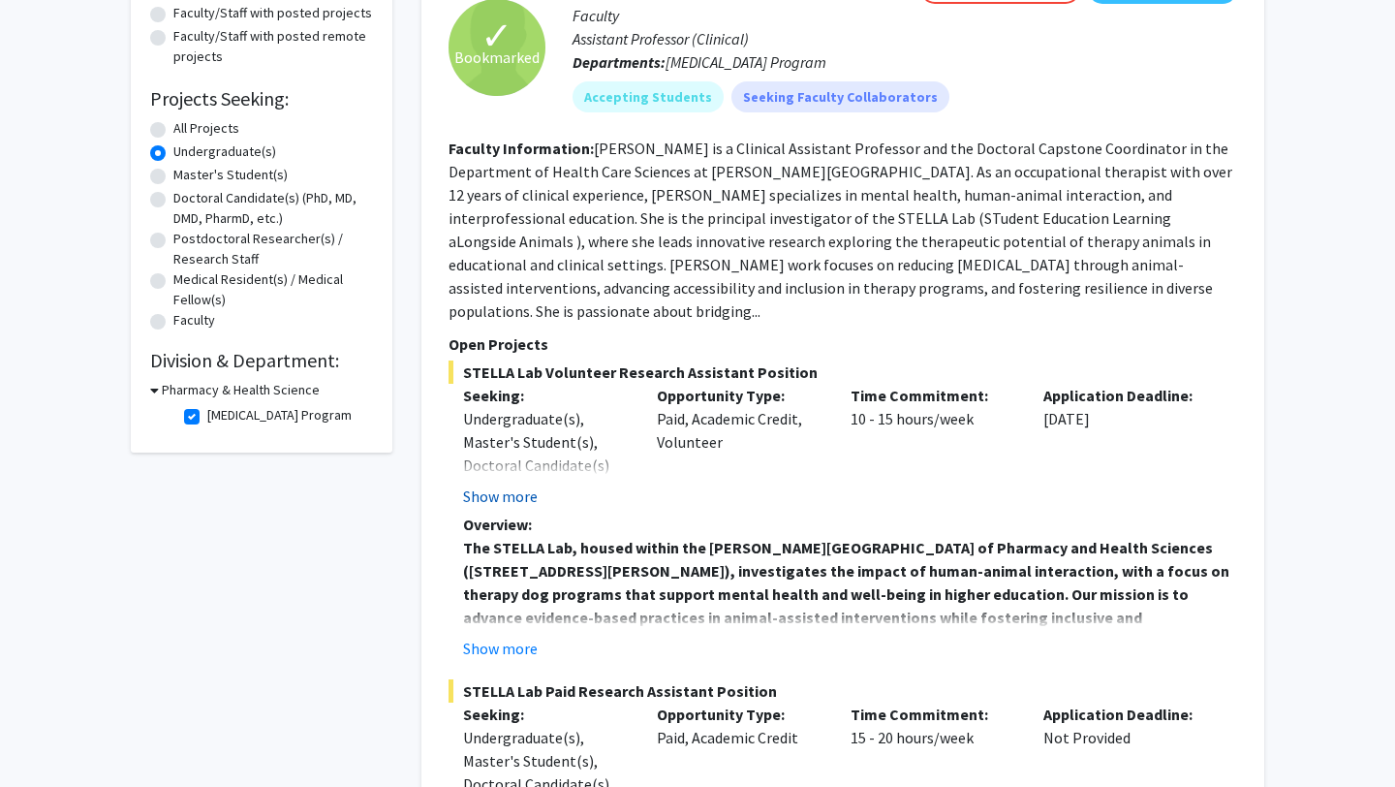
click at [485, 484] on button "Show more" at bounding box center [500, 495] width 75 height 23
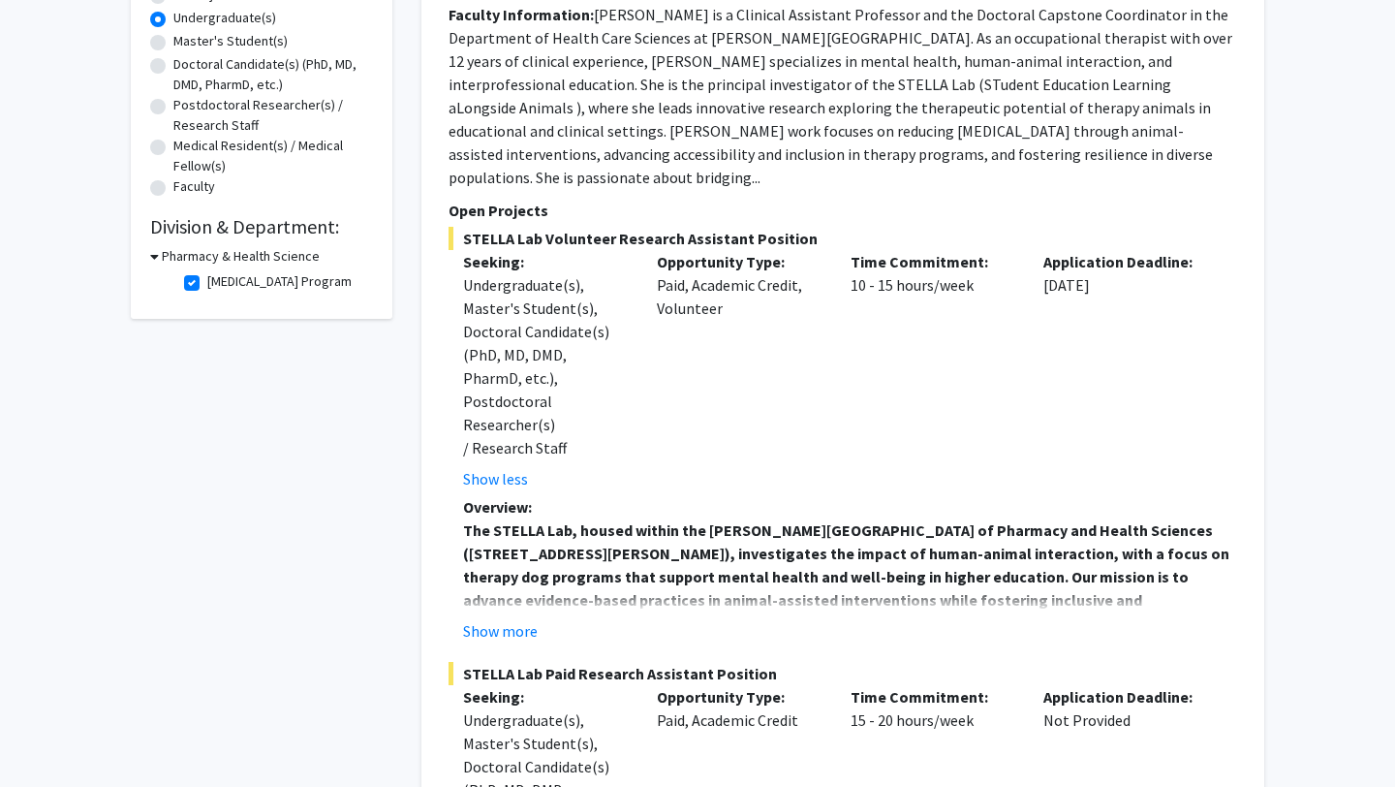
scroll to position [426, 0]
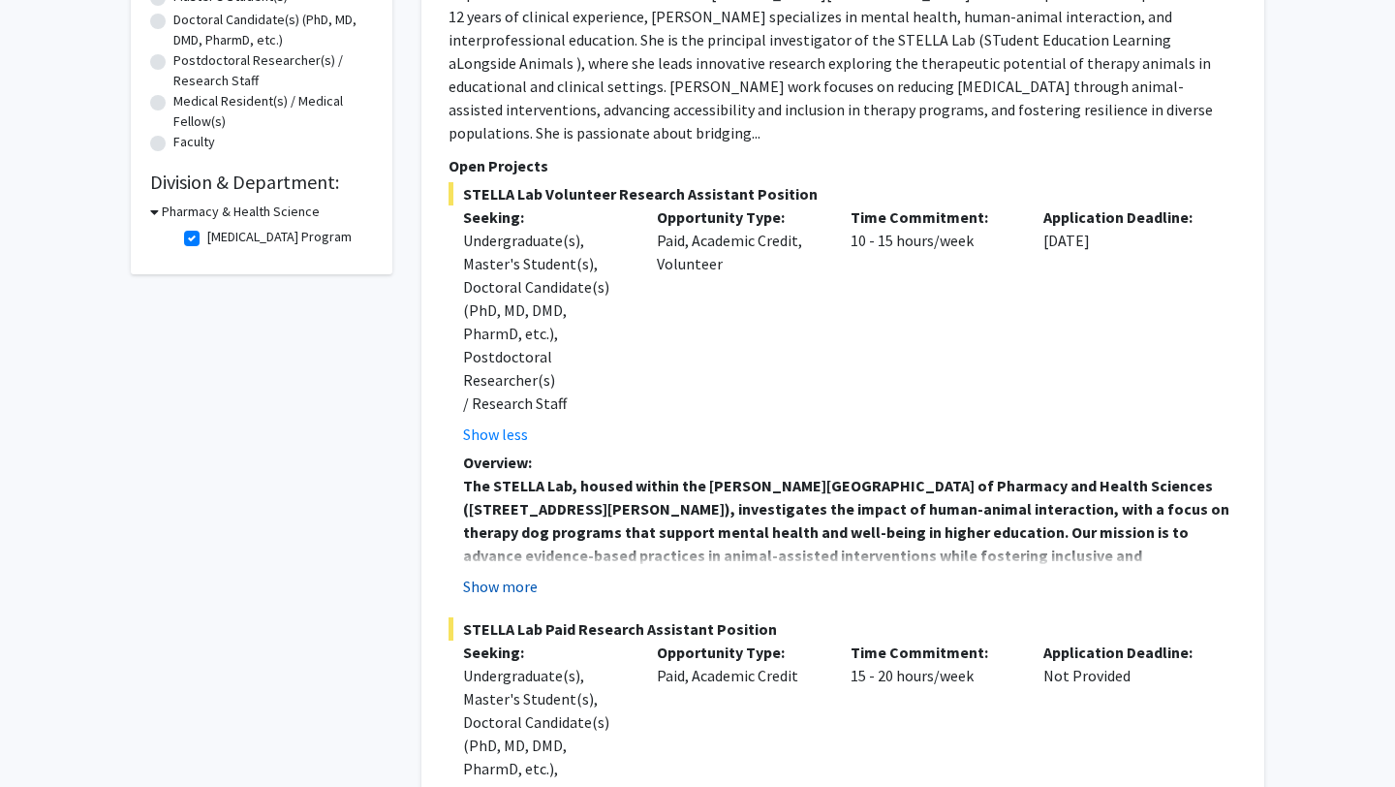
click at [504, 575] on button "Show more" at bounding box center [500, 586] width 75 height 23
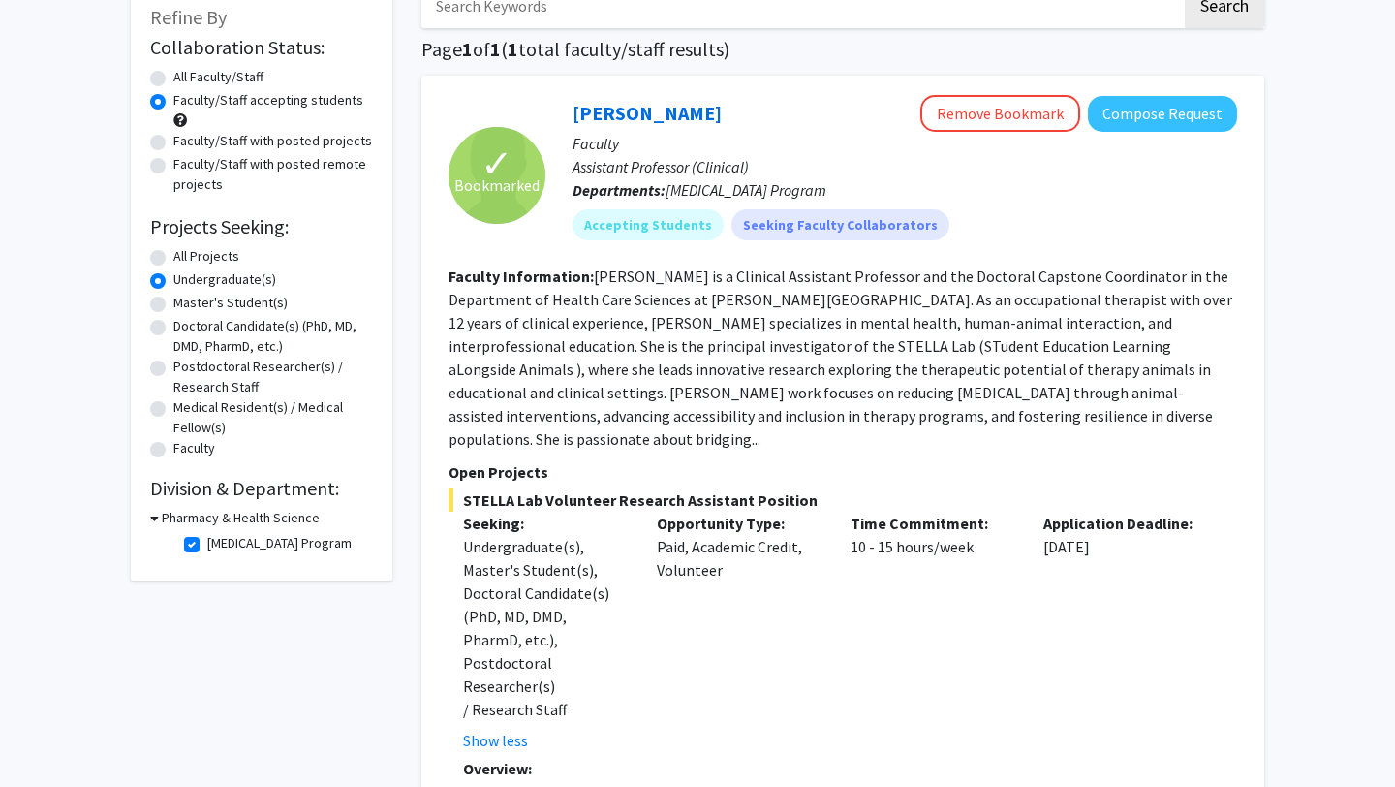
scroll to position [114, 0]
